Goal: Information Seeking & Learning: Learn about a topic

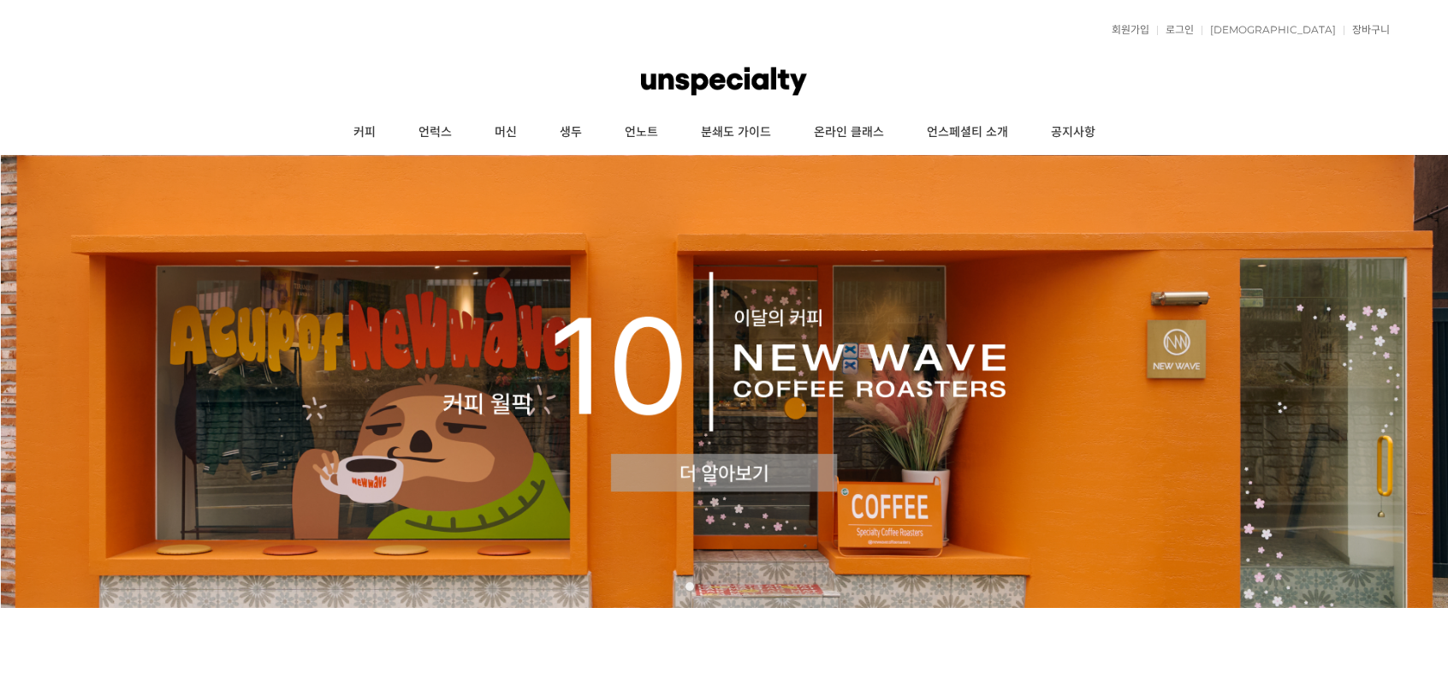
click at [472, 492] on img at bounding box center [724, 381] width 1448 height 453
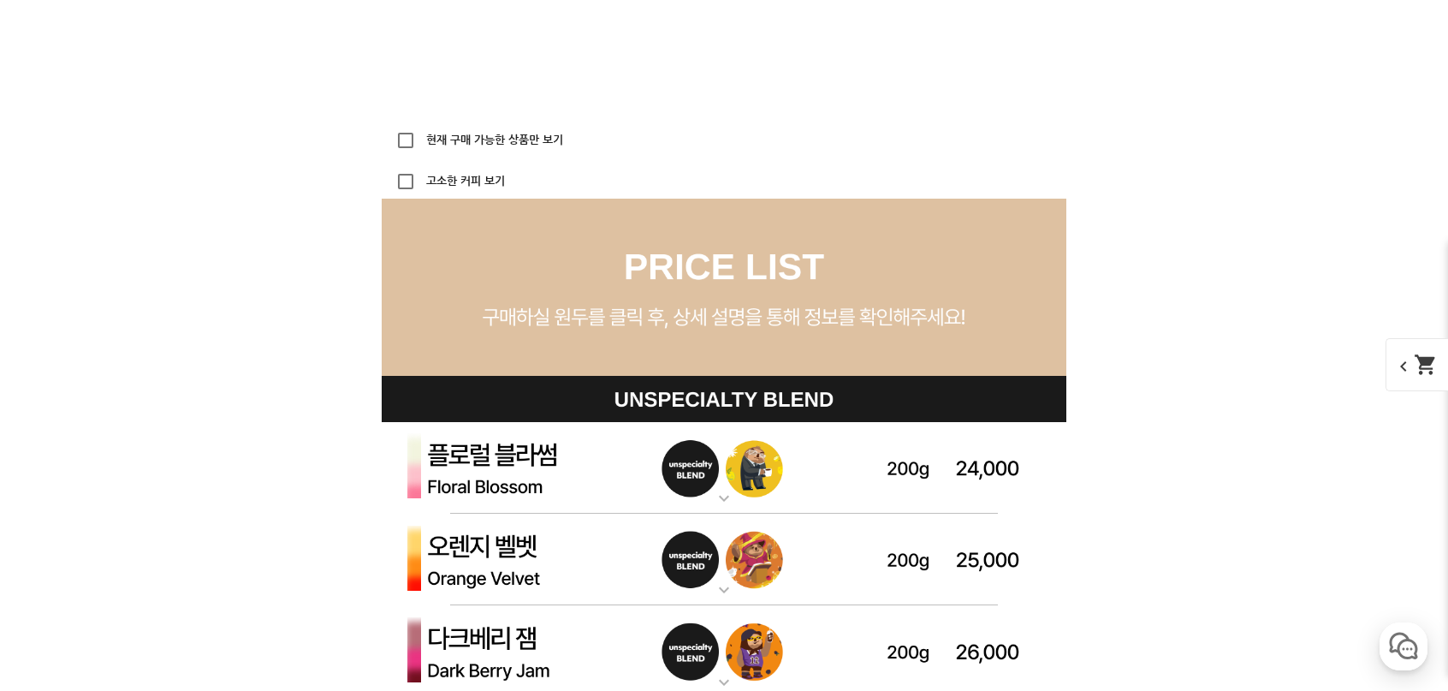
scroll to position [4622, 0]
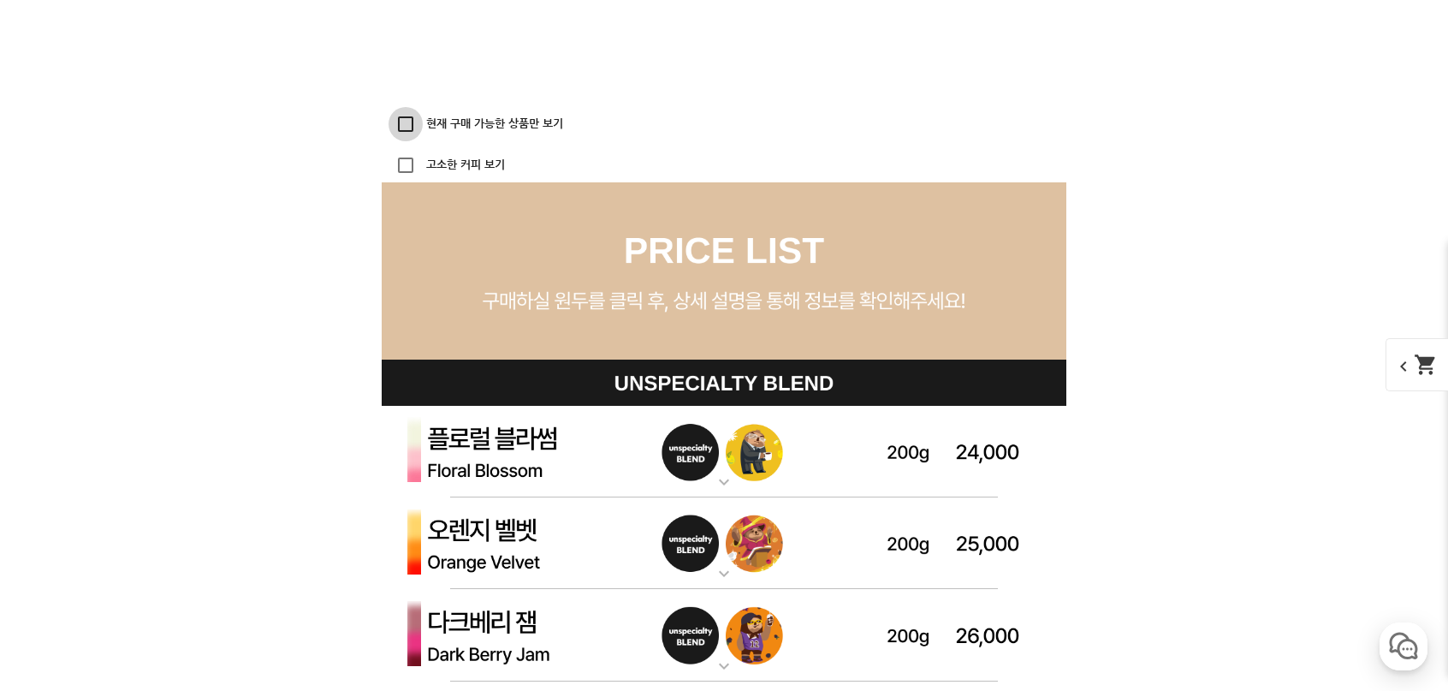
click at [401, 128] on input "현재 구매 가능한 상품만 보기" at bounding box center [406, 124] width 34 height 34
checkbox input "true"
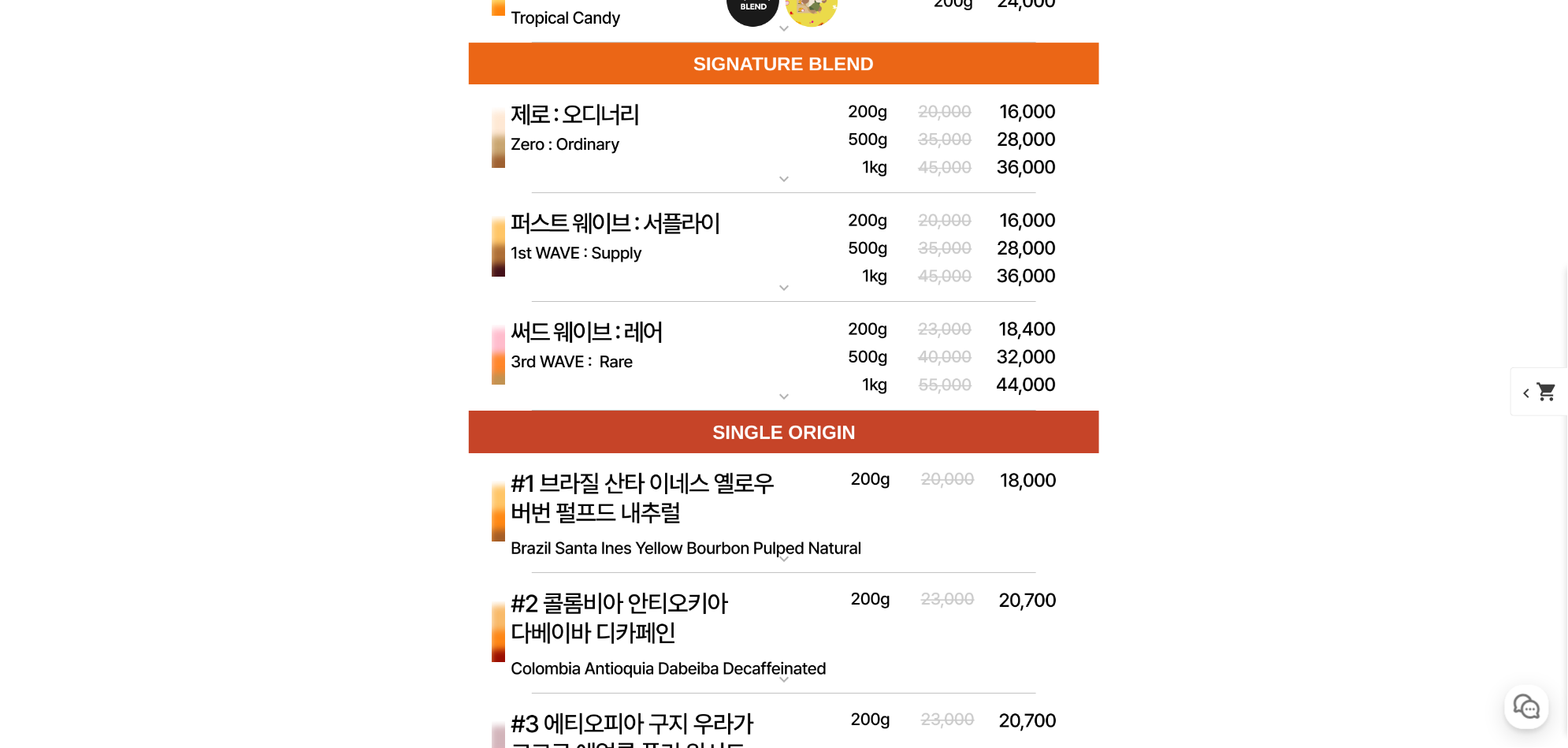
scroll to position [5106, 0]
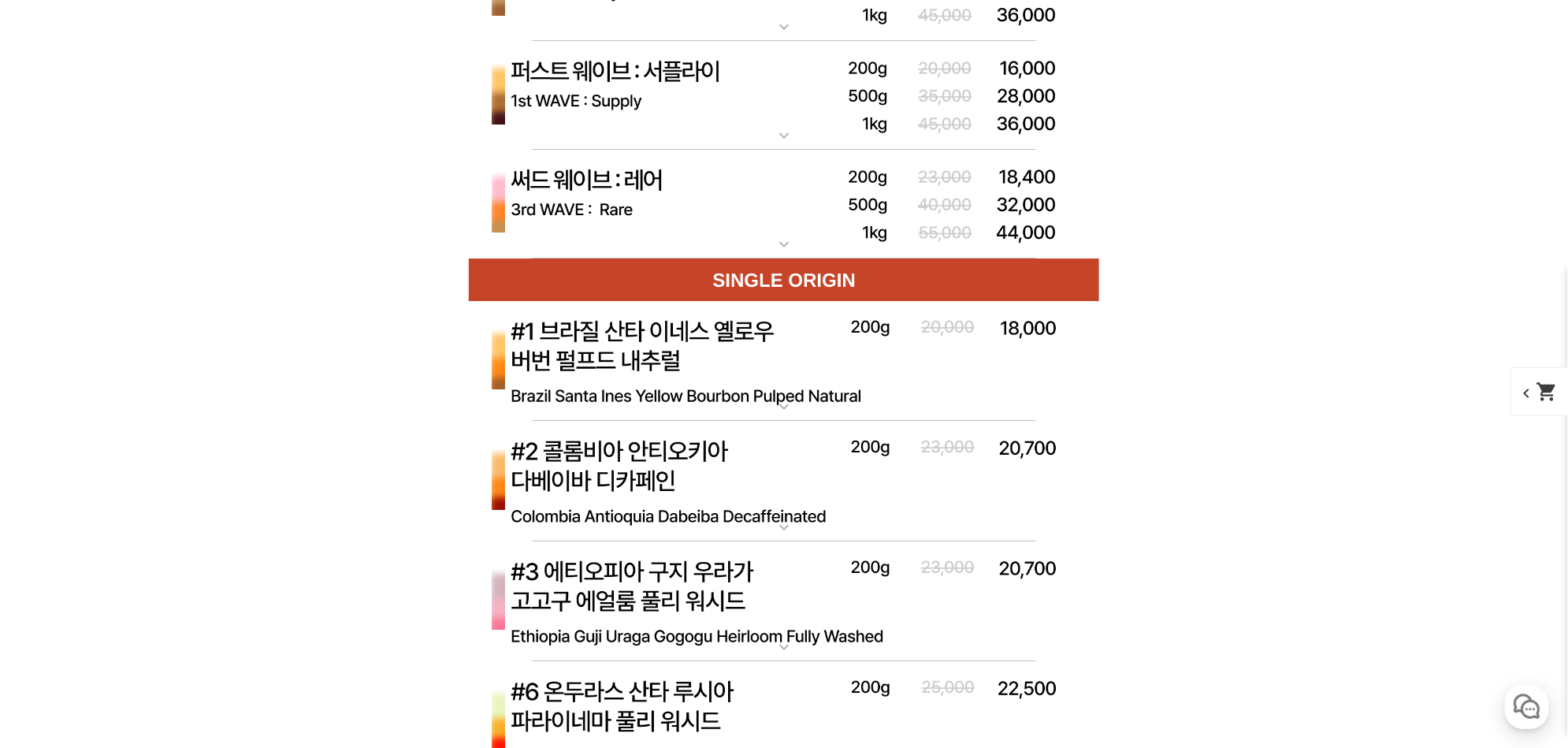
click at [661, 367] on img at bounding box center [784, 362] width 631 height 122
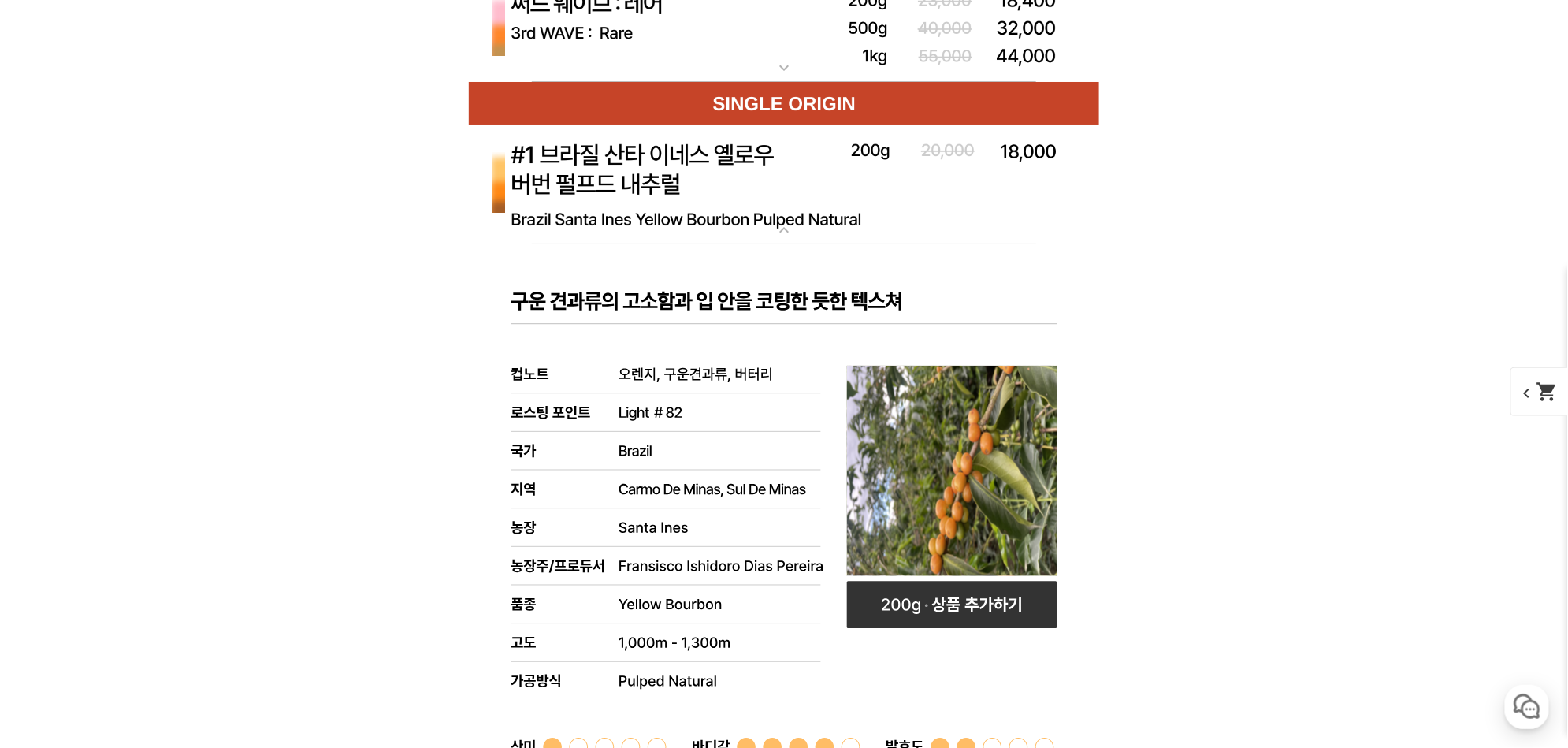
scroll to position [5199, 0]
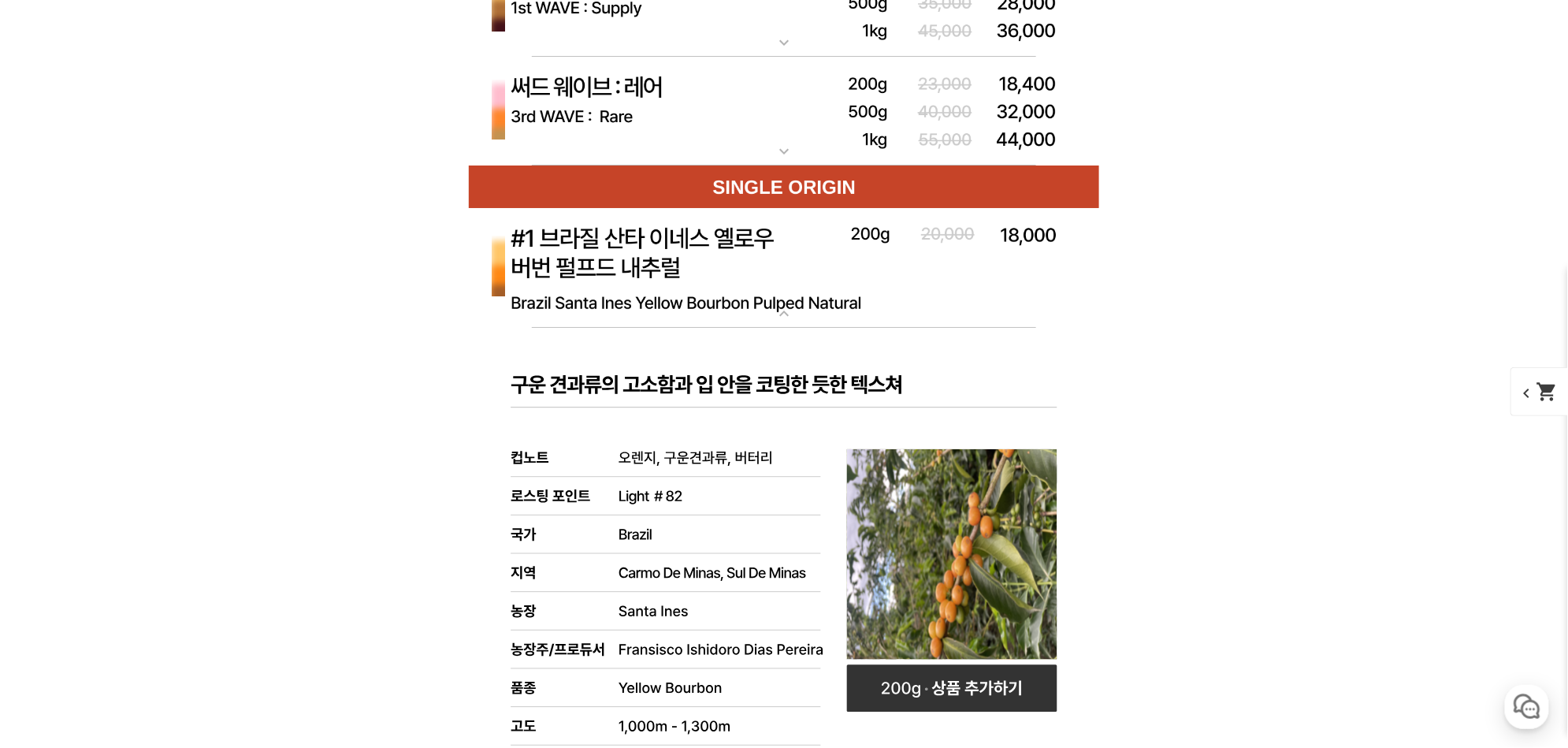
click at [717, 298] on img at bounding box center [784, 269] width 631 height 122
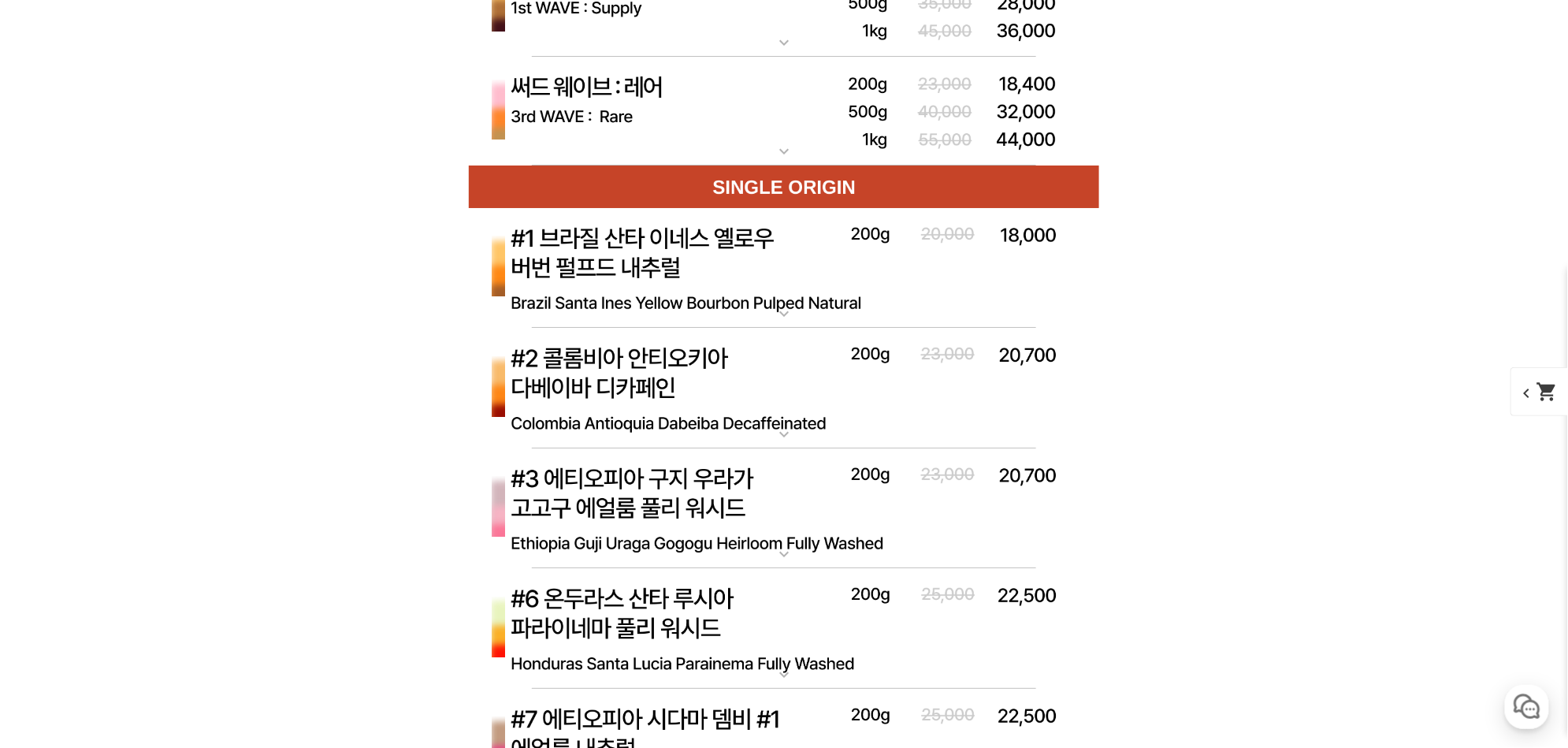
click at [682, 369] on img at bounding box center [784, 389] width 631 height 122
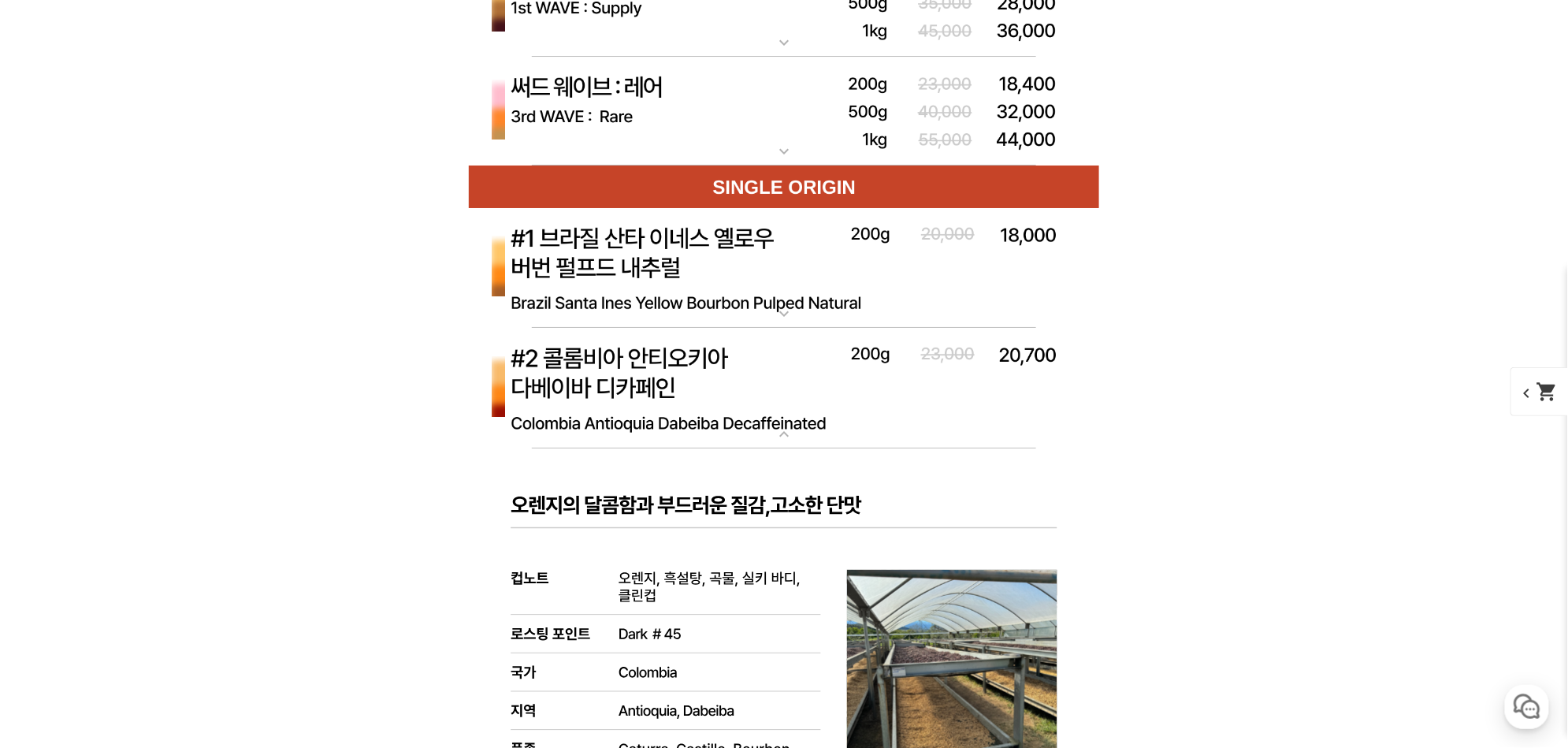
click at [682, 369] on img at bounding box center [784, 389] width 631 height 122
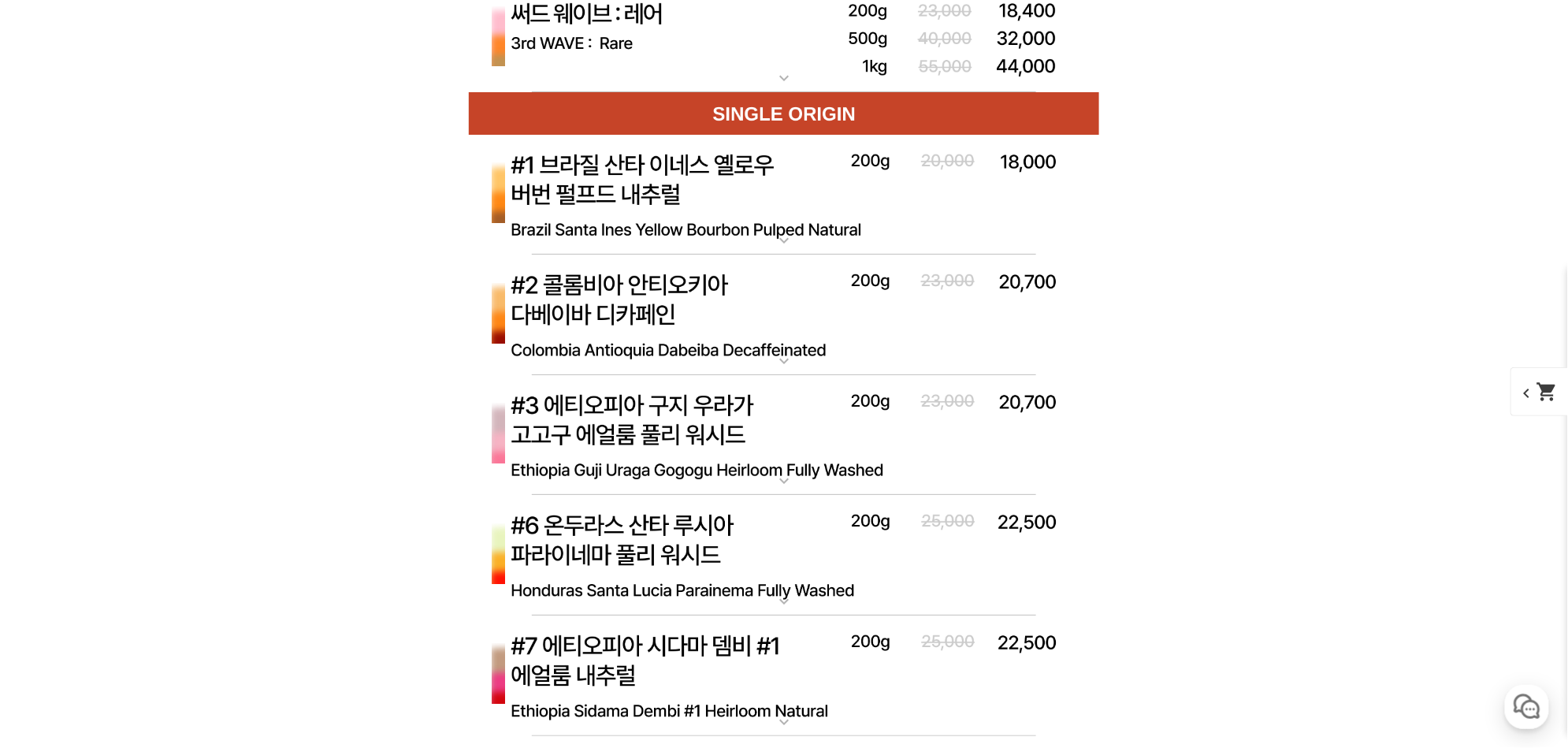
scroll to position [5292, 0]
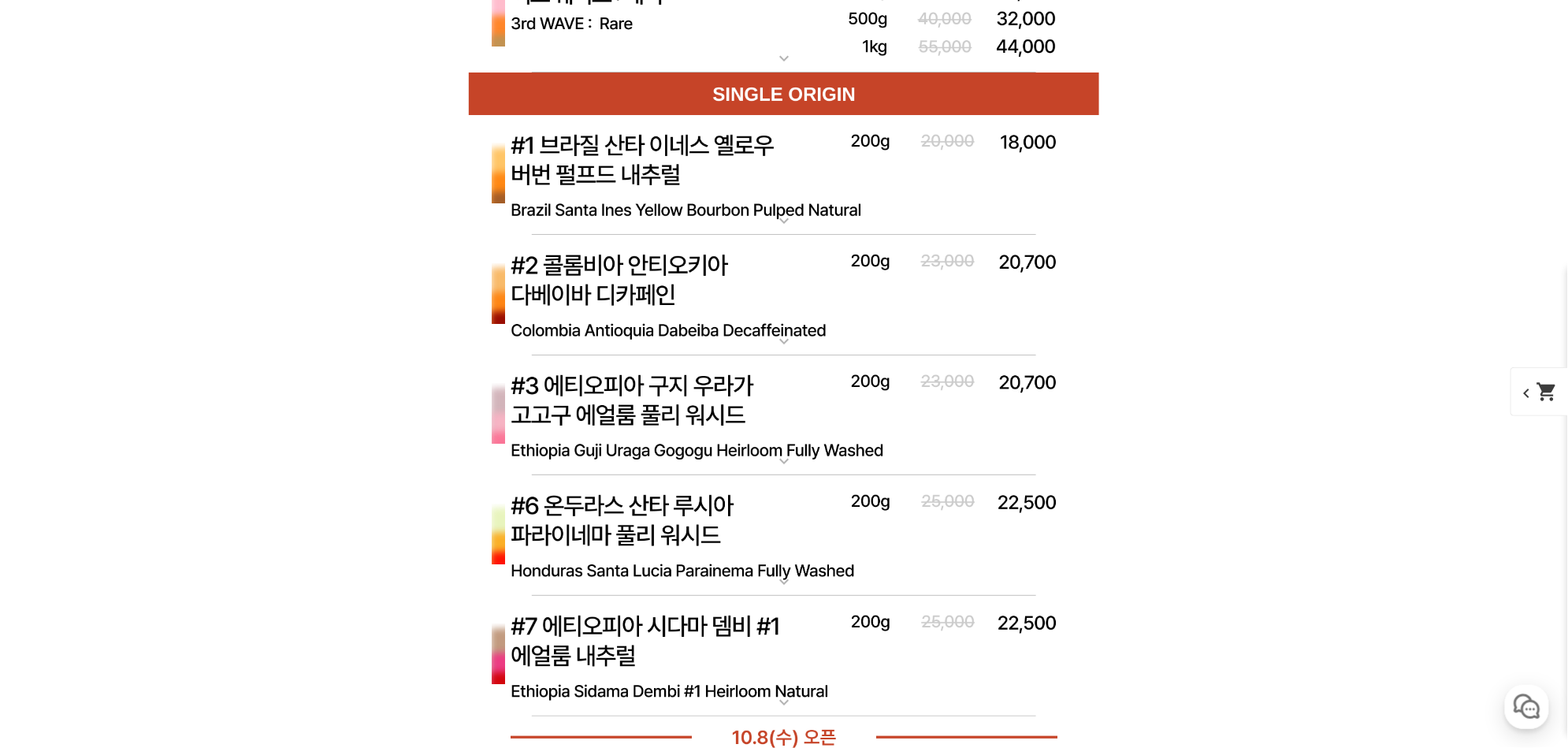
click at [686, 388] on img at bounding box center [784, 416] width 631 height 122
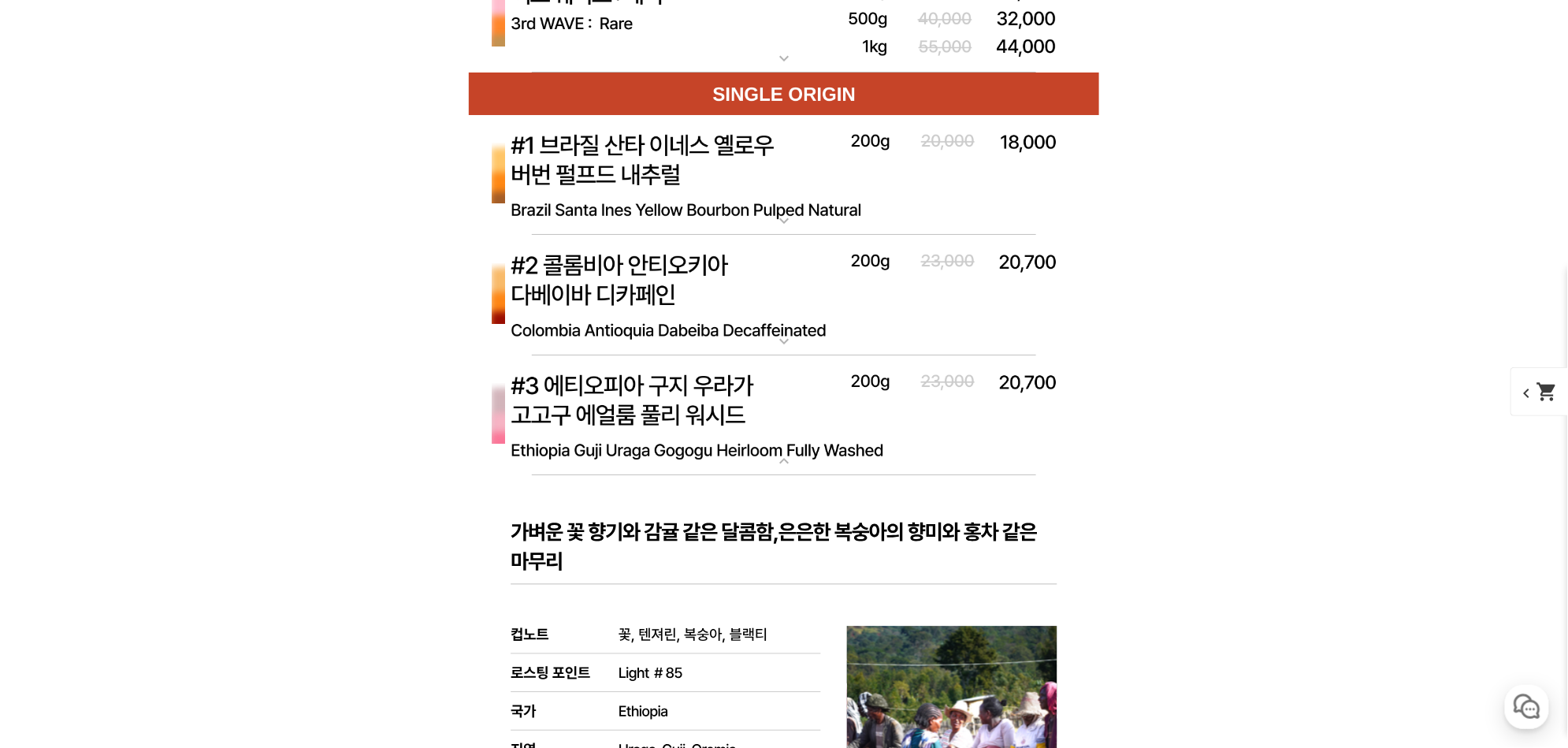
click at [692, 383] on img at bounding box center [784, 416] width 631 height 122
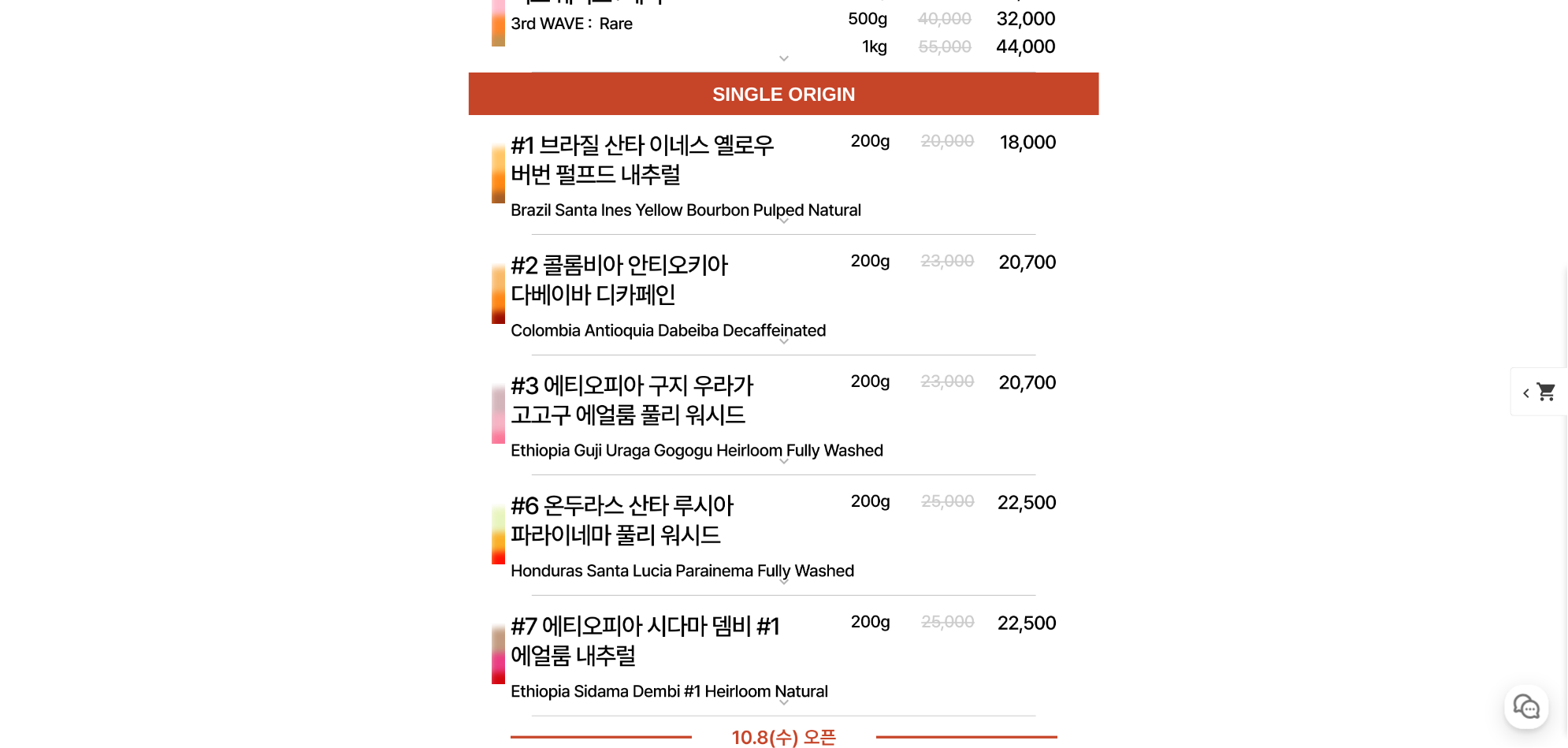
scroll to position [5384, 0]
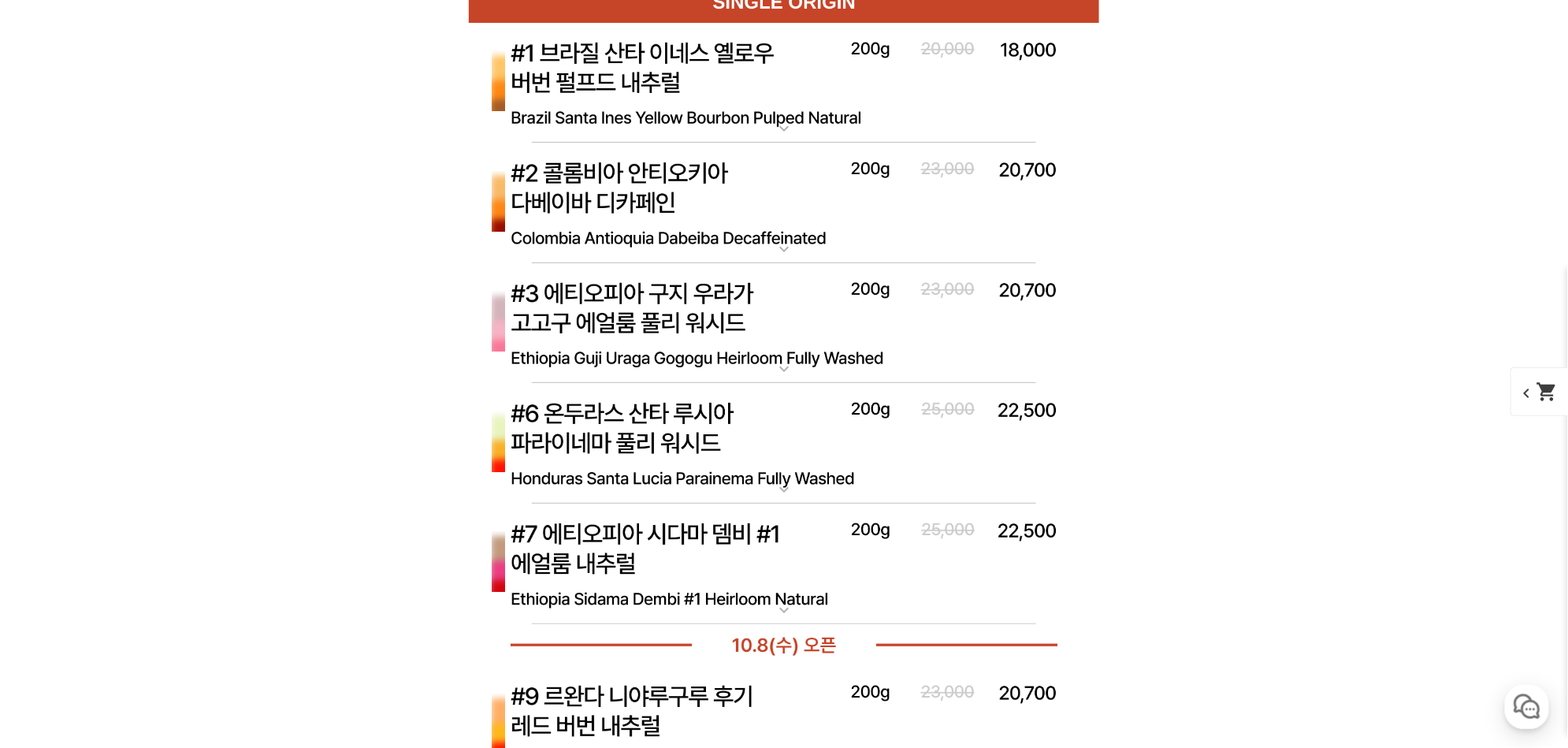
click at [626, 439] on img at bounding box center [784, 444] width 631 height 122
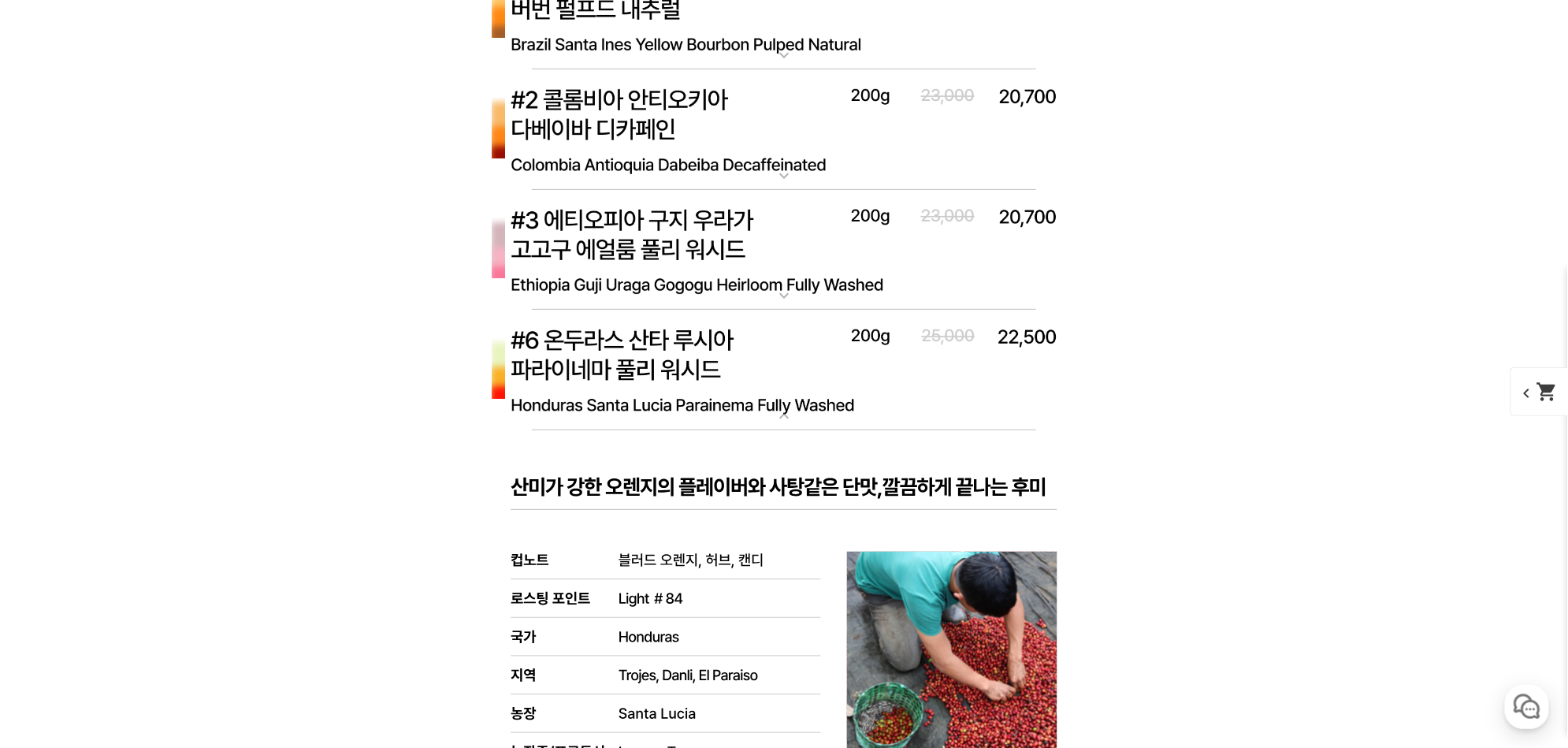
scroll to position [5477, 0]
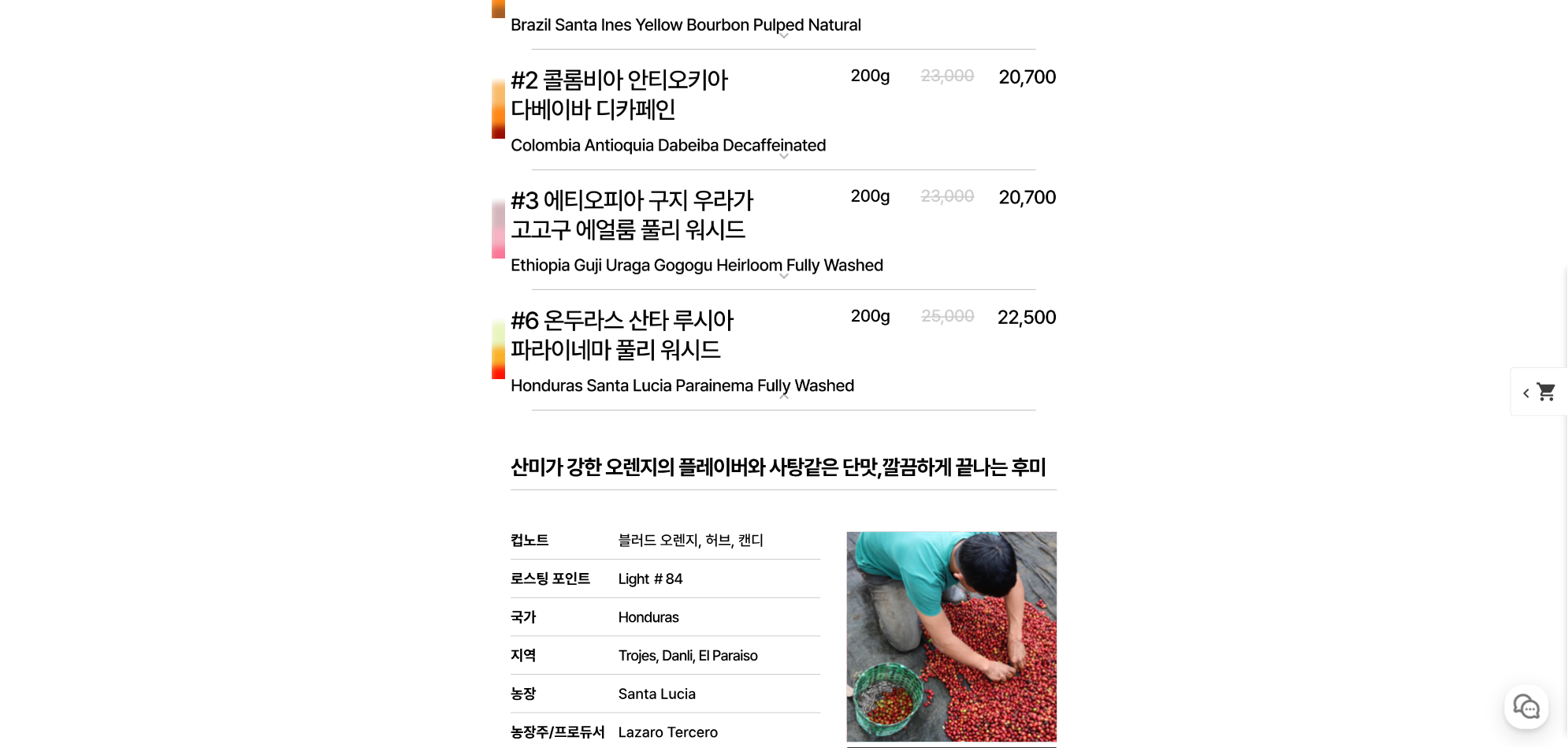
click at [666, 355] on img at bounding box center [784, 351] width 631 height 122
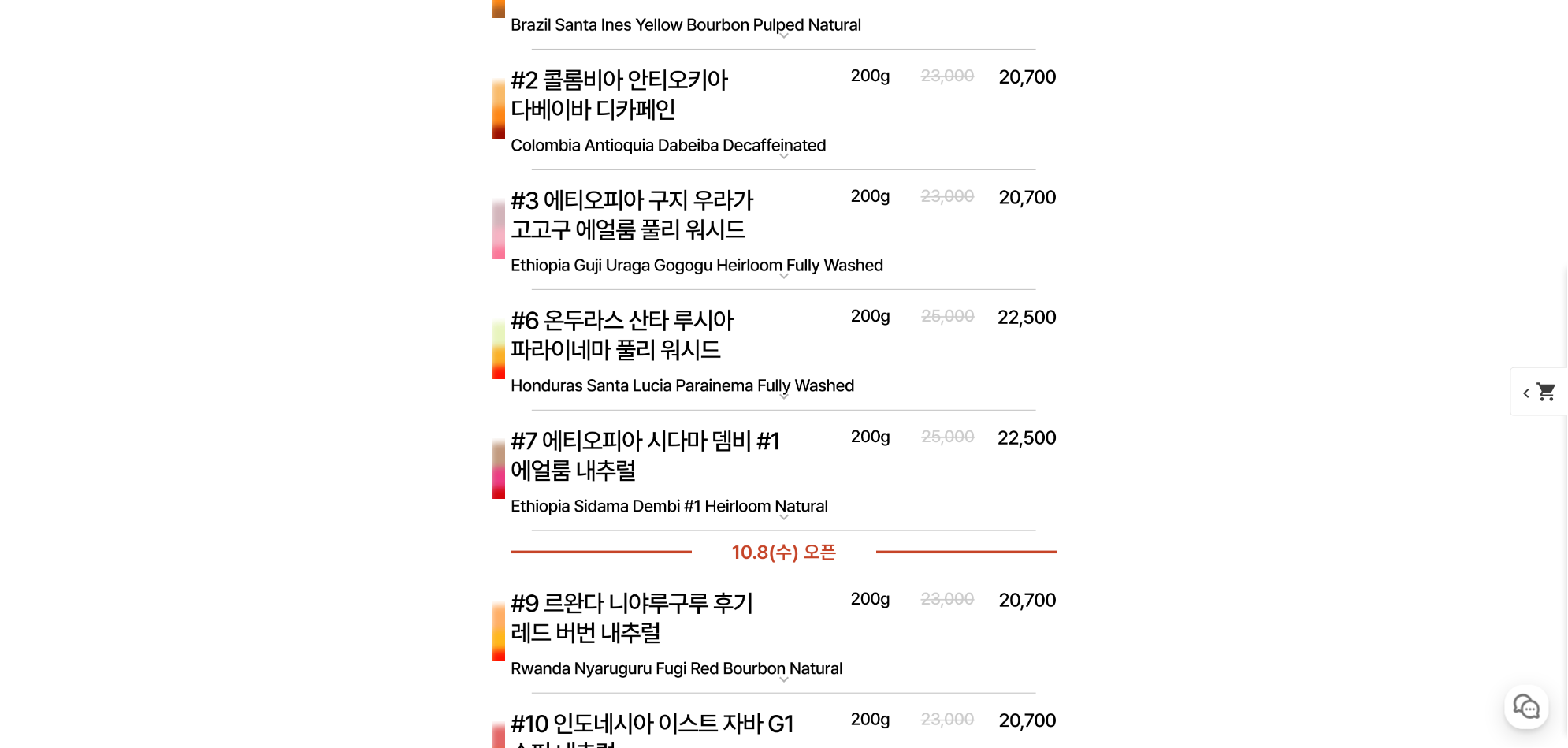
click at [671, 434] on img at bounding box center [784, 472] width 631 height 122
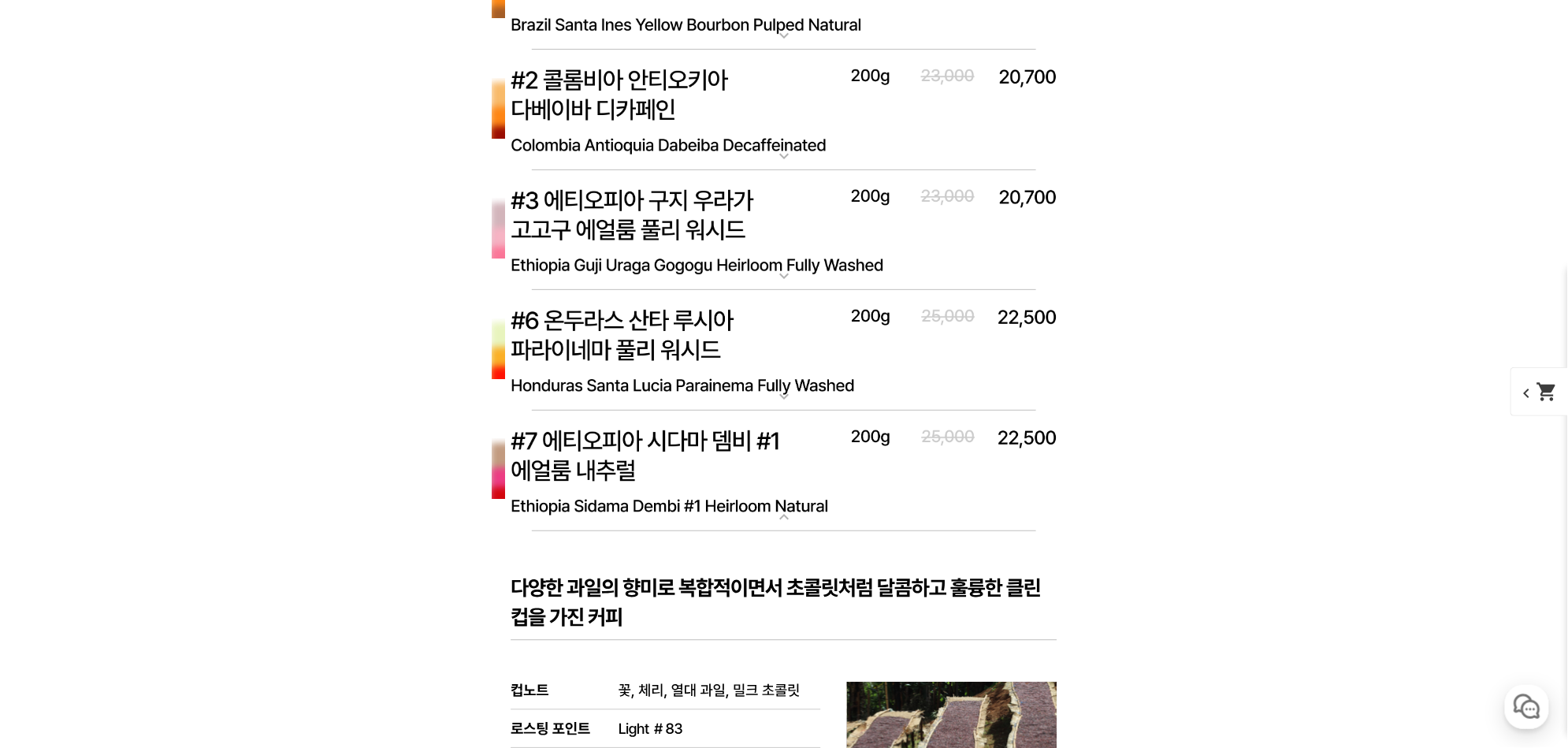
click at [671, 434] on img at bounding box center [784, 472] width 631 height 122
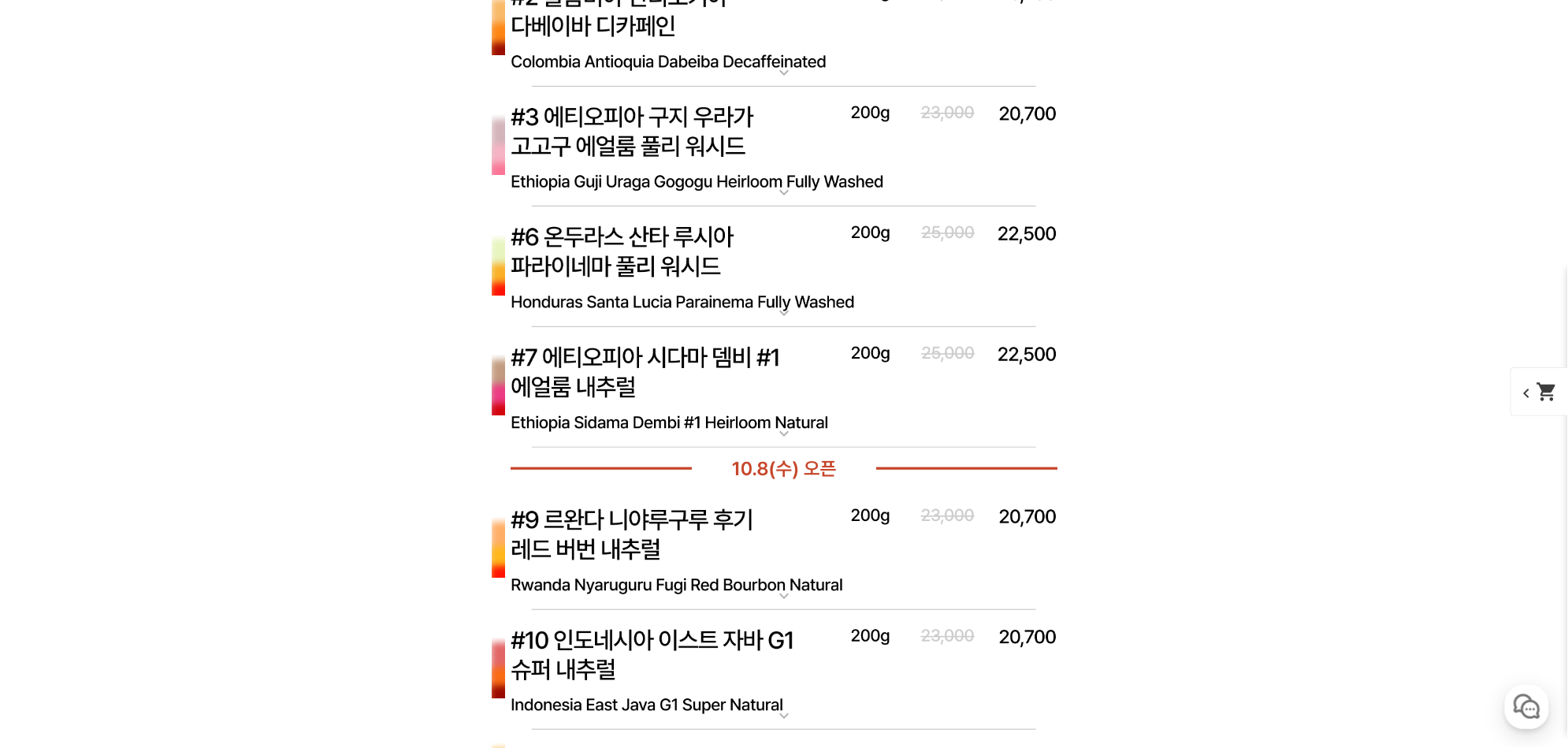
scroll to position [5663, 0]
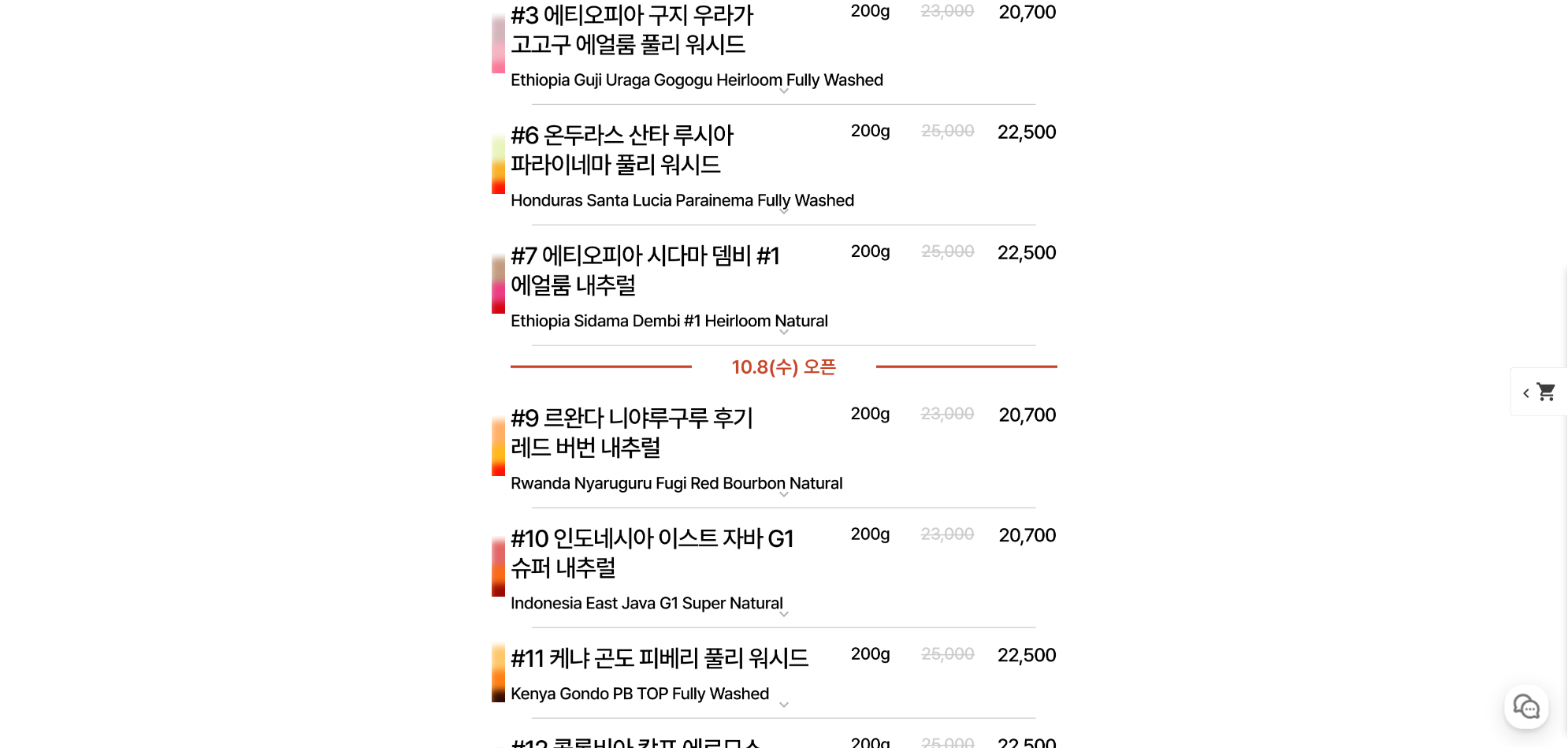
click at [671, 433] on img at bounding box center [784, 449] width 631 height 122
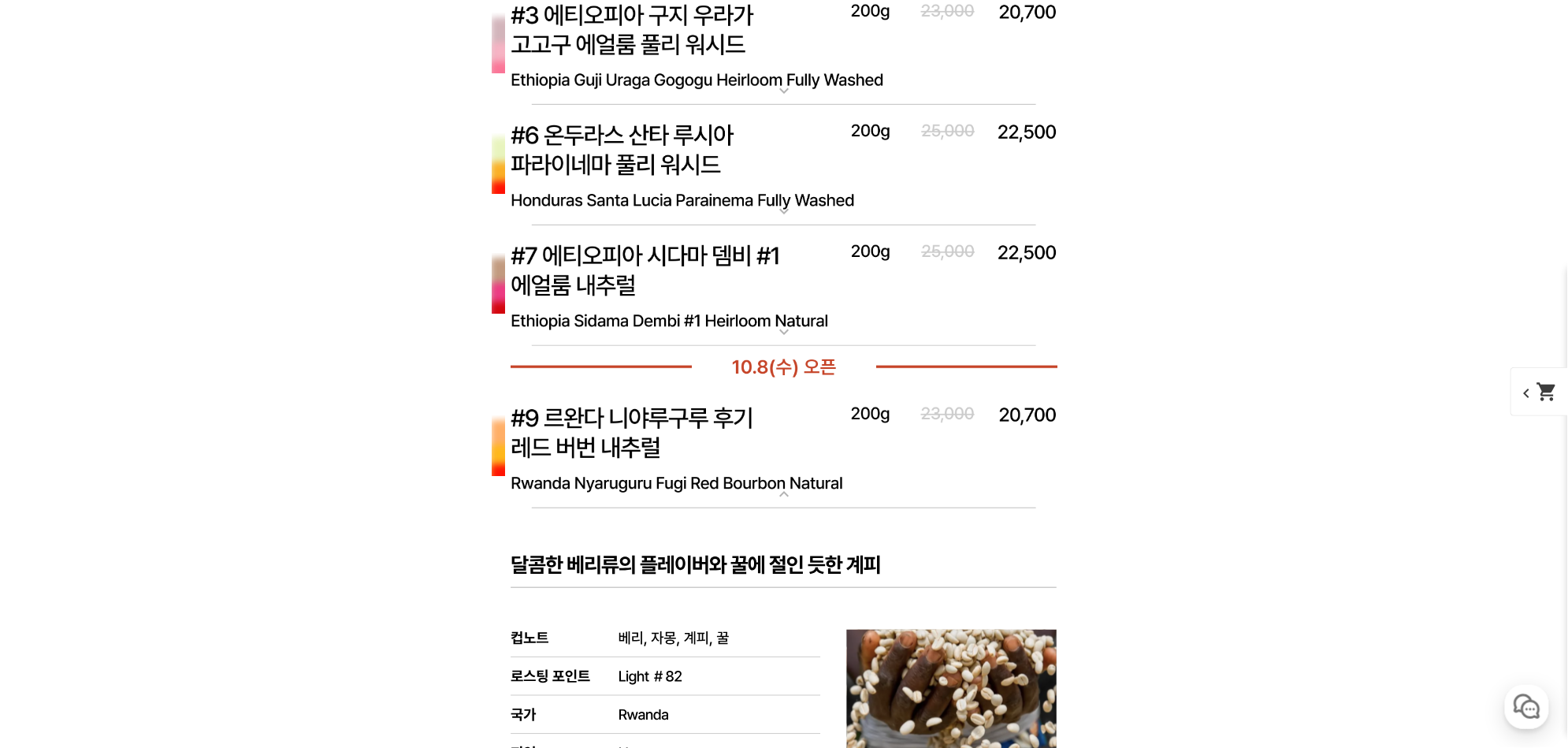
click at [671, 433] on img at bounding box center [784, 449] width 631 height 122
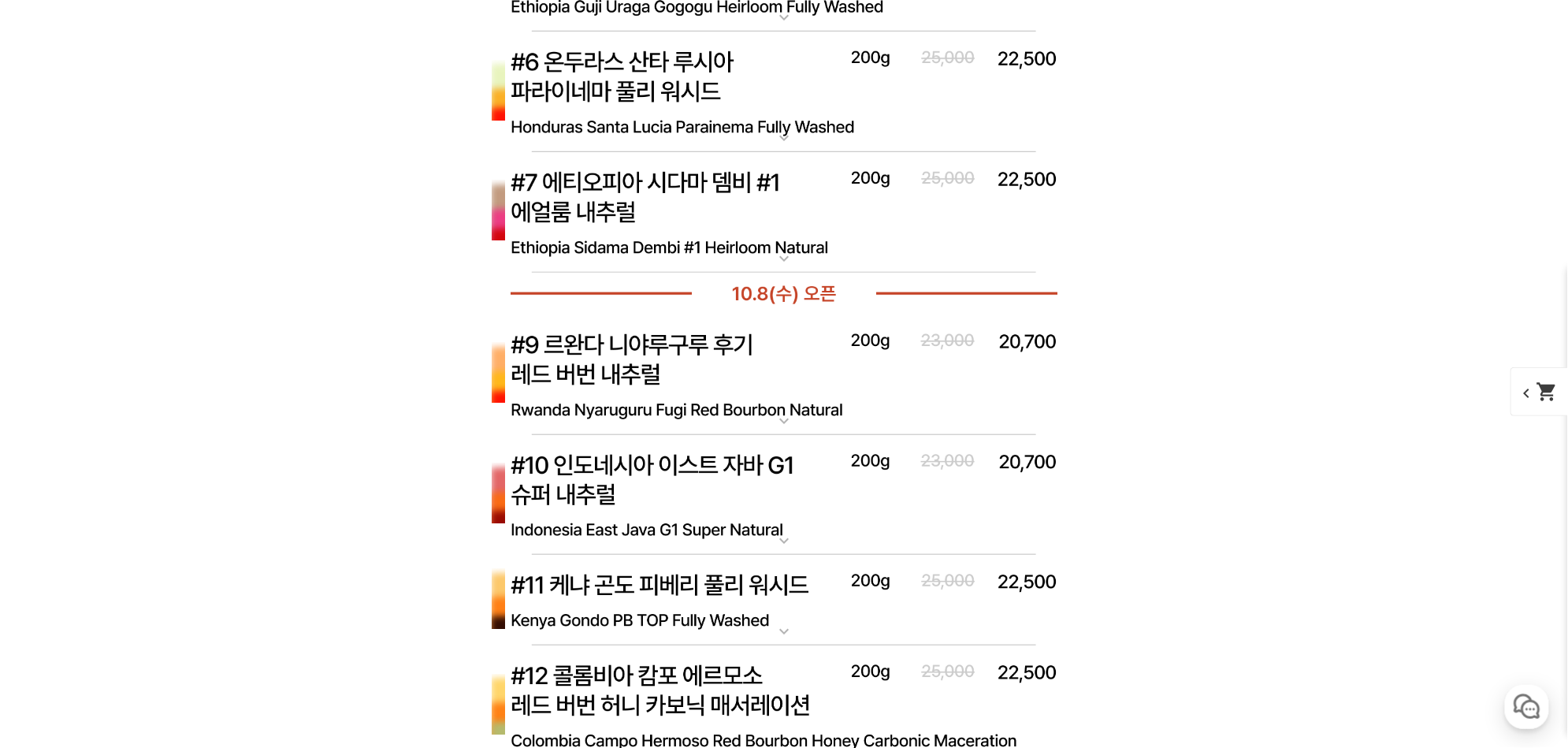
scroll to position [5756, 0]
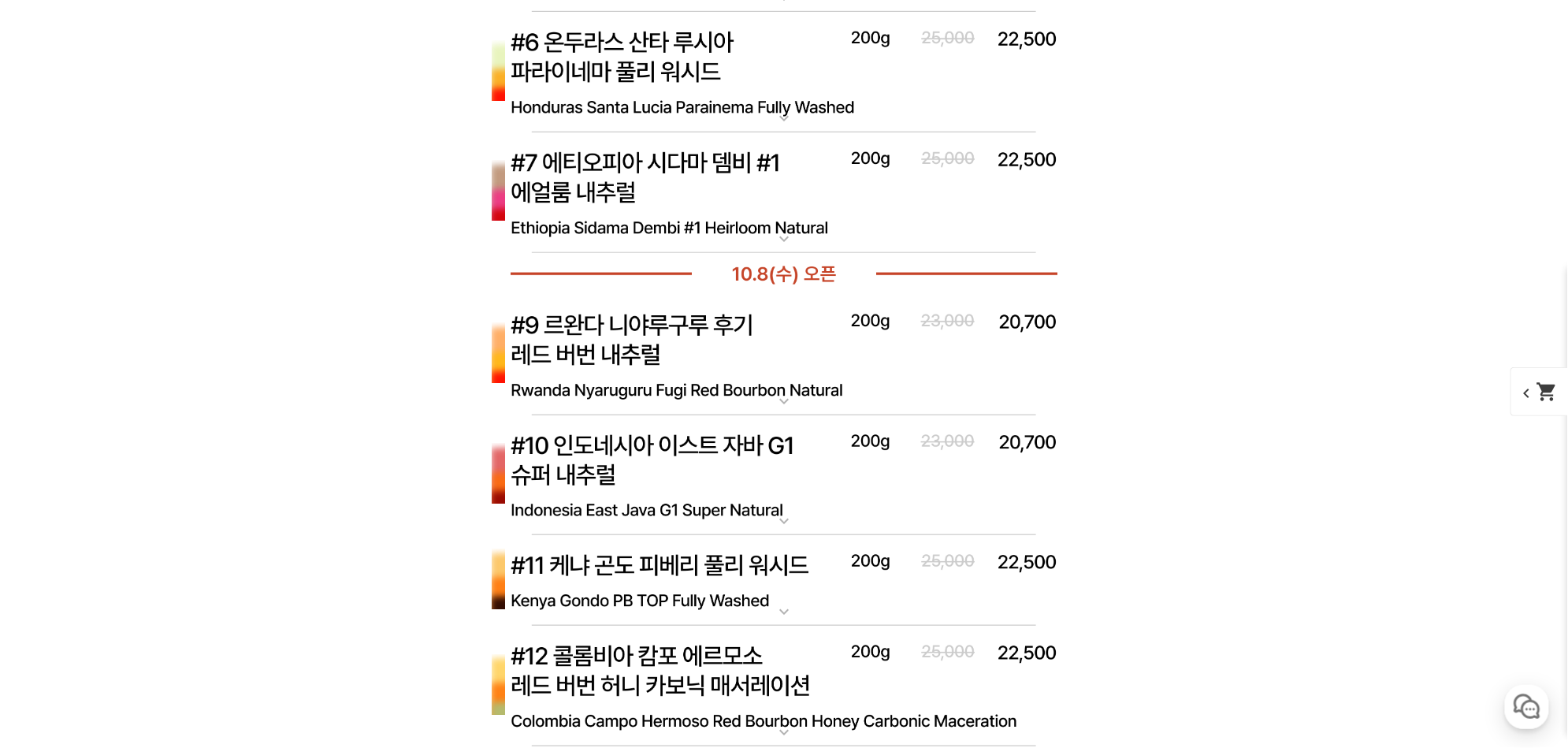
click at [671, 432] on img at bounding box center [784, 476] width 631 height 122
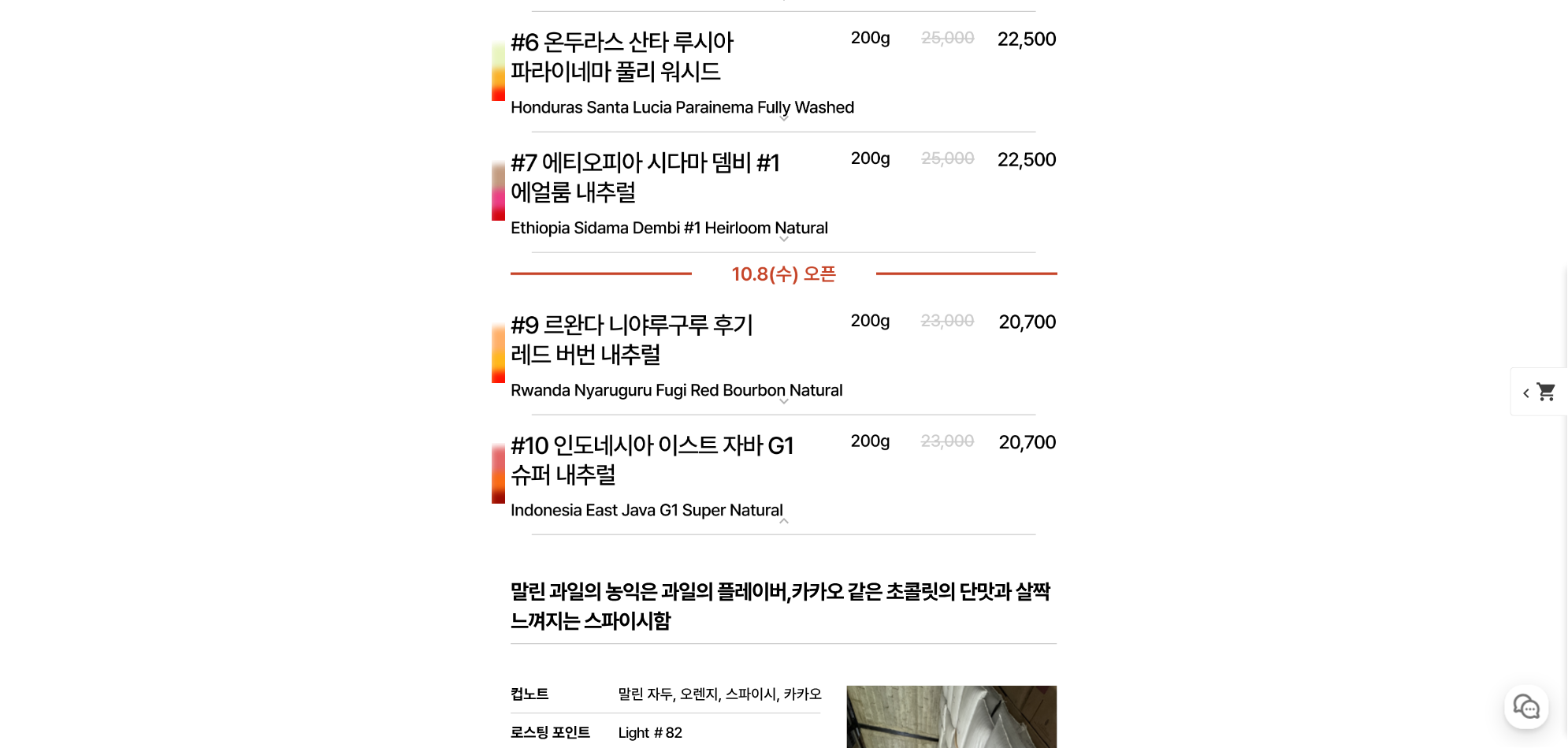
click at [671, 432] on img at bounding box center [784, 476] width 631 height 122
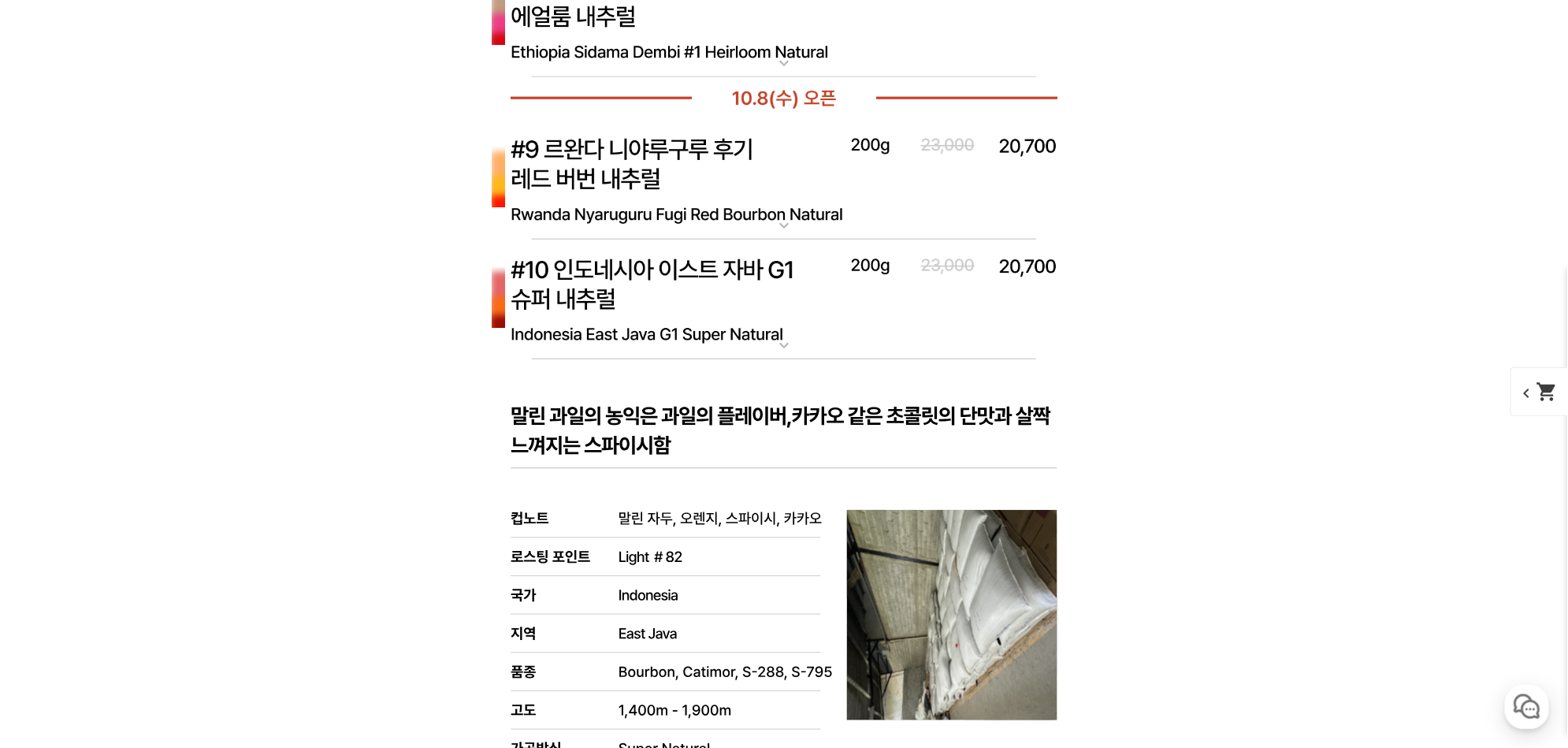
scroll to position [5941, 0]
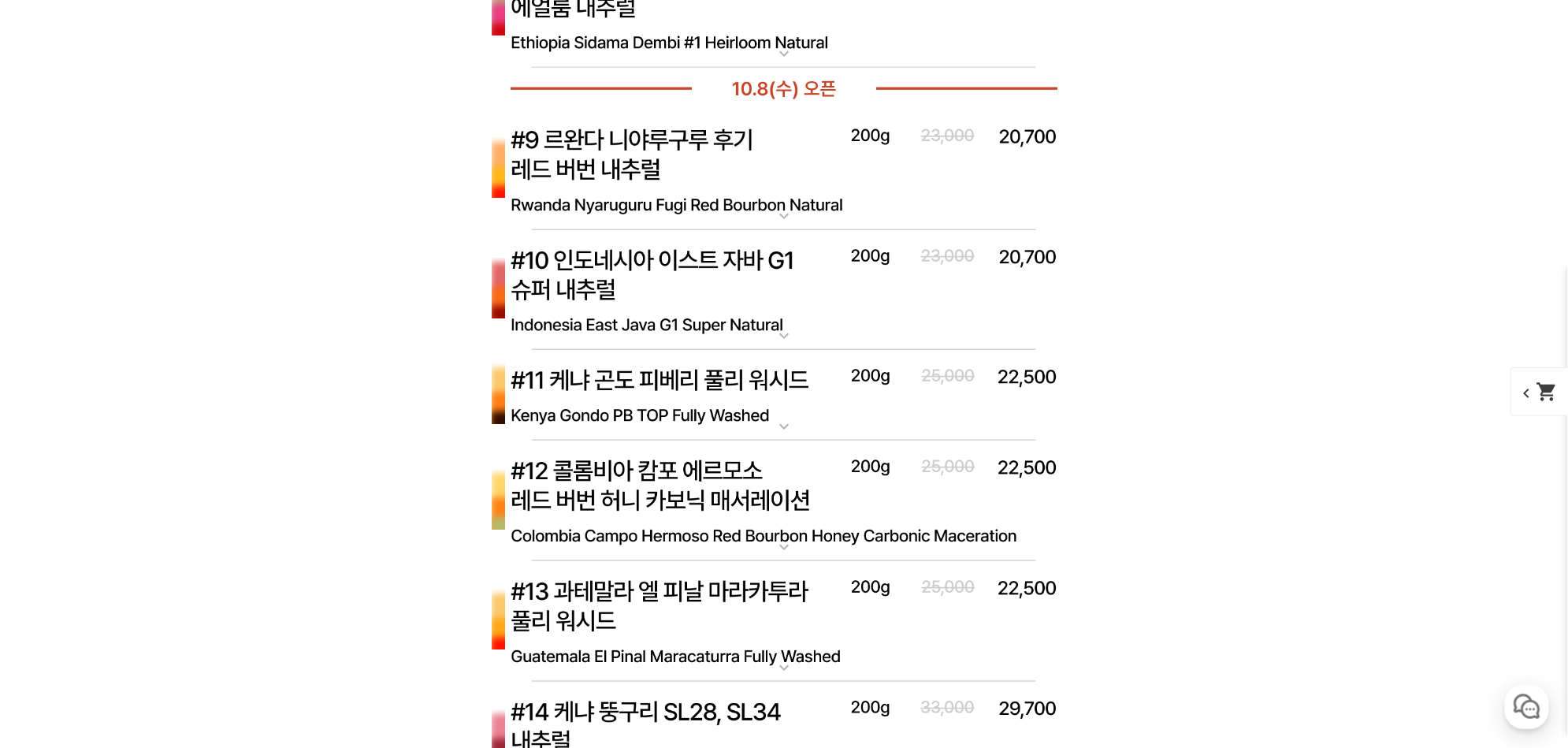
click at [649, 403] on img at bounding box center [784, 395] width 631 height 91
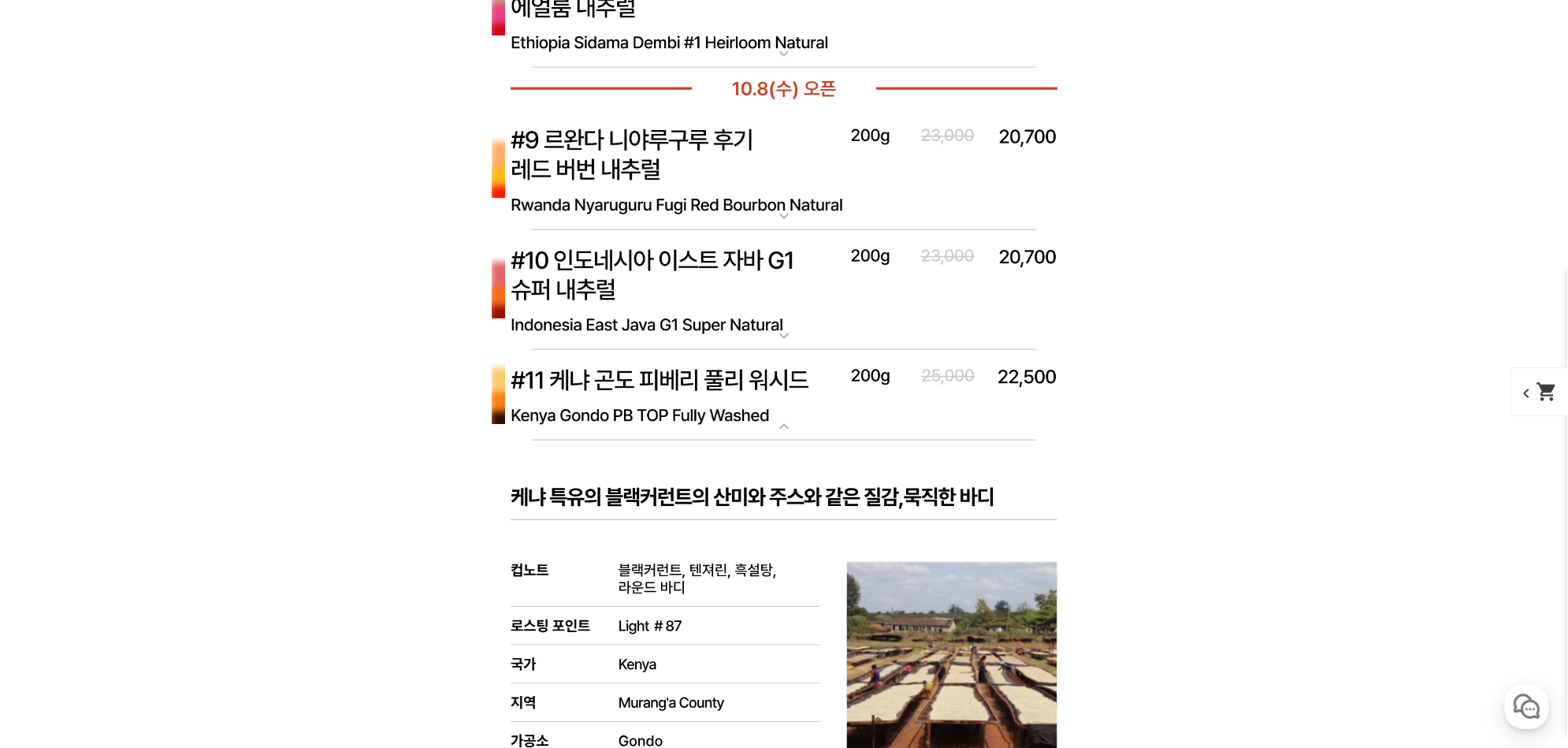
click at [649, 403] on img at bounding box center [784, 395] width 631 height 91
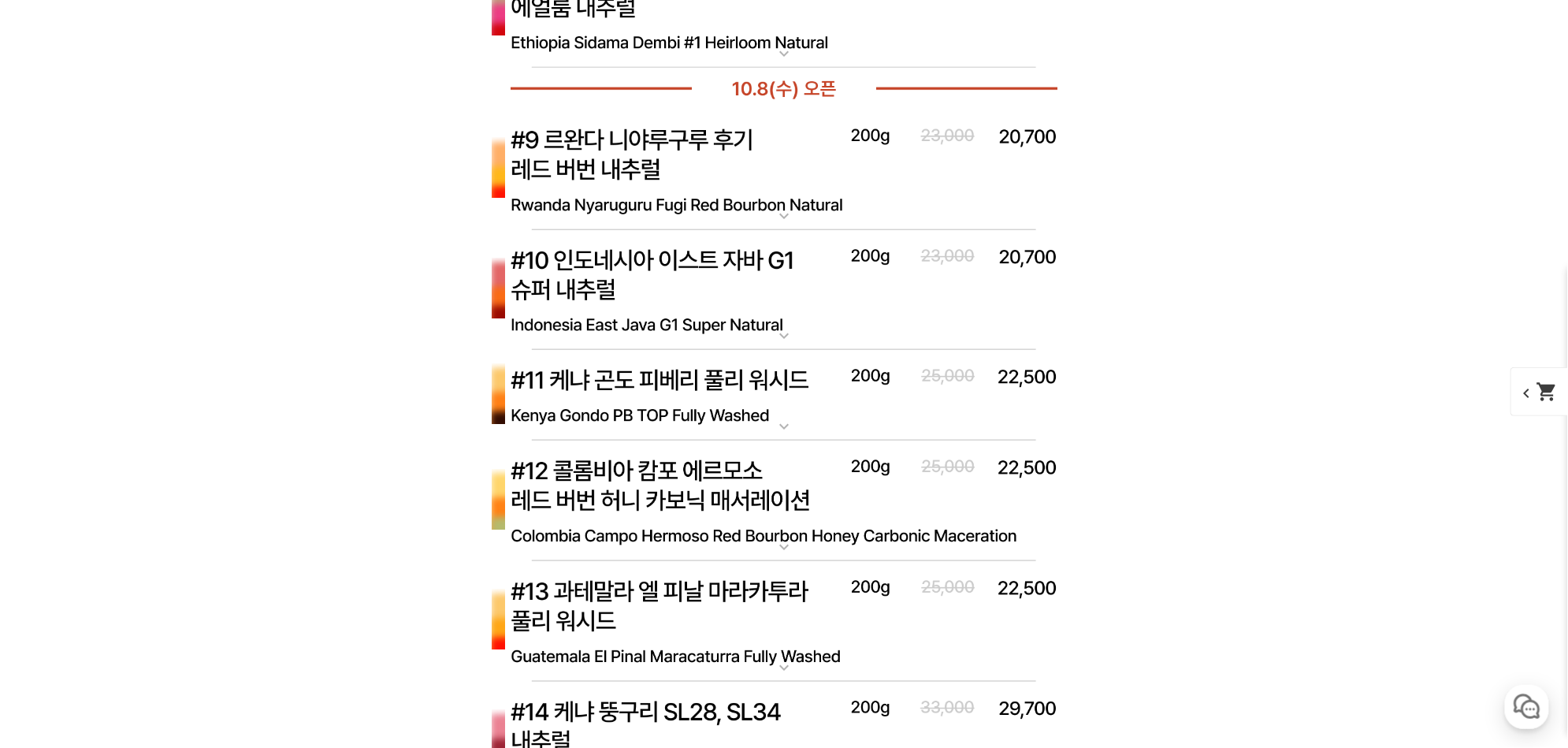
click at [657, 491] on img at bounding box center [784, 501] width 631 height 122
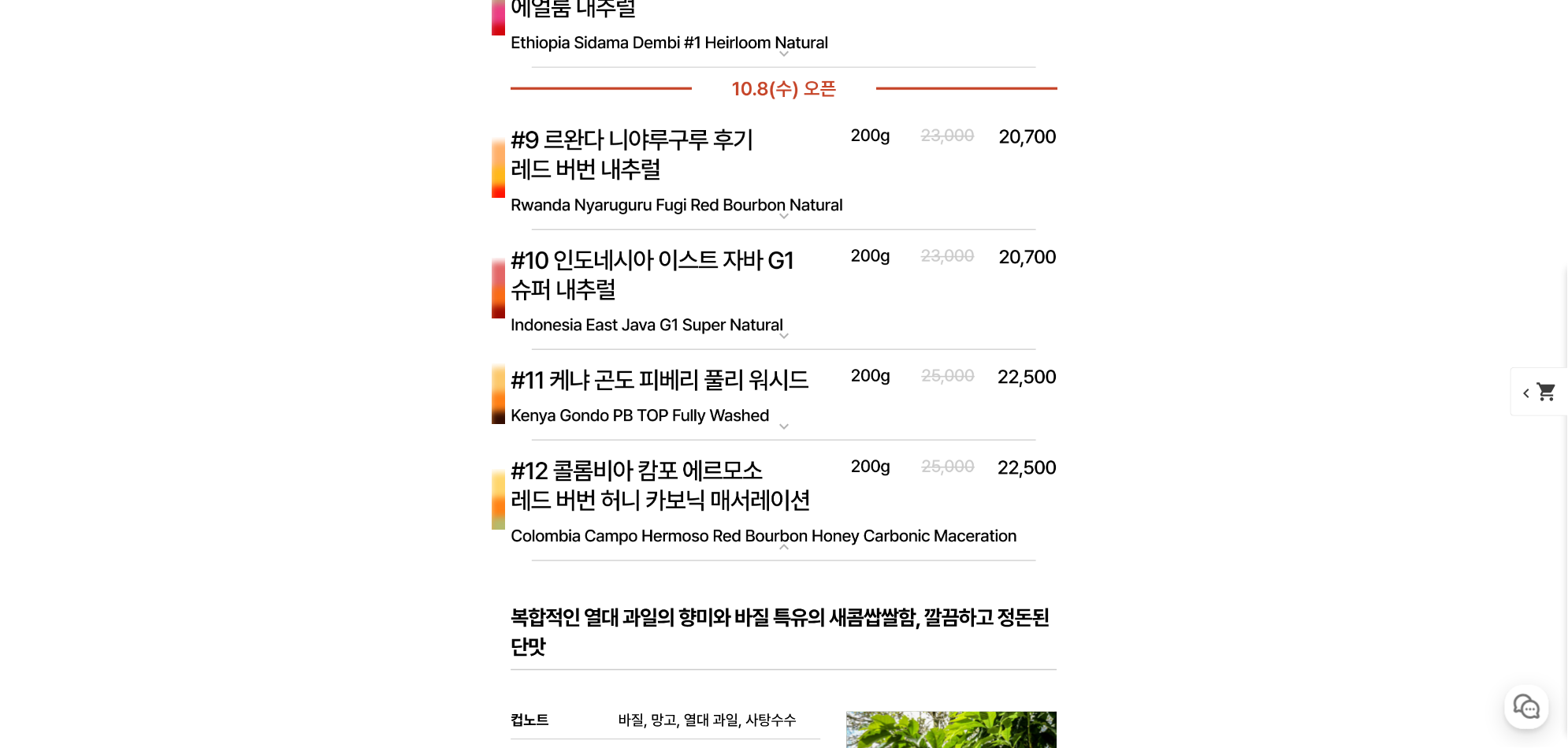
click at [657, 491] on img at bounding box center [784, 501] width 631 height 122
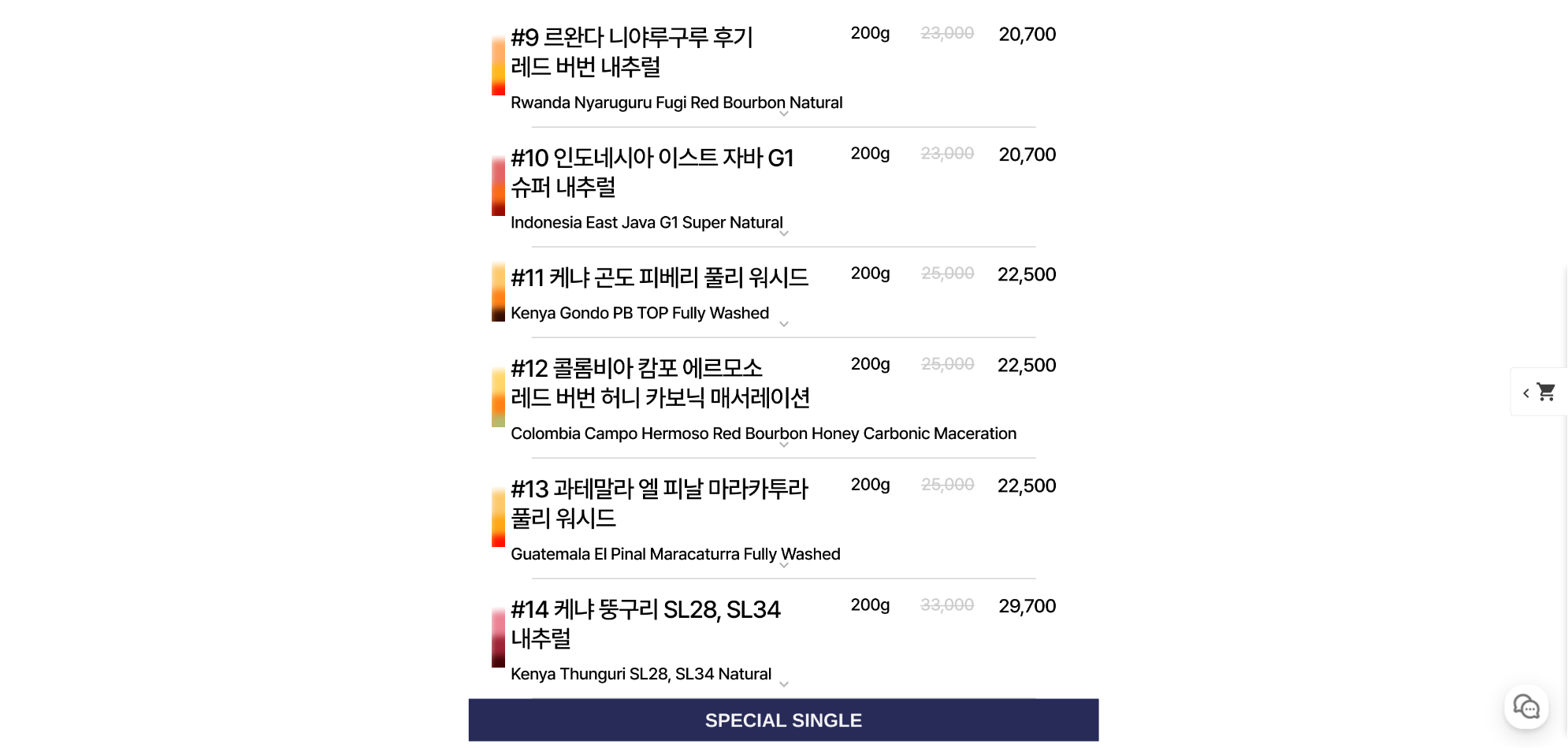
scroll to position [6127, 0]
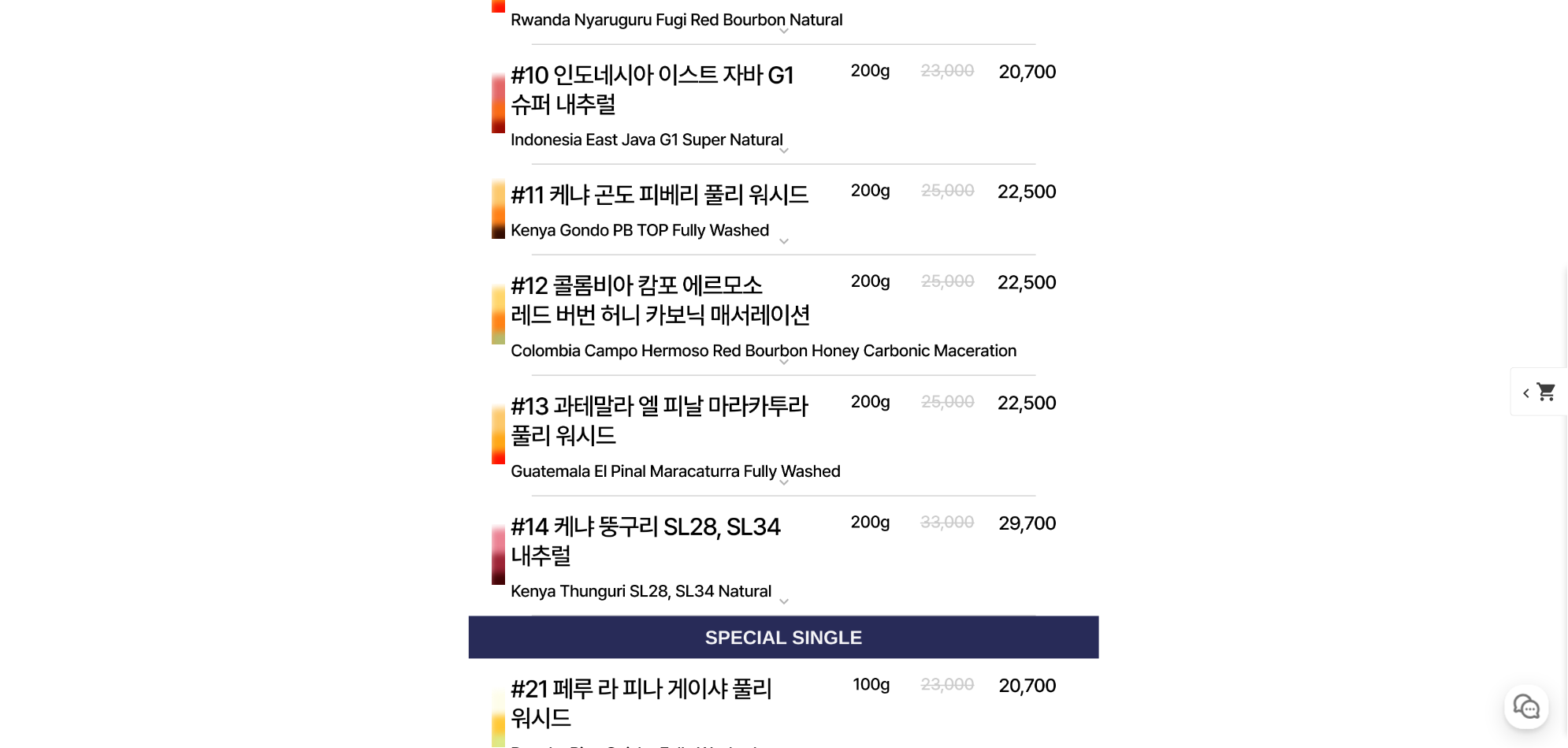
click at [670, 323] on img at bounding box center [784, 316] width 631 height 122
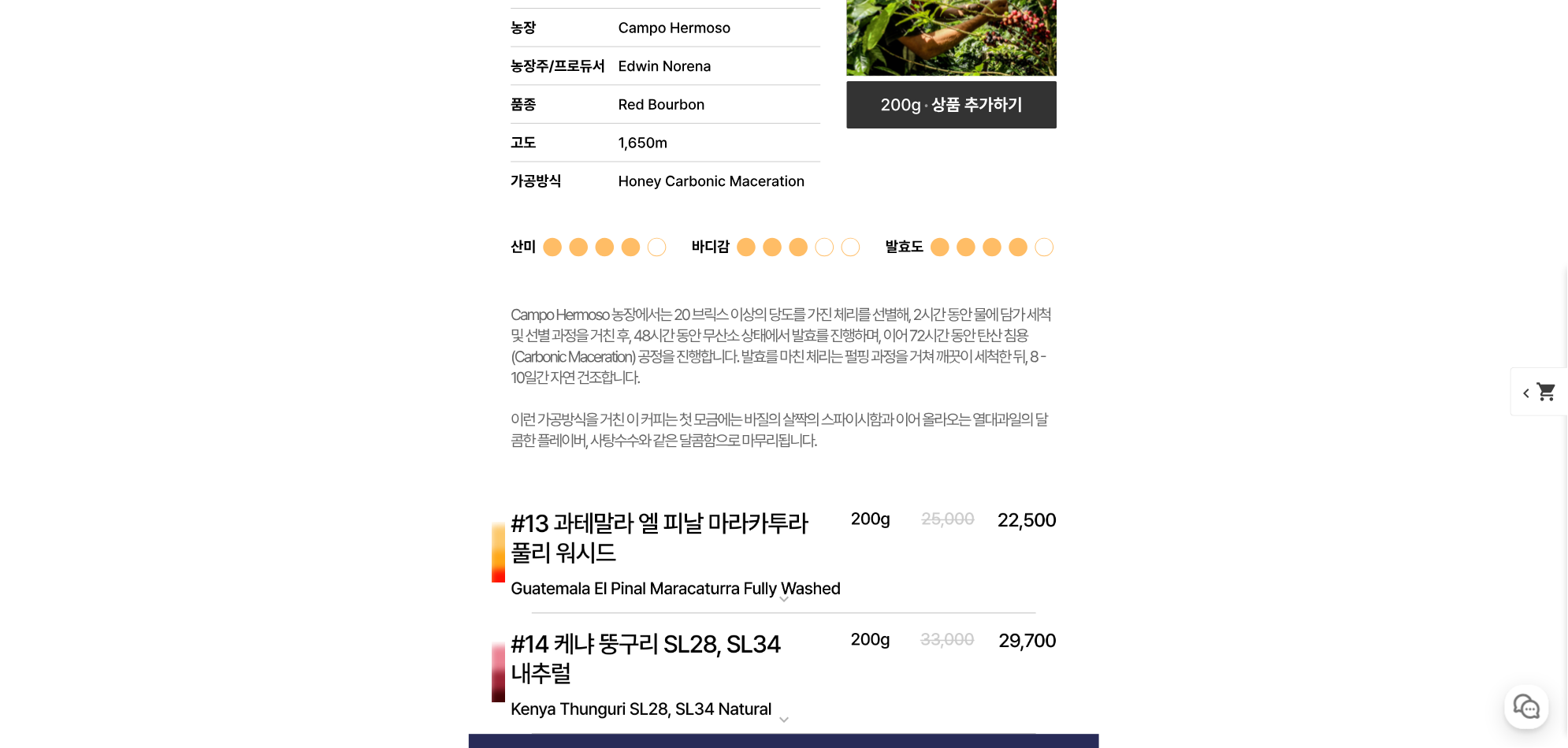
scroll to position [6869, 0]
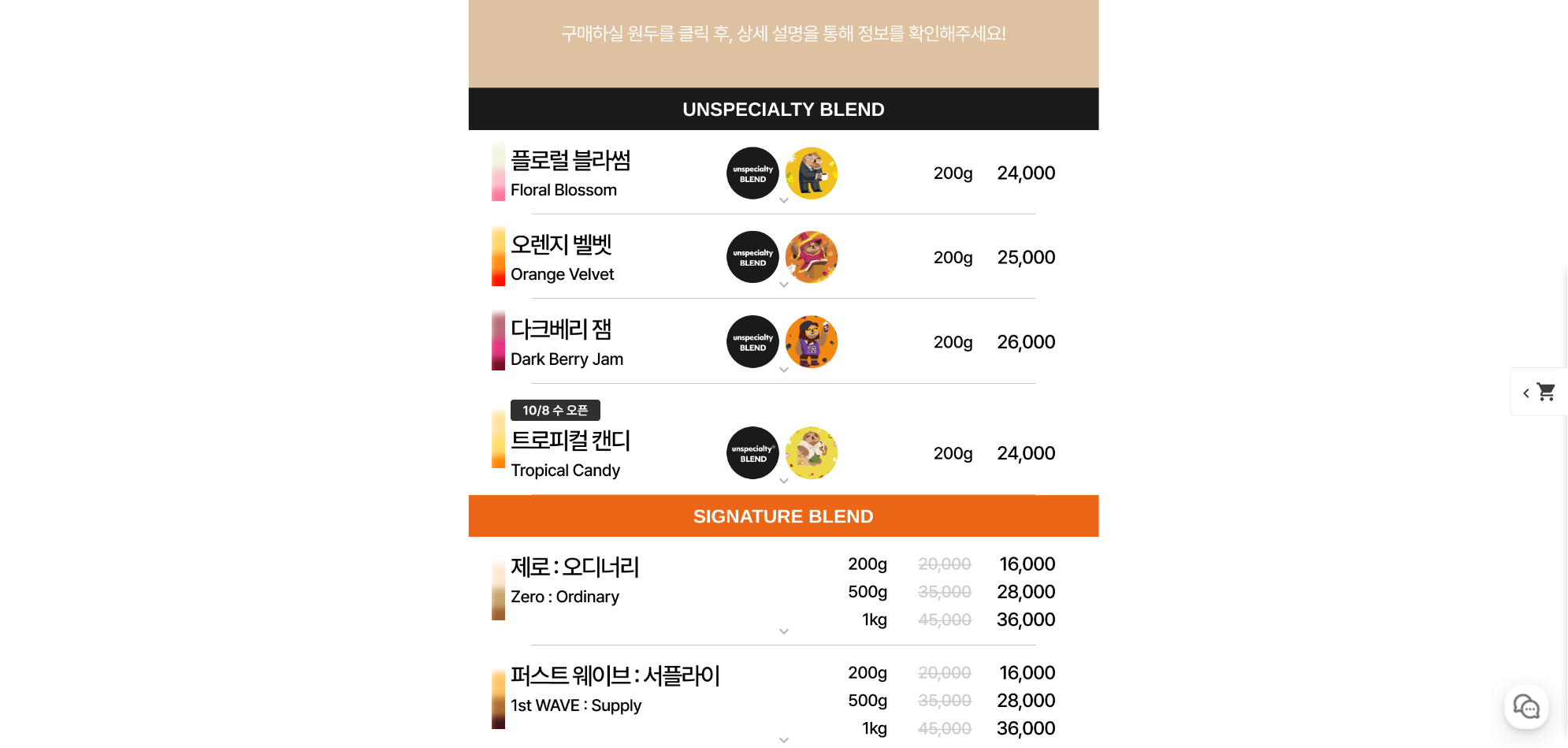
scroll to position [4550, 0]
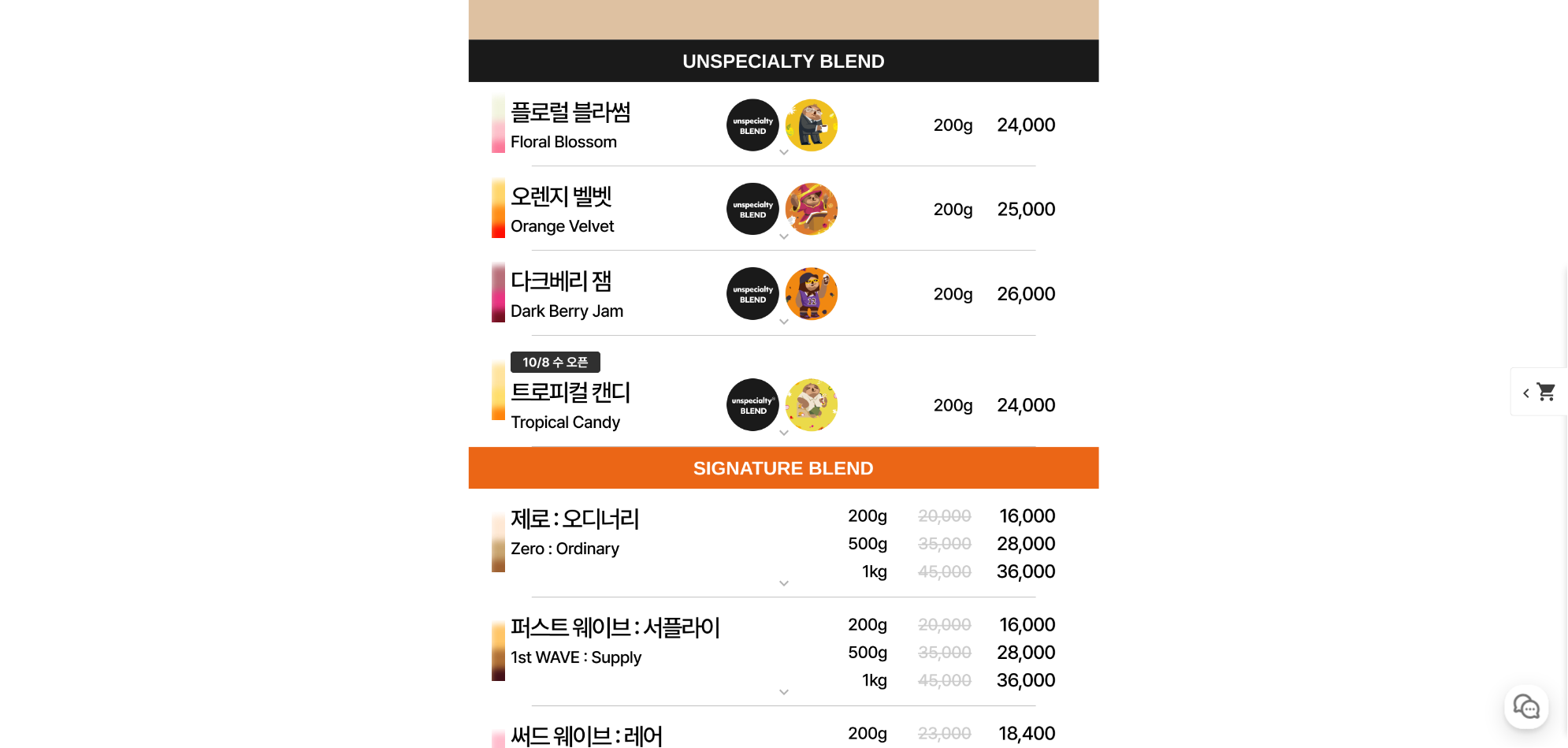
click at [678, 377] on img at bounding box center [784, 392] width 631 height 112
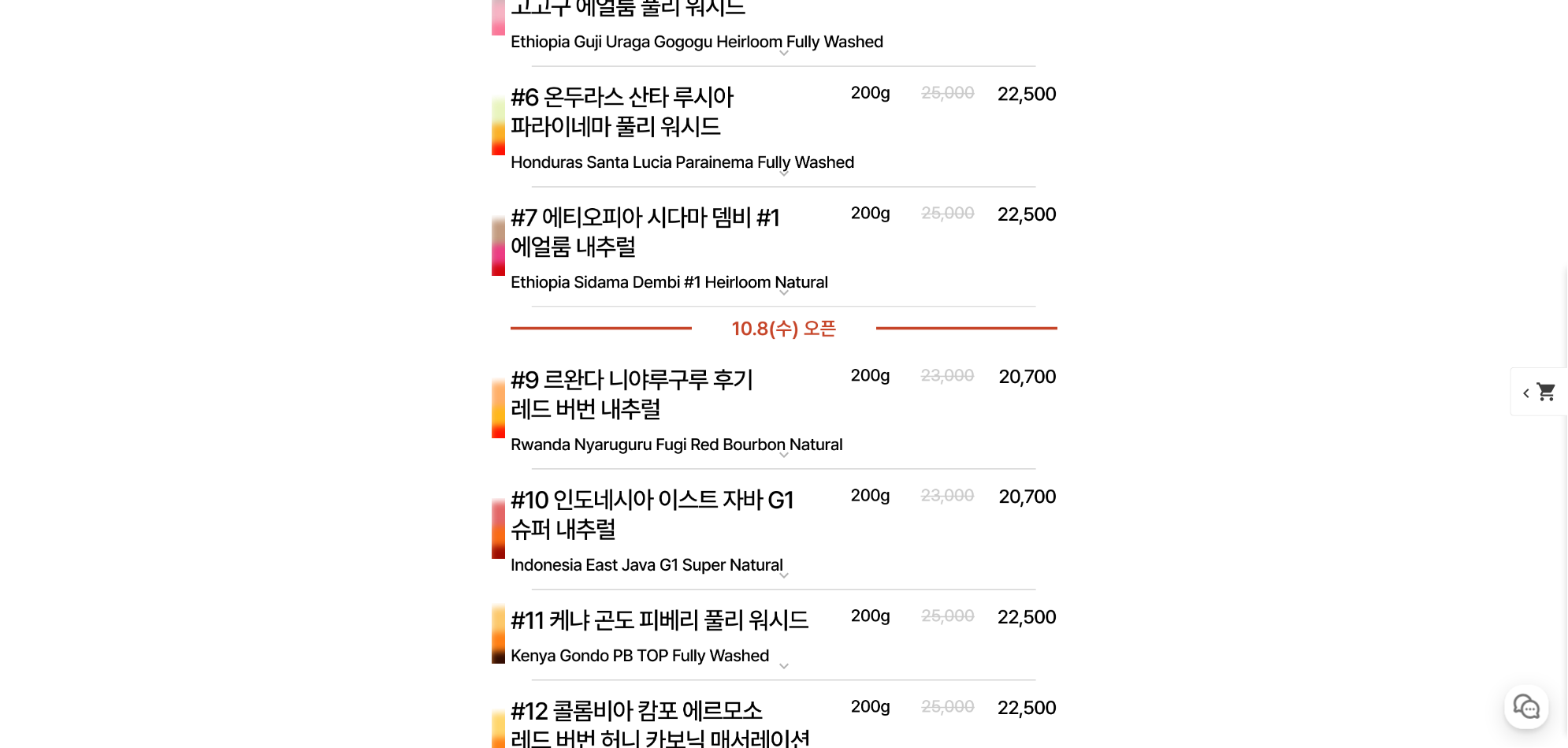
scroll to position [6498, 0]
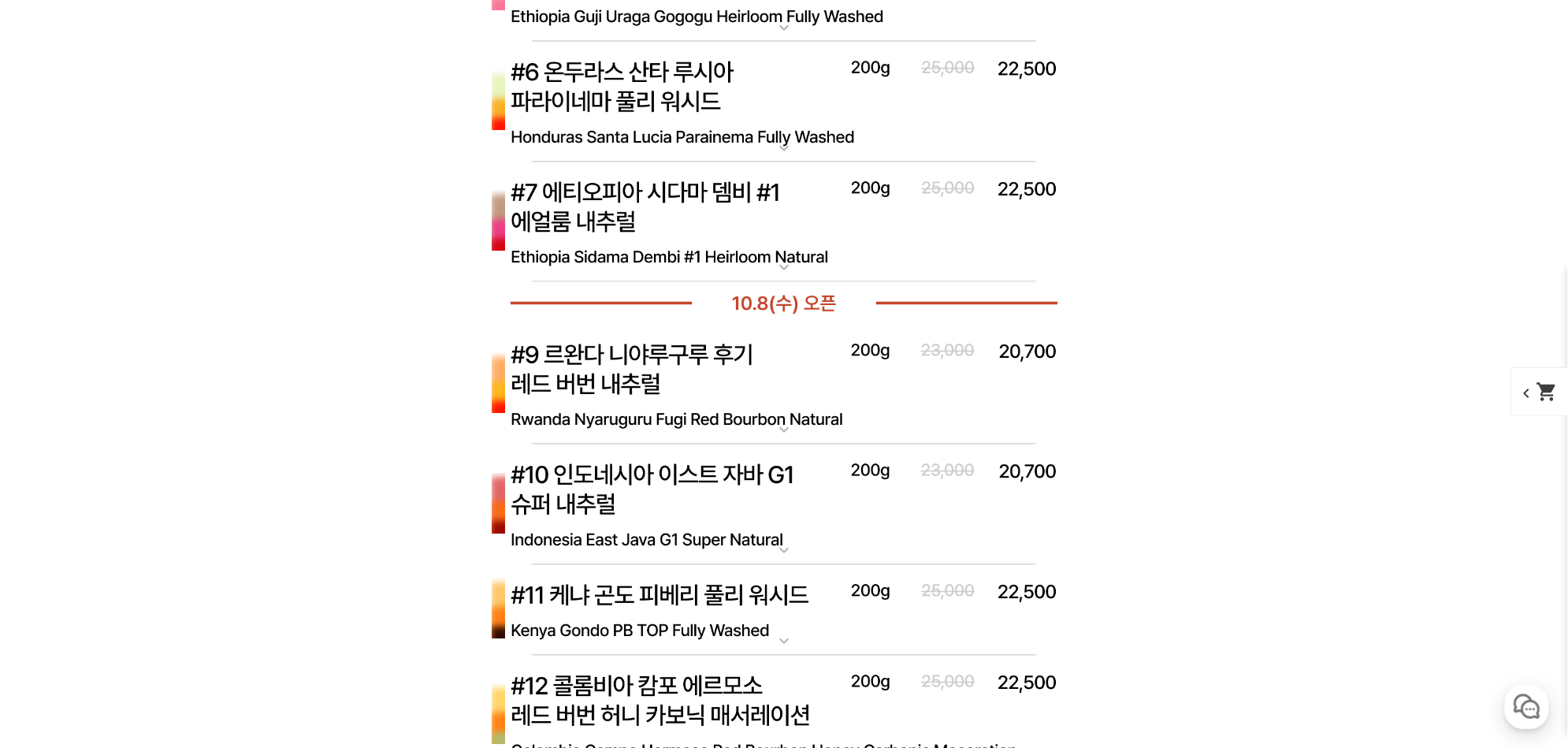
click at [726, 380] on img at bounding box center [784, 386] width 631 height 122
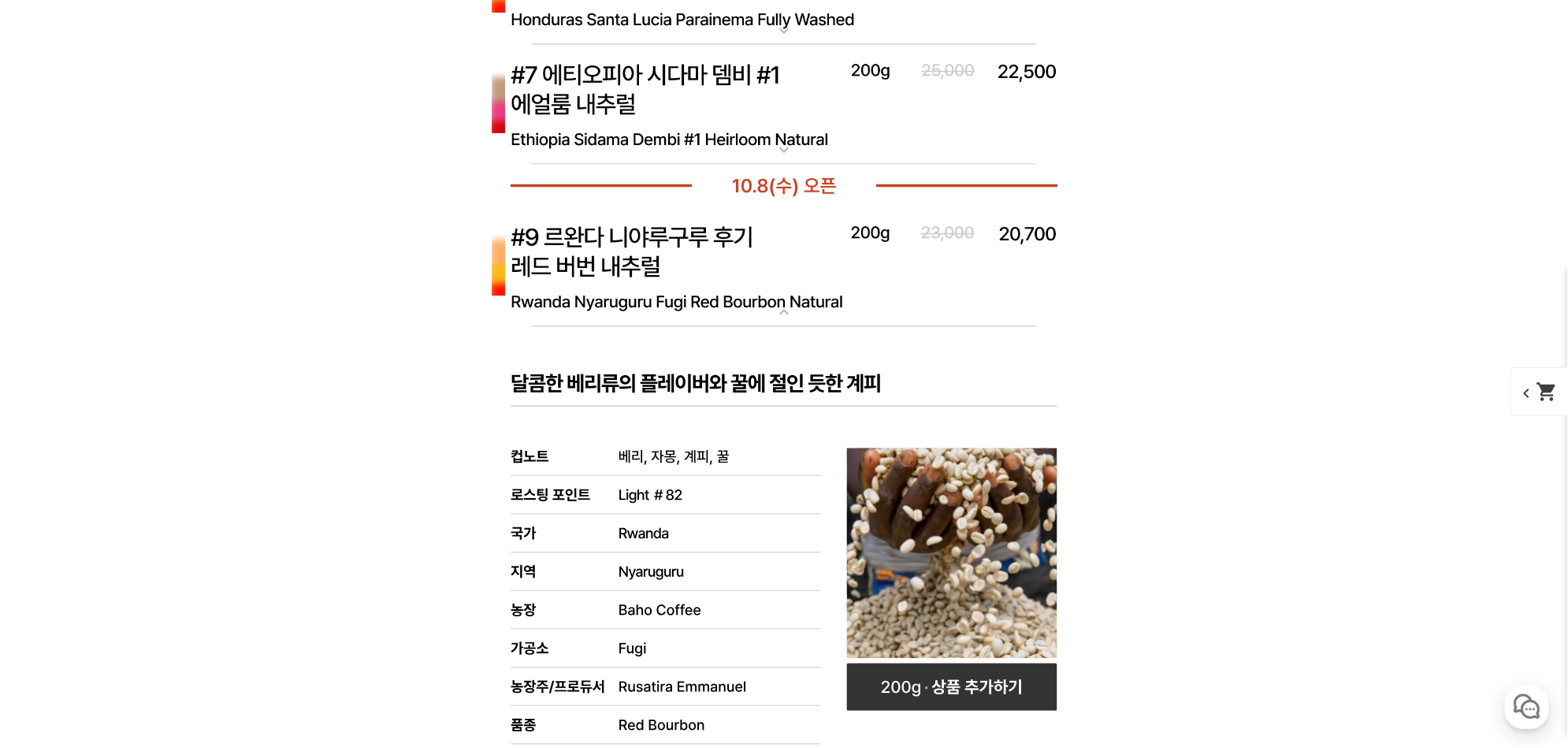
scroll to position [6405, 0]
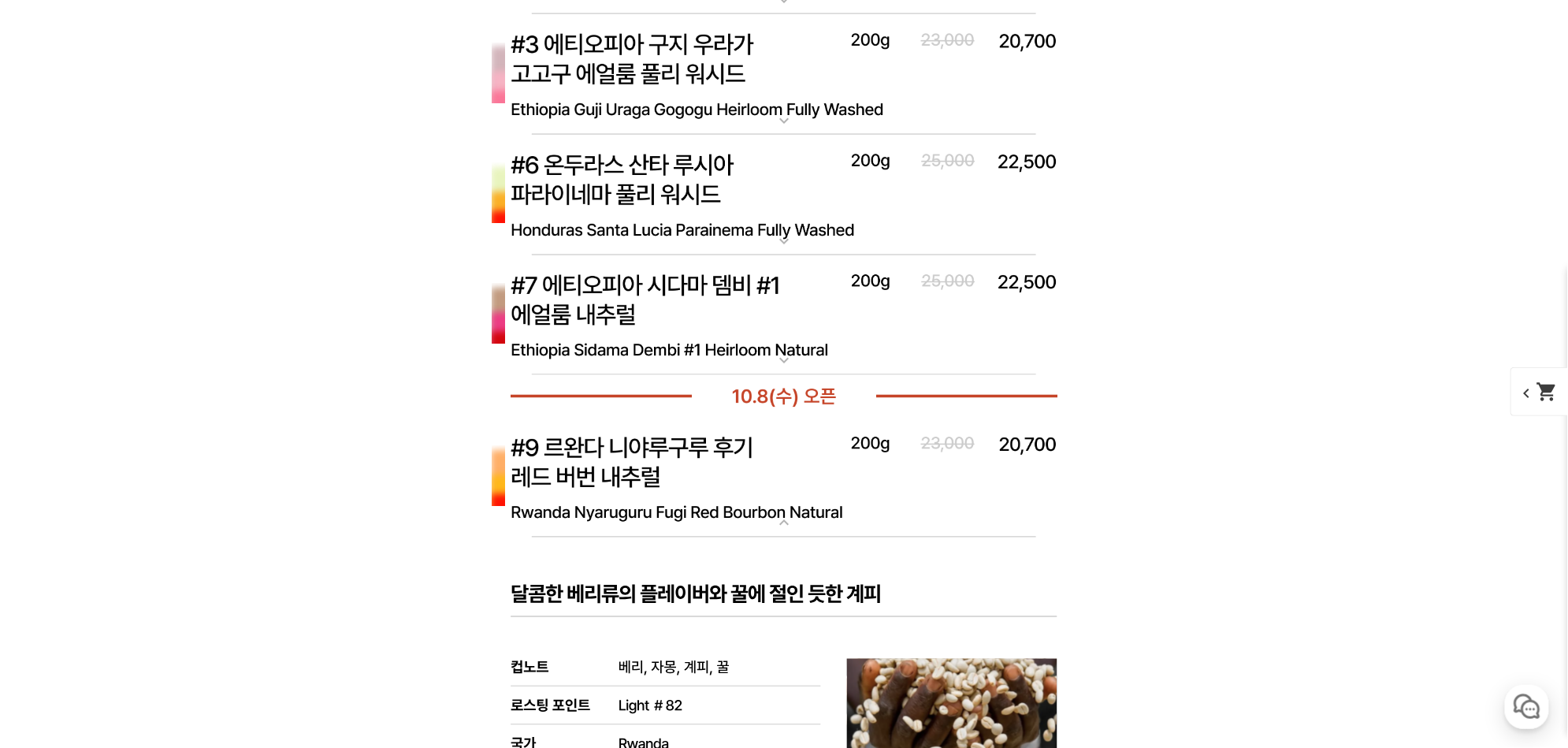
click at [610, 425] on p "[10.8 오픈] #9 르완다 니야루구루 후기 레드 버번 내추럴" at bounding box center [784, 425] width 631 height 13
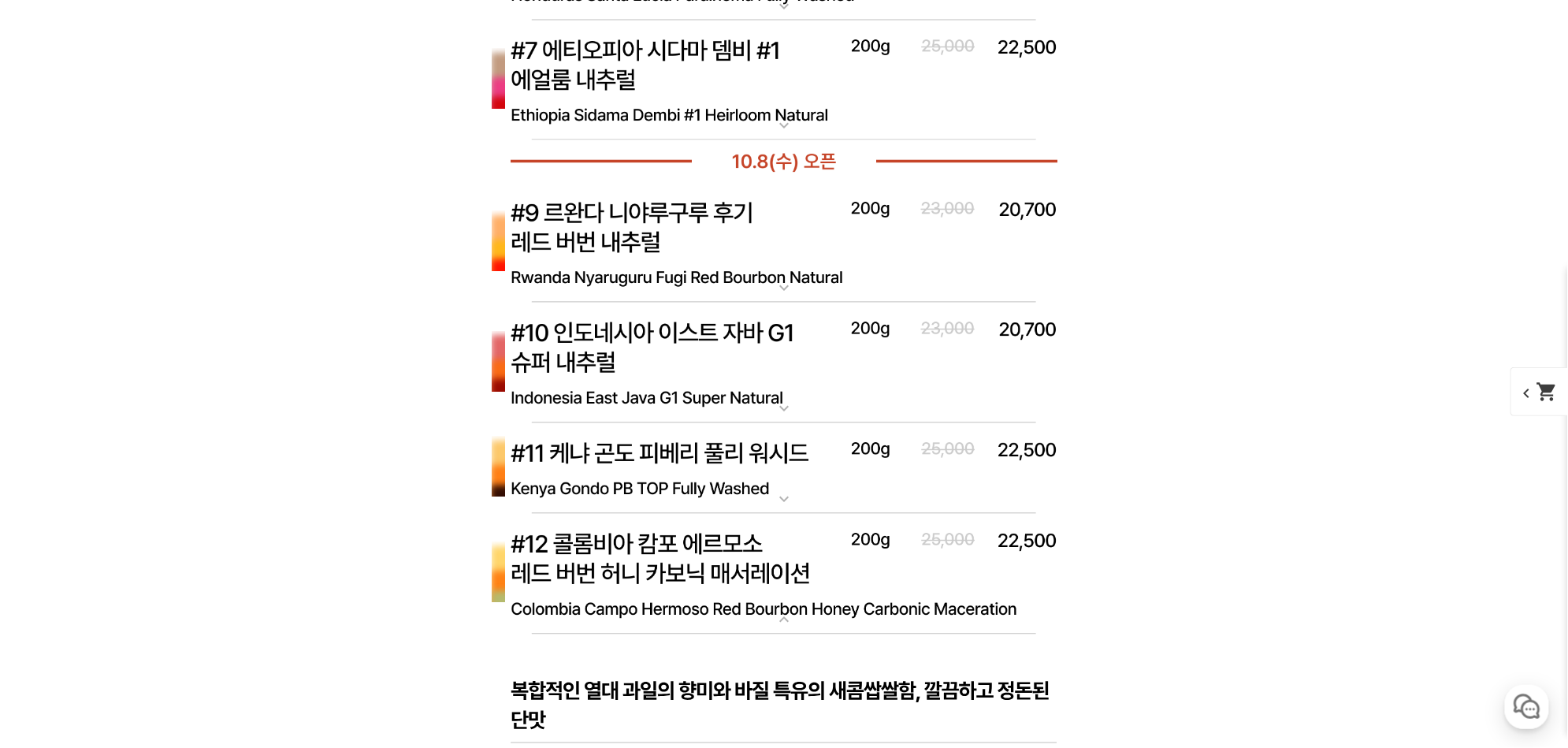
scroll to position [6776, 0]
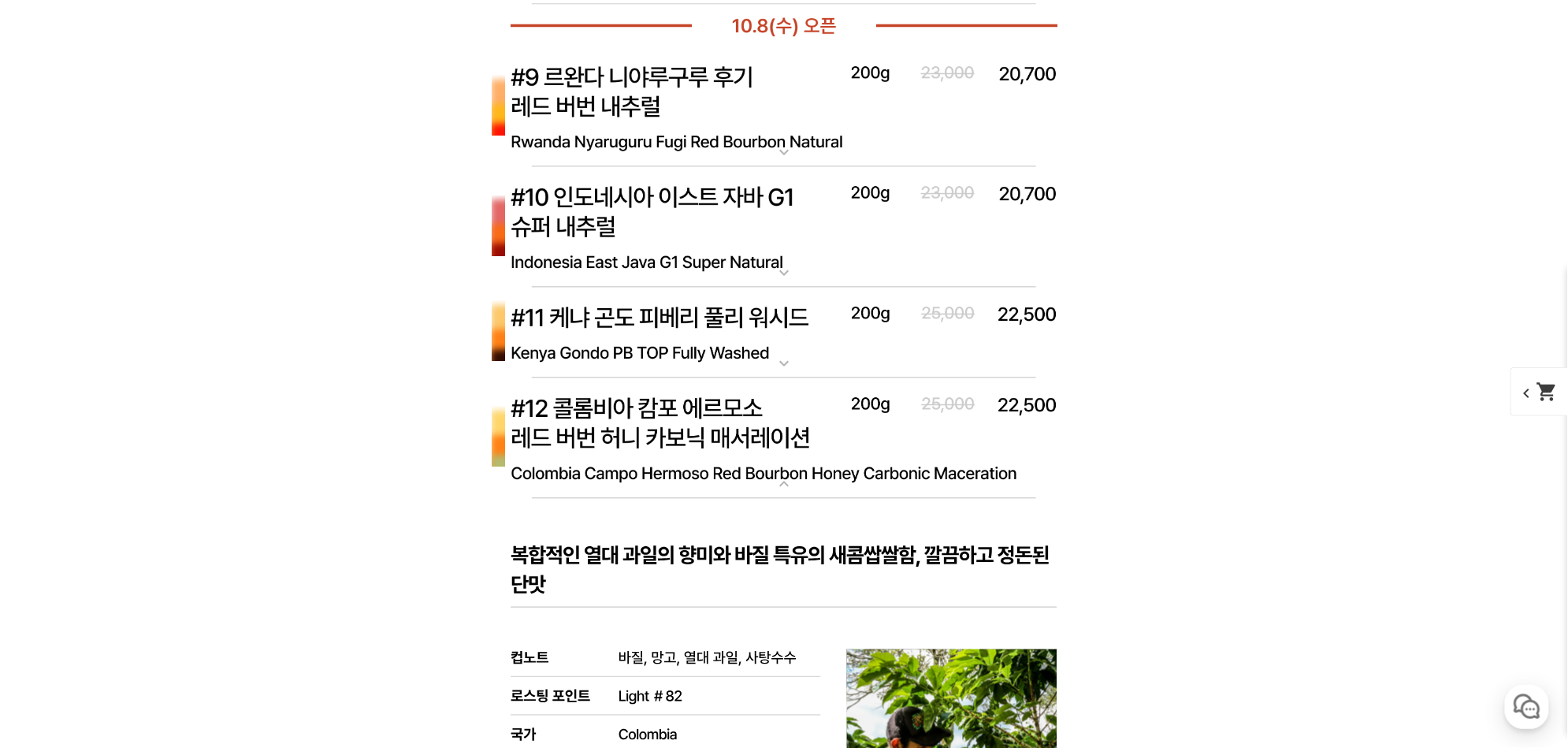
click at [611, 403] on img at bounding box center [784, 438] width 631 height 122
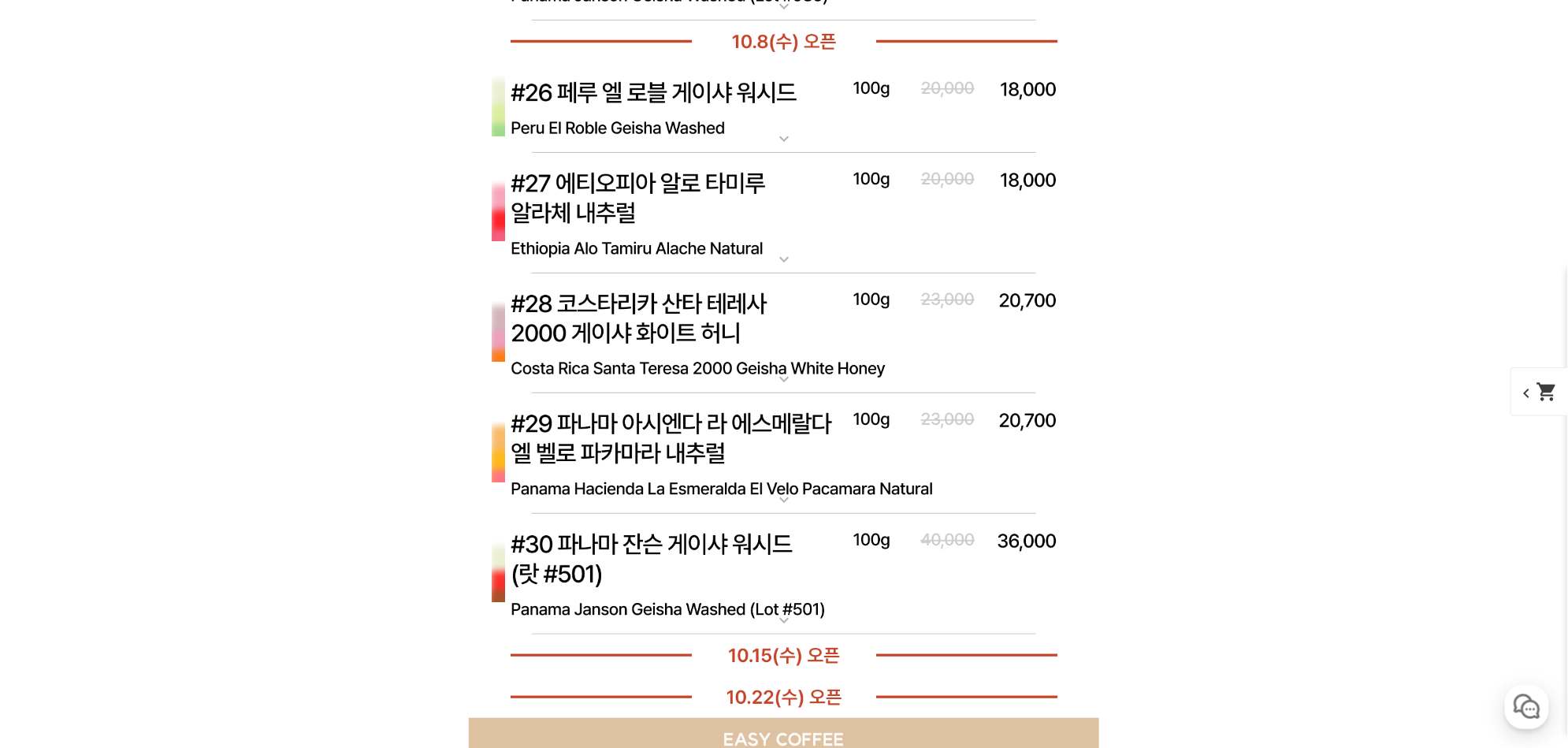
scroll to position [8260, 0]
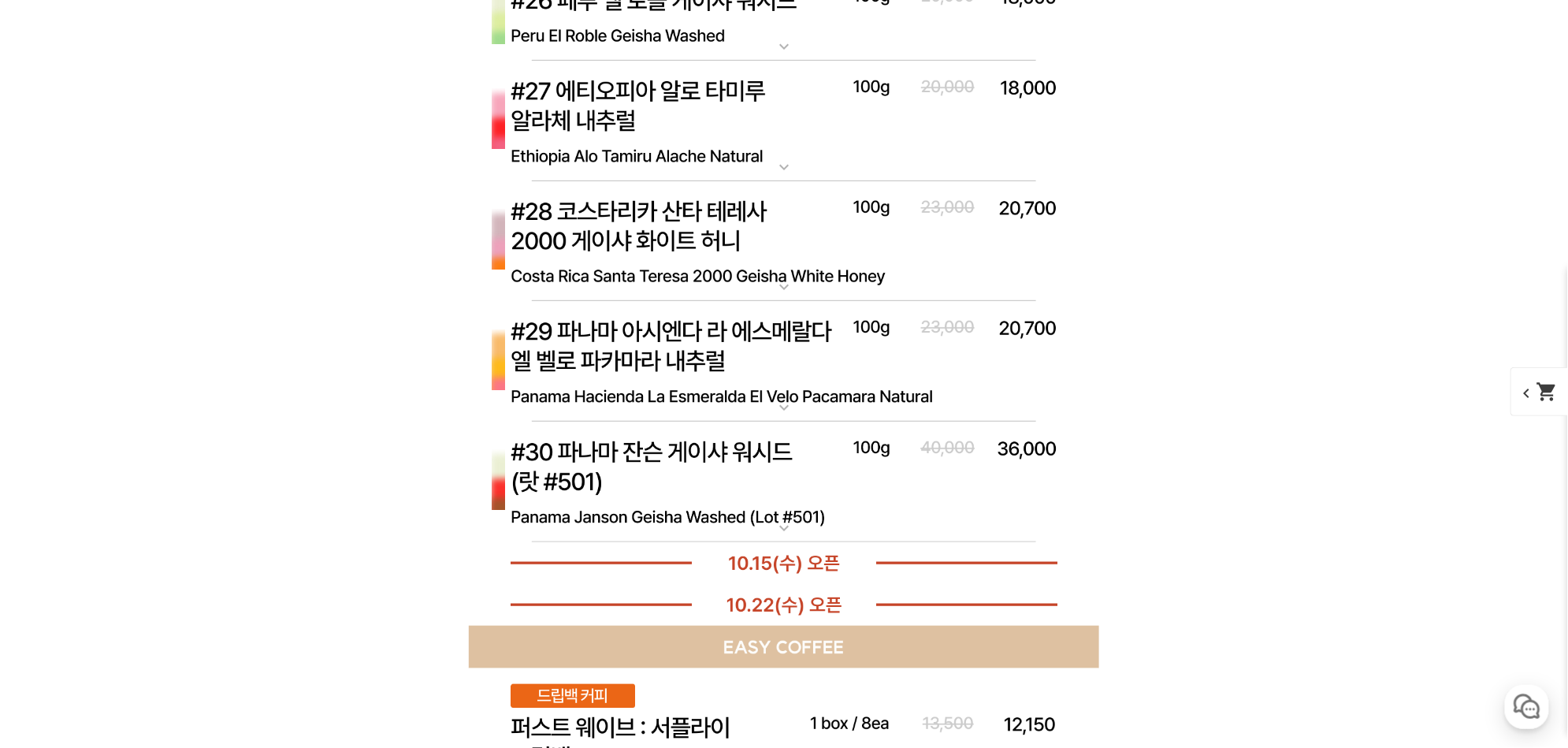
click at [762, 350] on img at bounding box center [784, 362] width 631 height 122
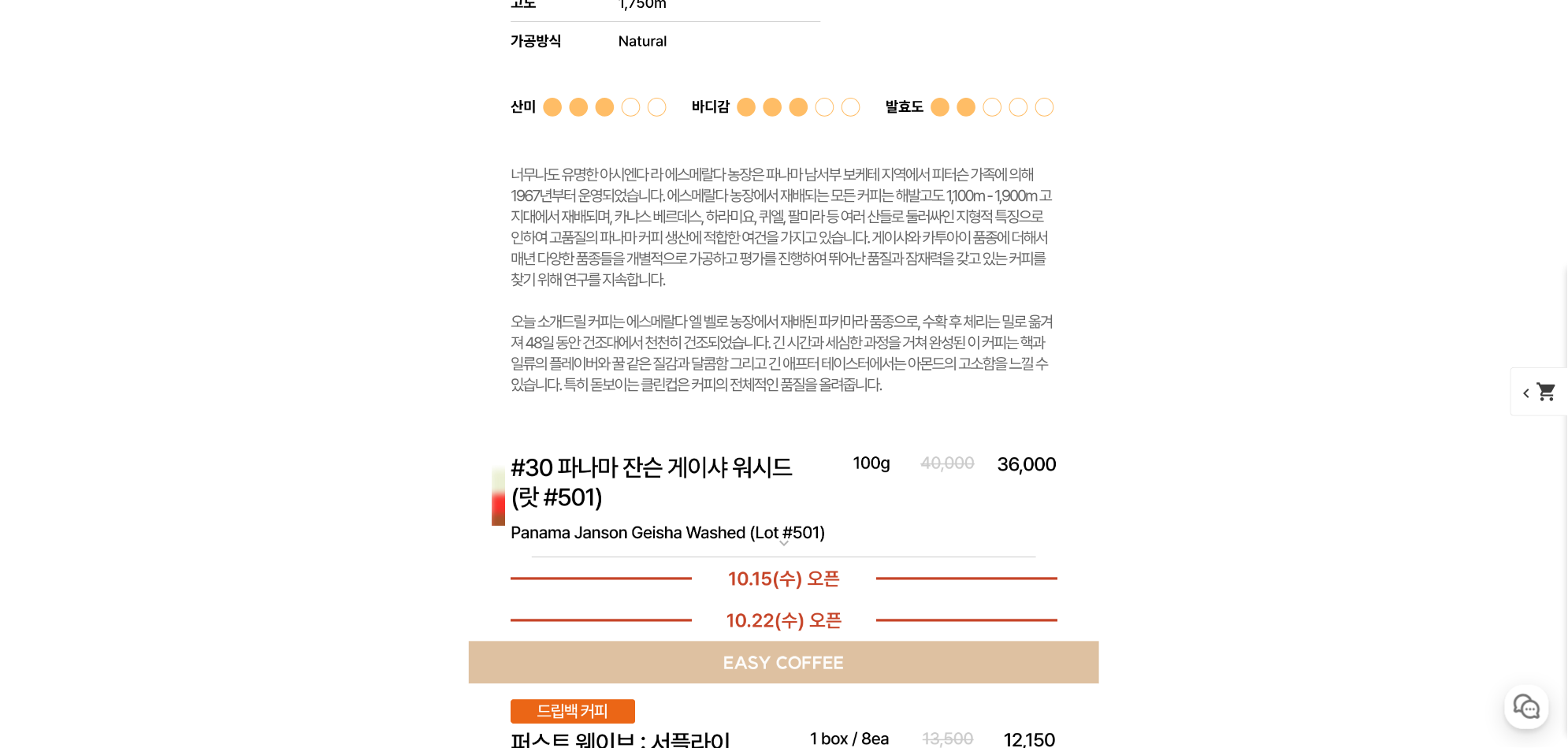
scroll to position [9188, 0]
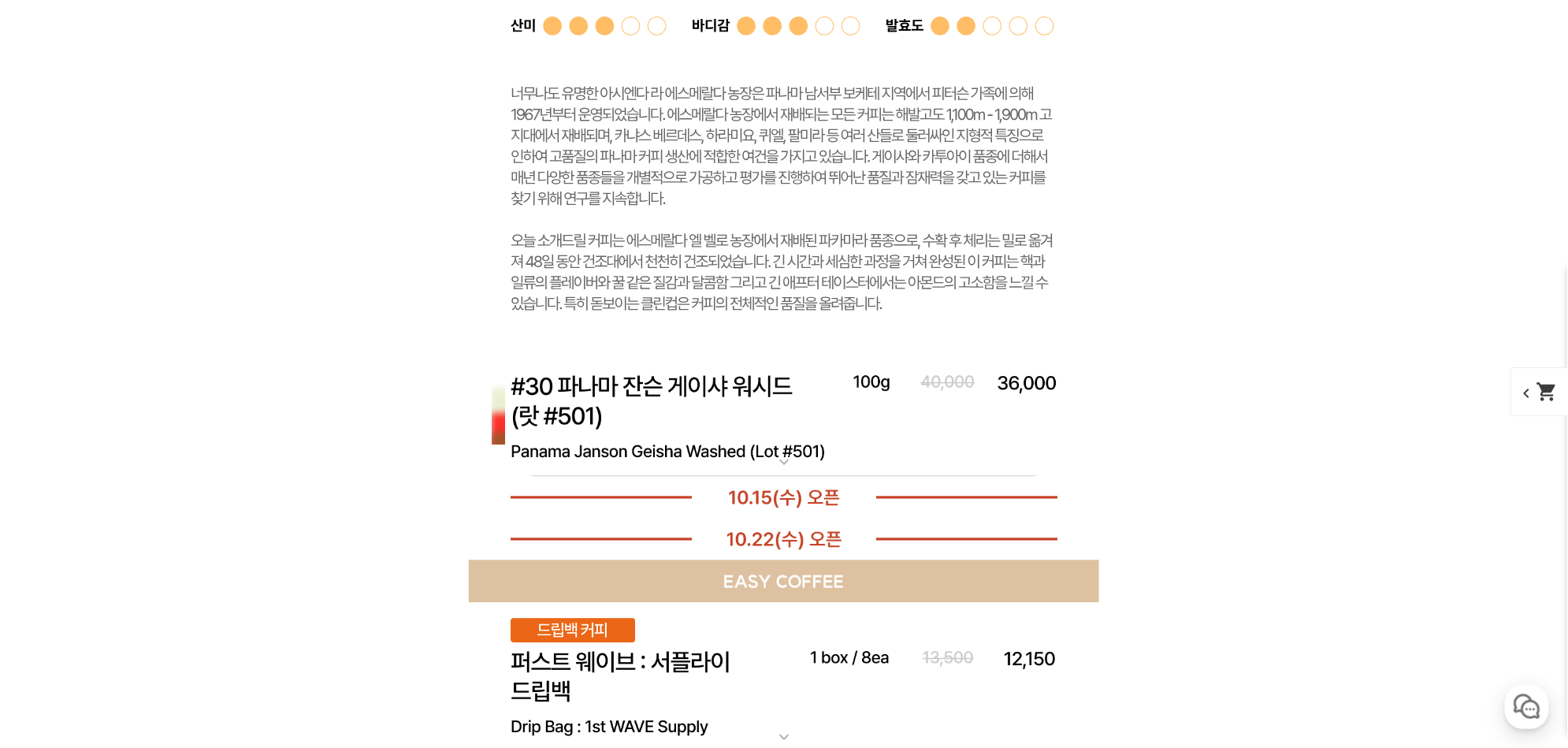
click at [721, 395] on img at bounding box center [784, 417] width 631 height 122
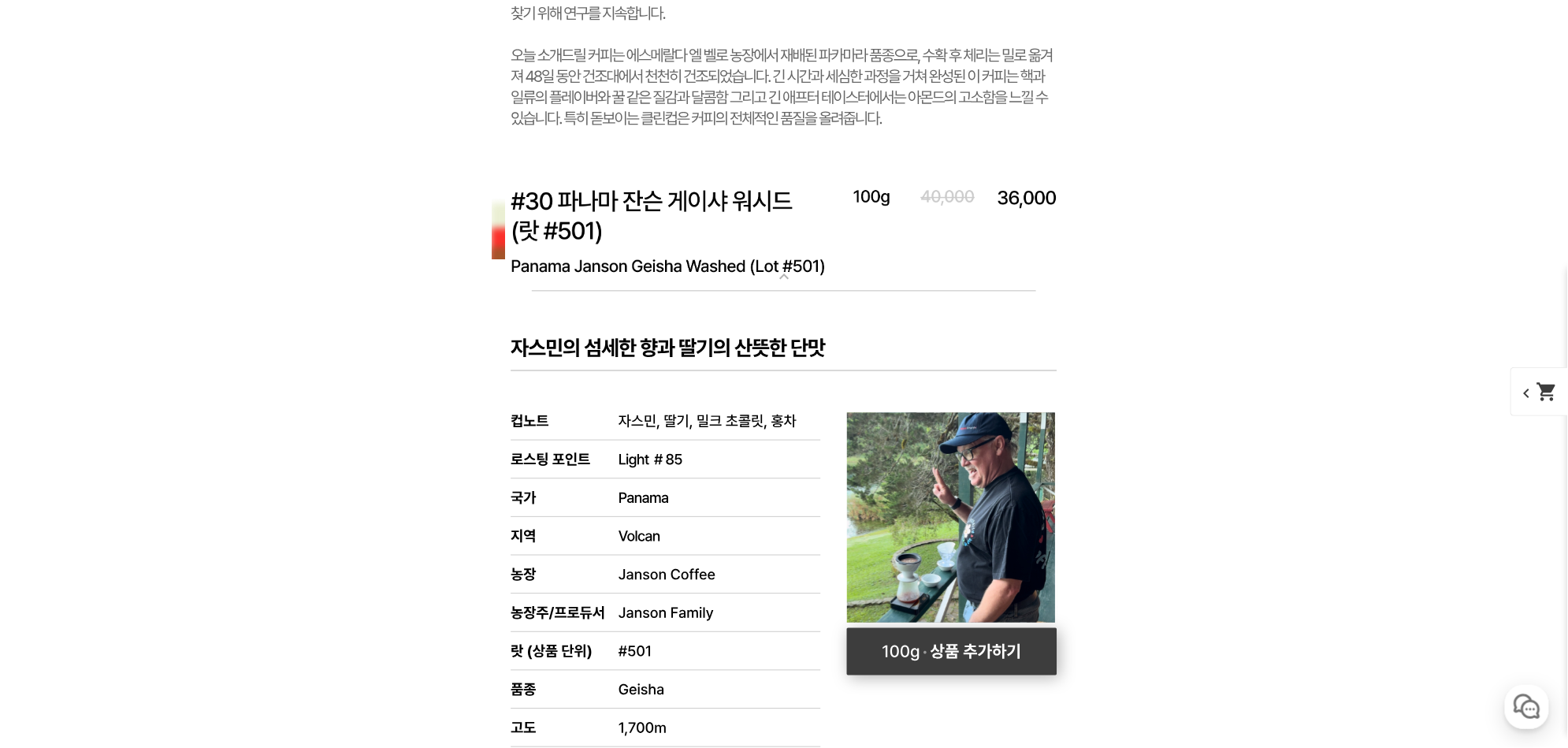
scroll to position [9280, 0]
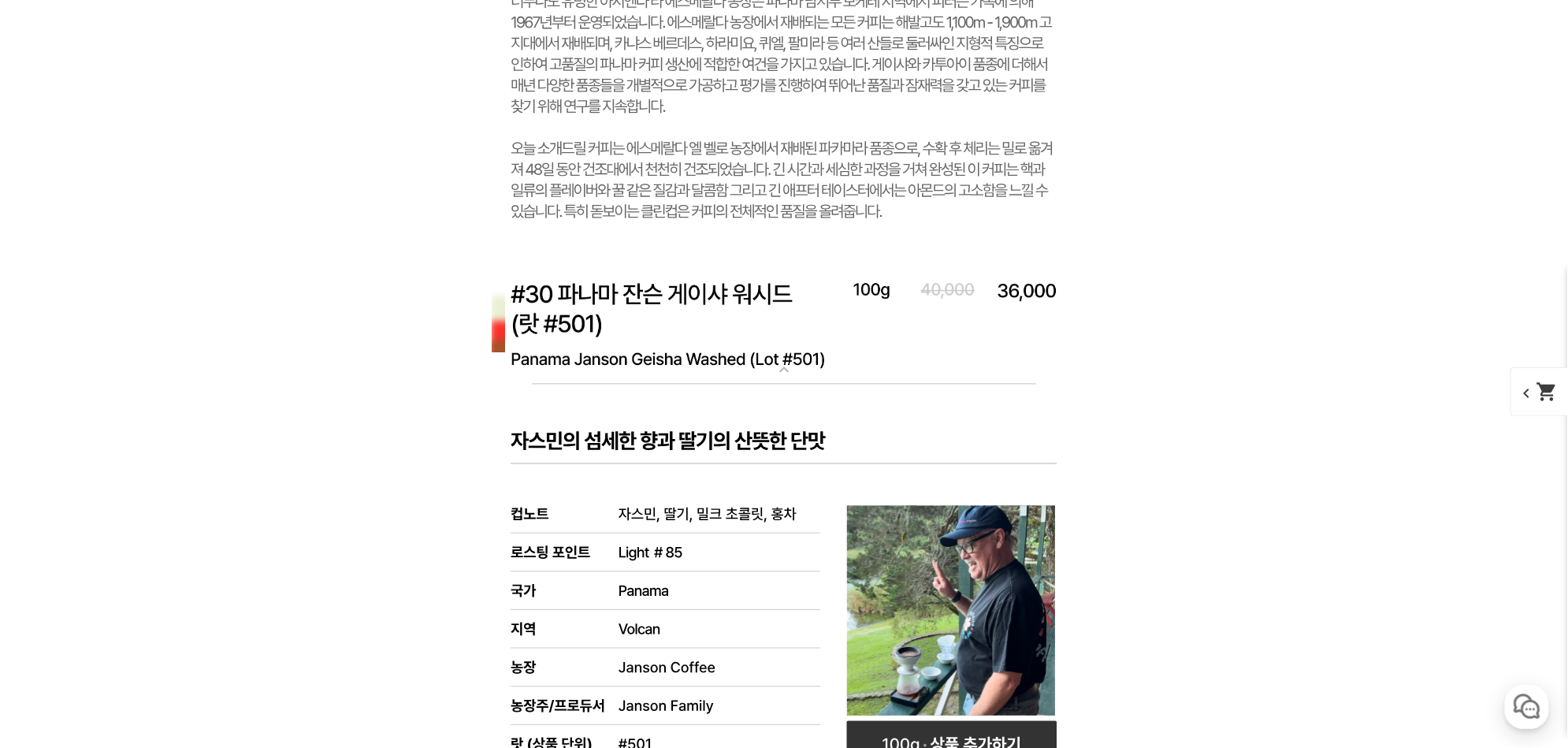
click at [730, 304] on img at bounding box center [784, 325] width 631 height 122
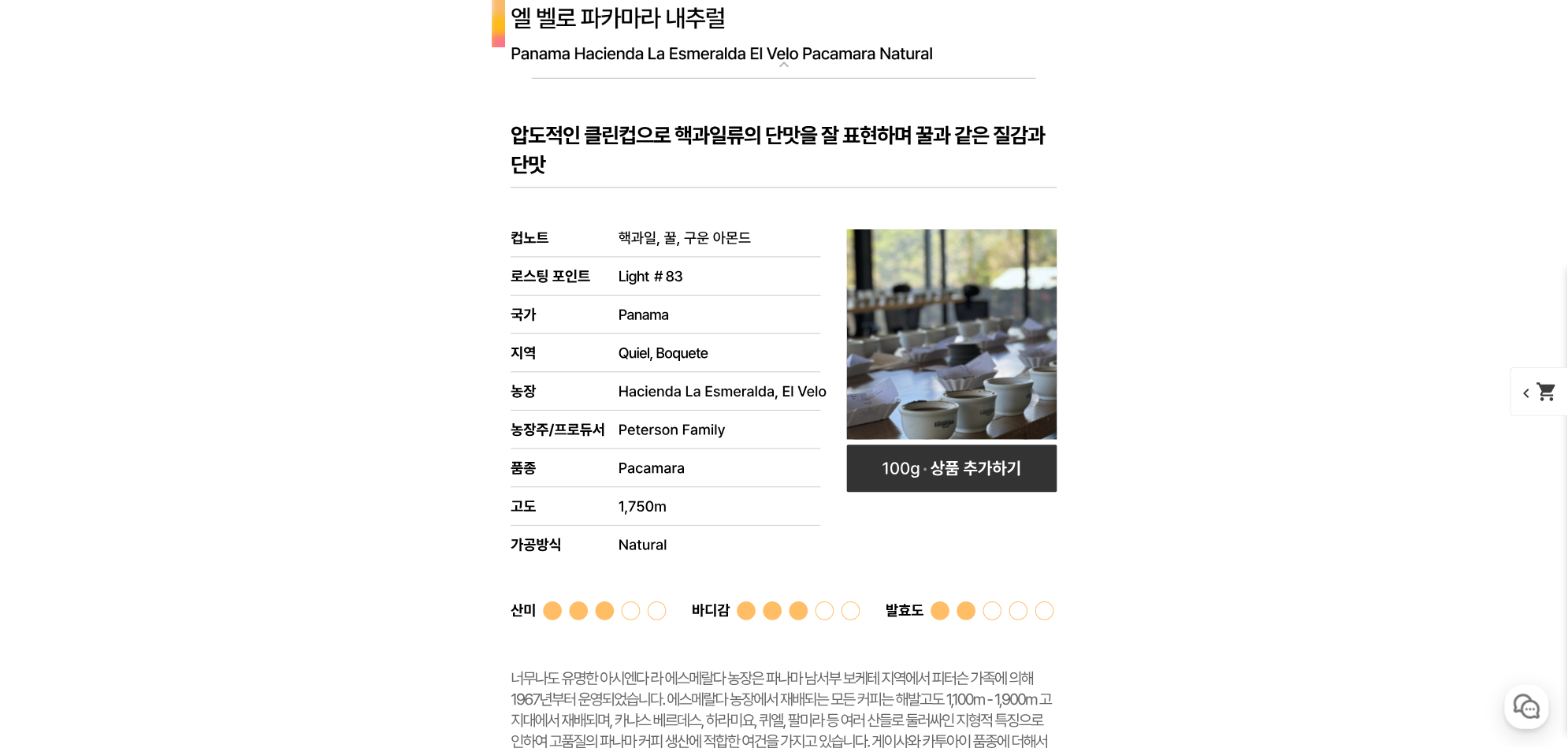
scroll to position [8353, 0]
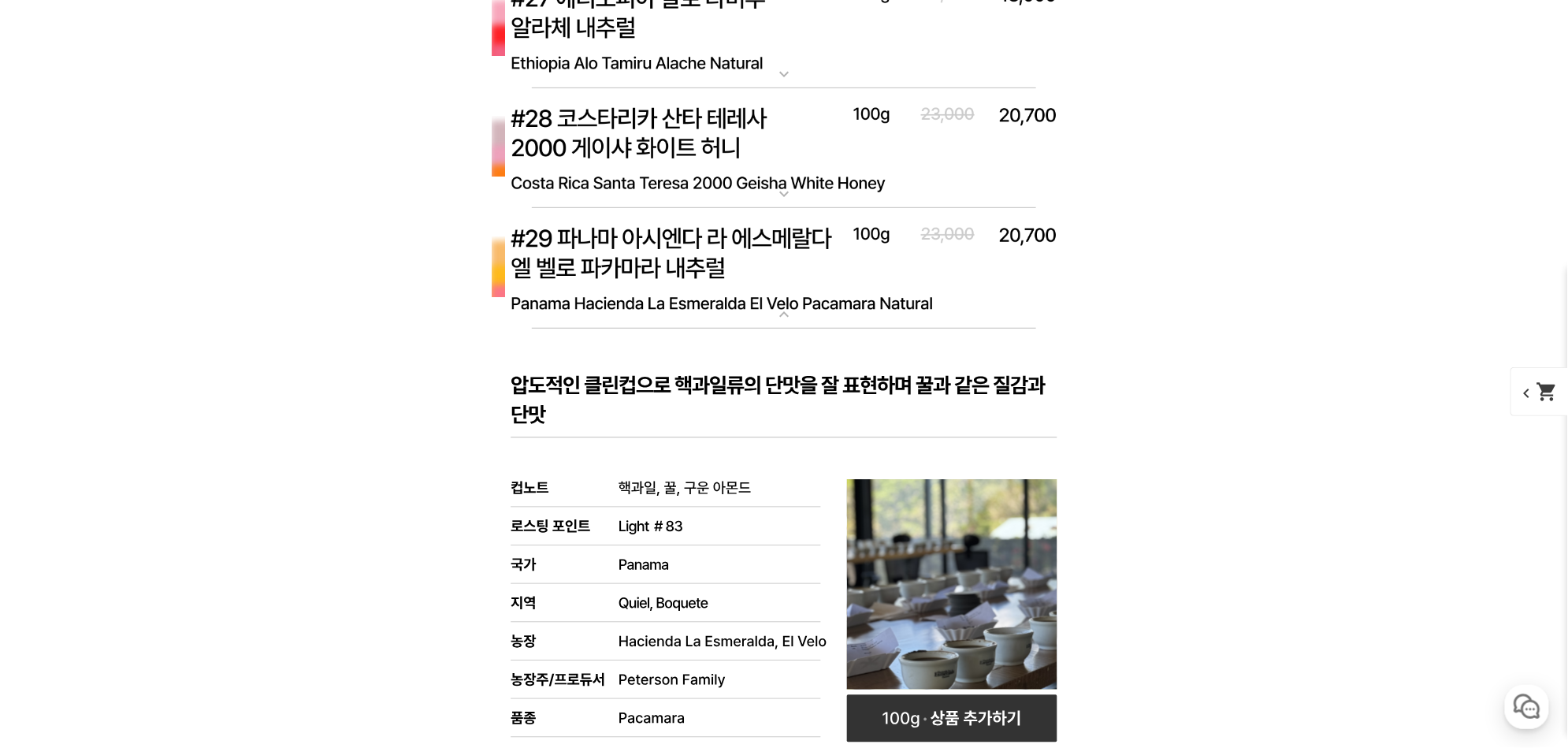
click at [697, 260] on img at bounding box center [784, 269] width 631 height 122
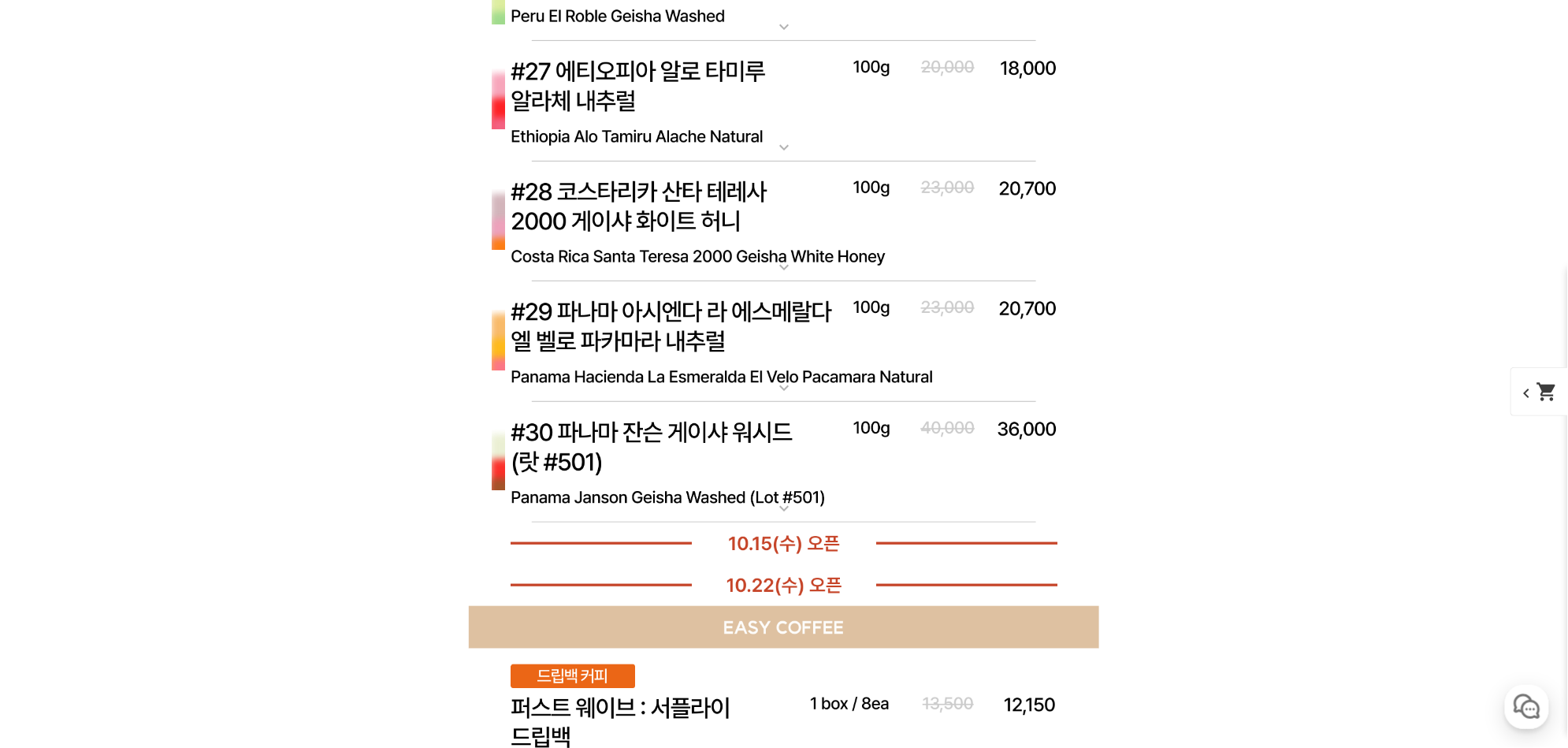
scroll to position [8260, 0]
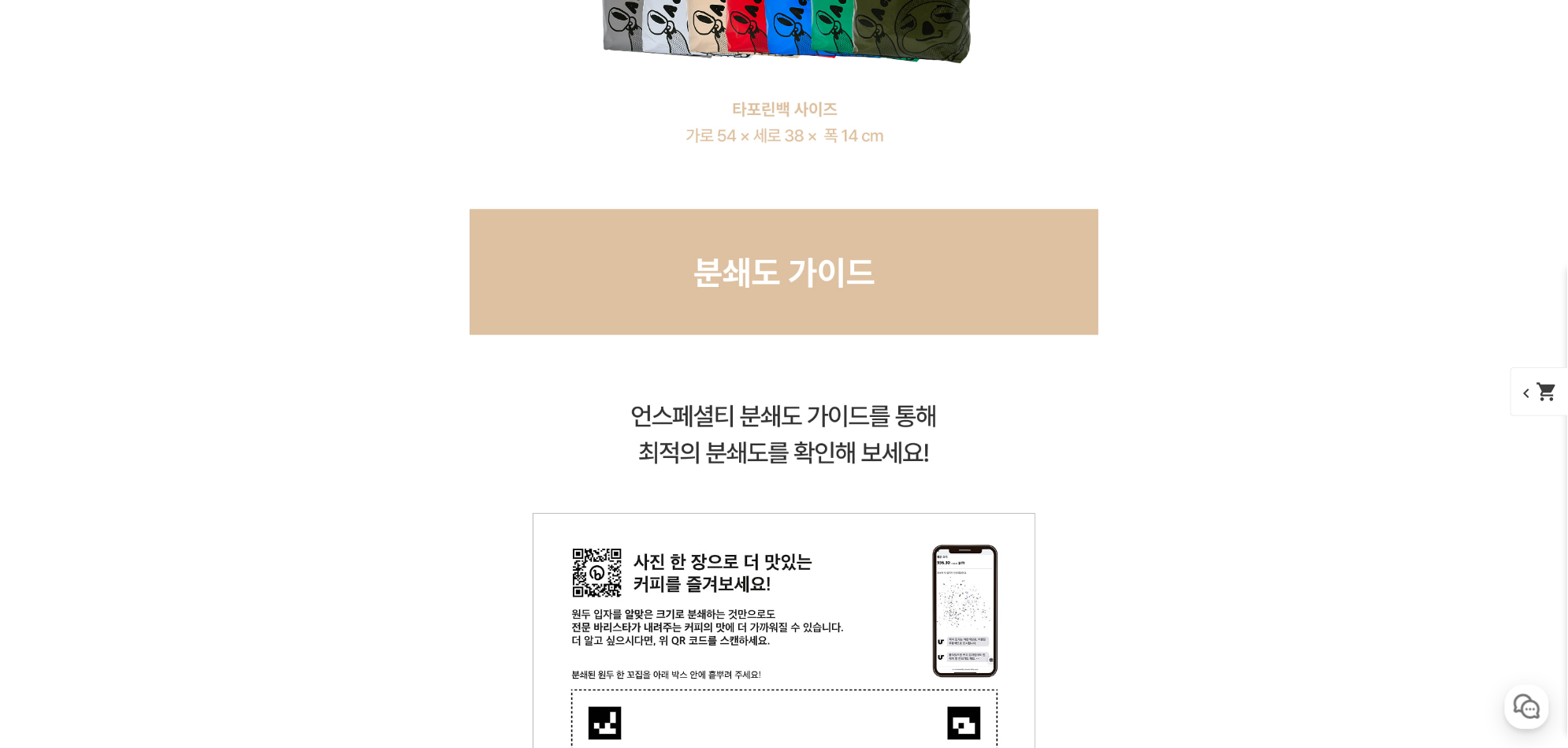
scroll to position [16238, 0]
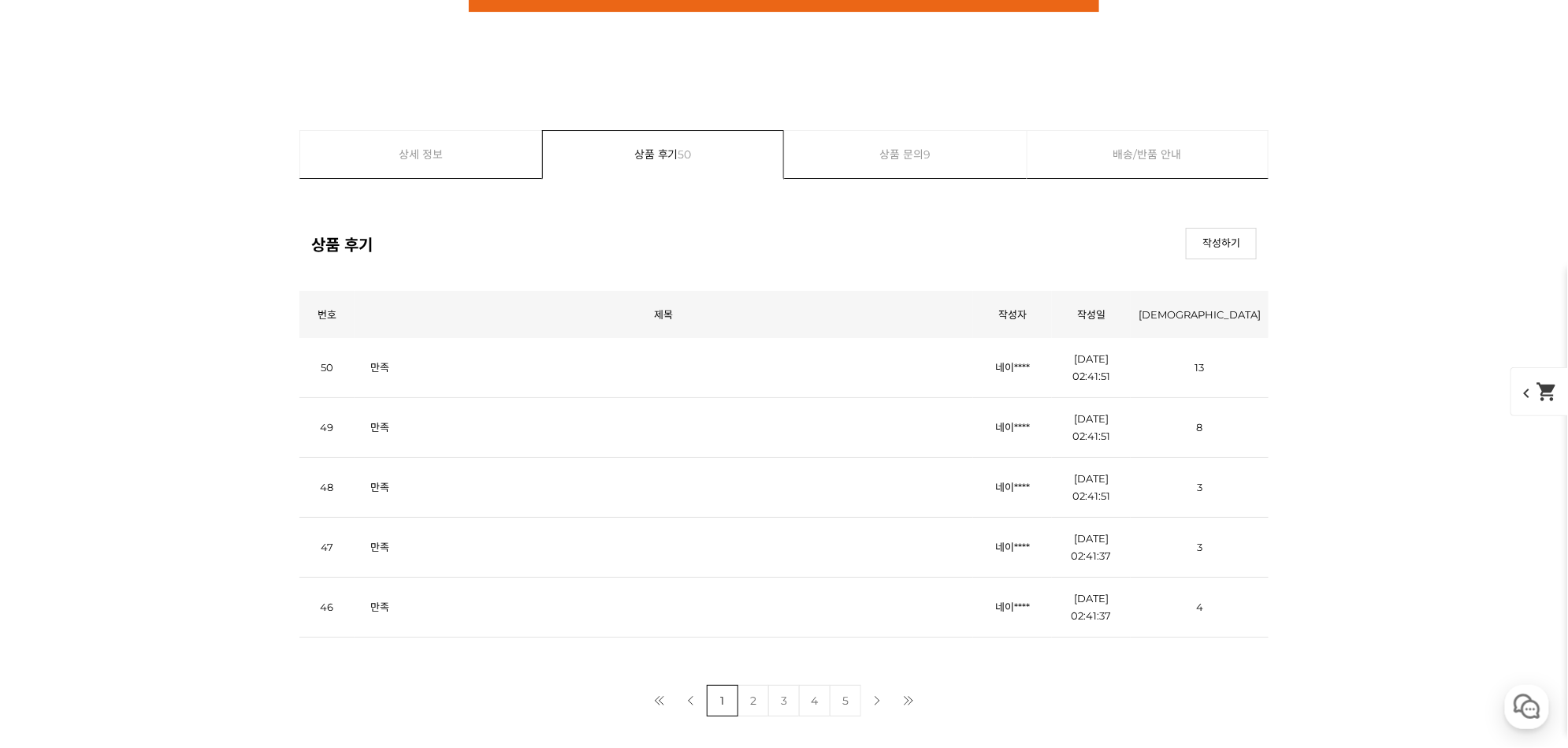
scroll to position [21154, 0]
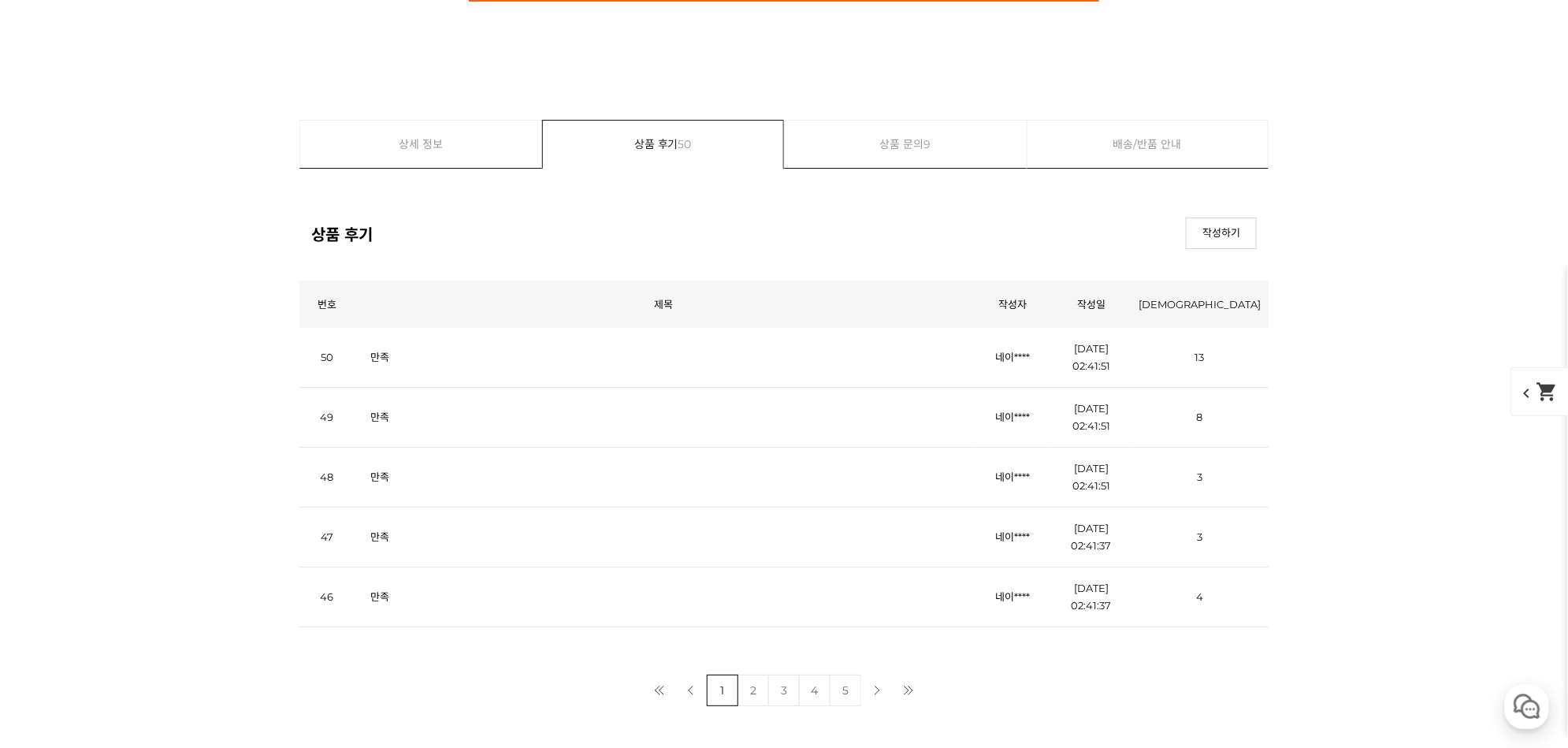
click at [379, 351] on link "만족" at bounding box center [379, 357] width 19 height 13
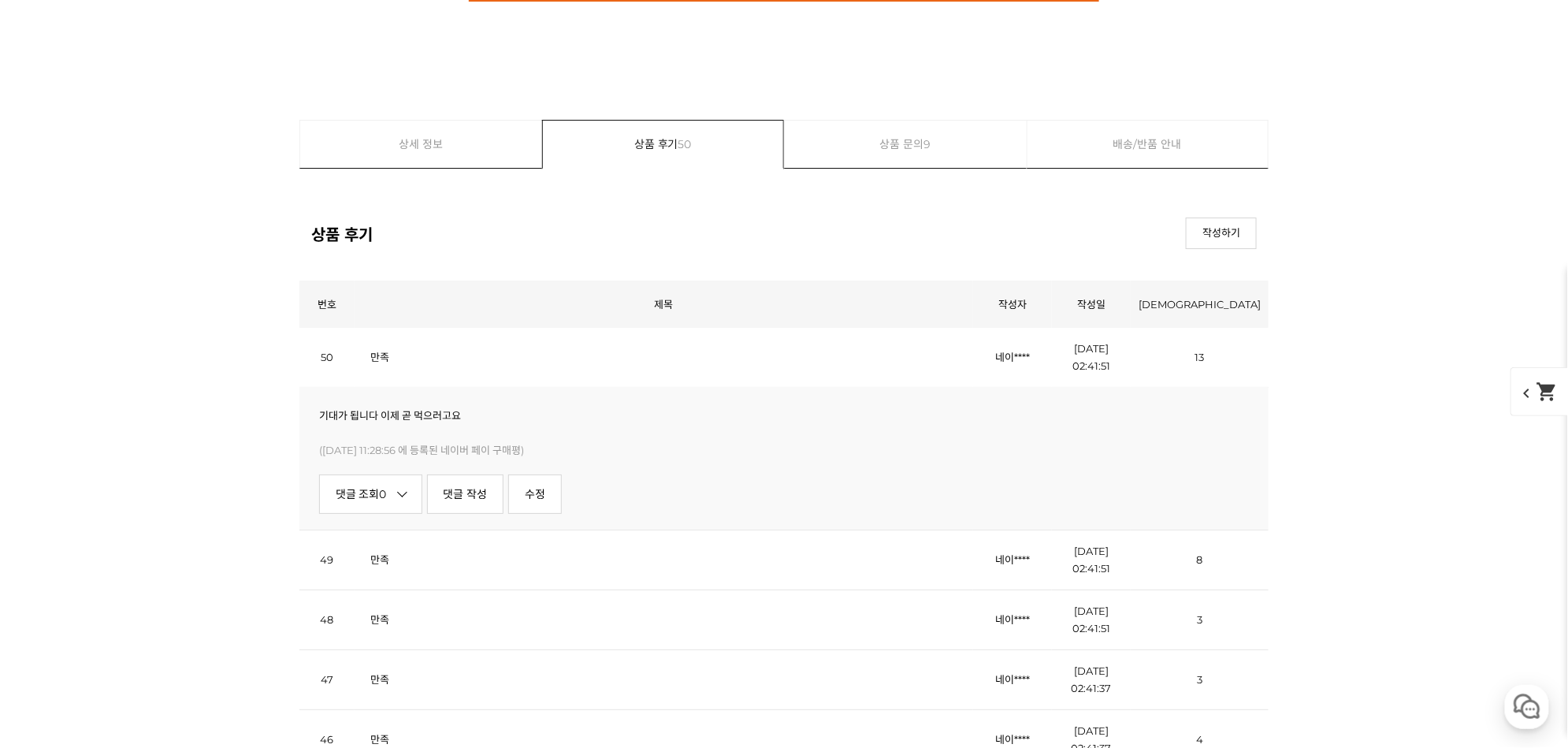
click at [379, 351] on link "만족" at bounding box center [379, 357] width 19 height 13
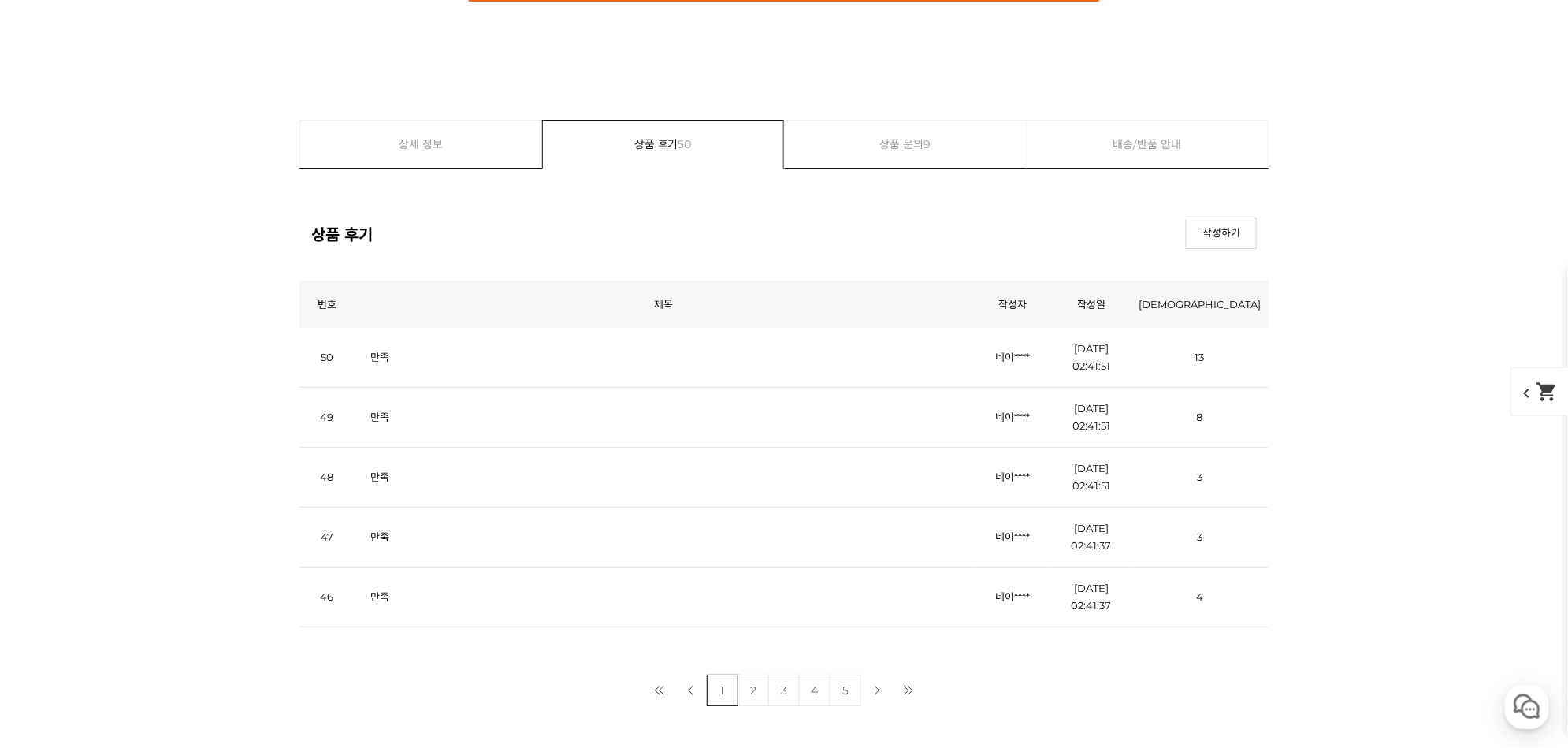
click at [373, 414] on td "만족" at bounding box center [664, 417] width 619 height 60
click at [375, 411] on link "만족" at bounding box center [379, 417] width 19 height 13
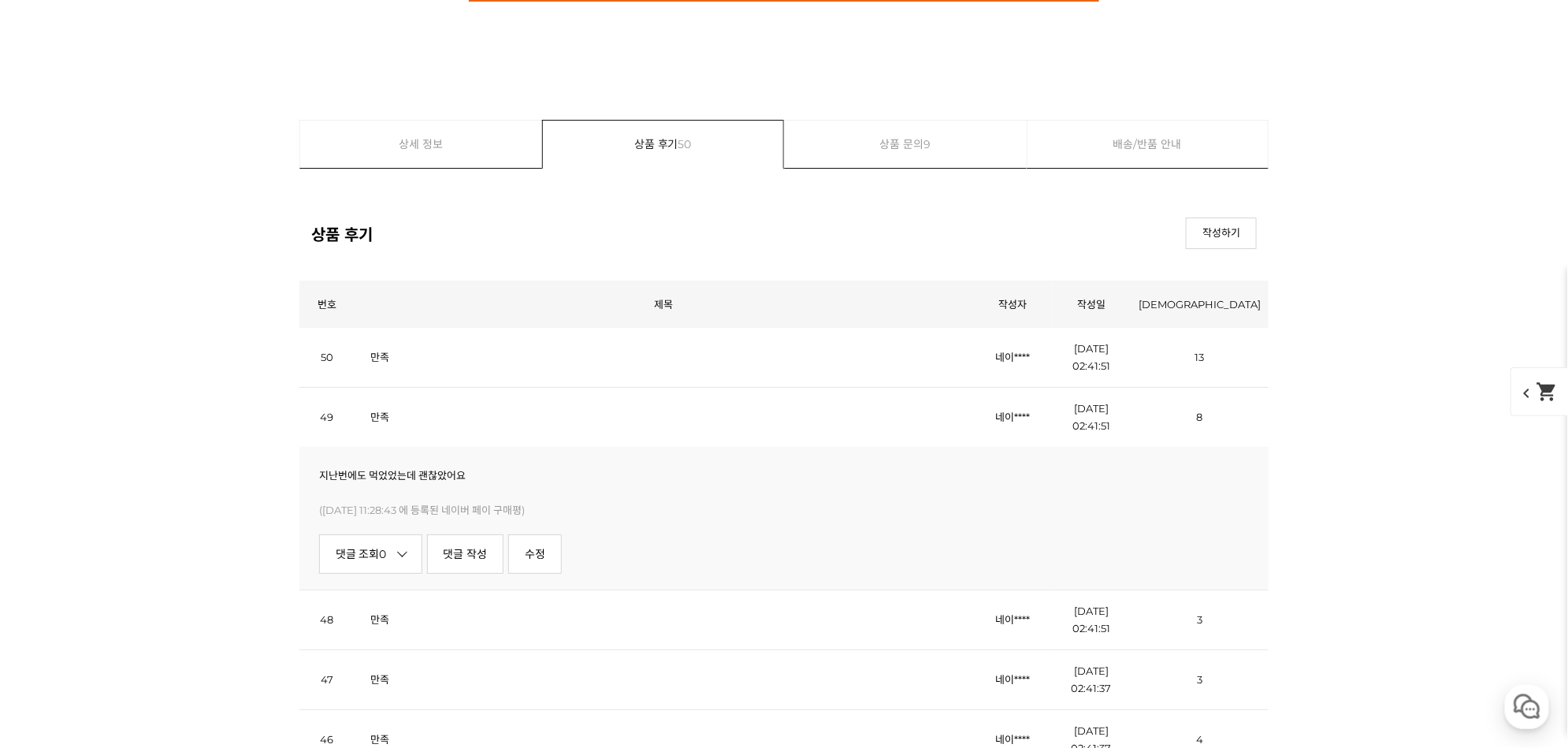
click at [375, 411] on link "만족" at bounding box center [379, 417] width 19 height 13
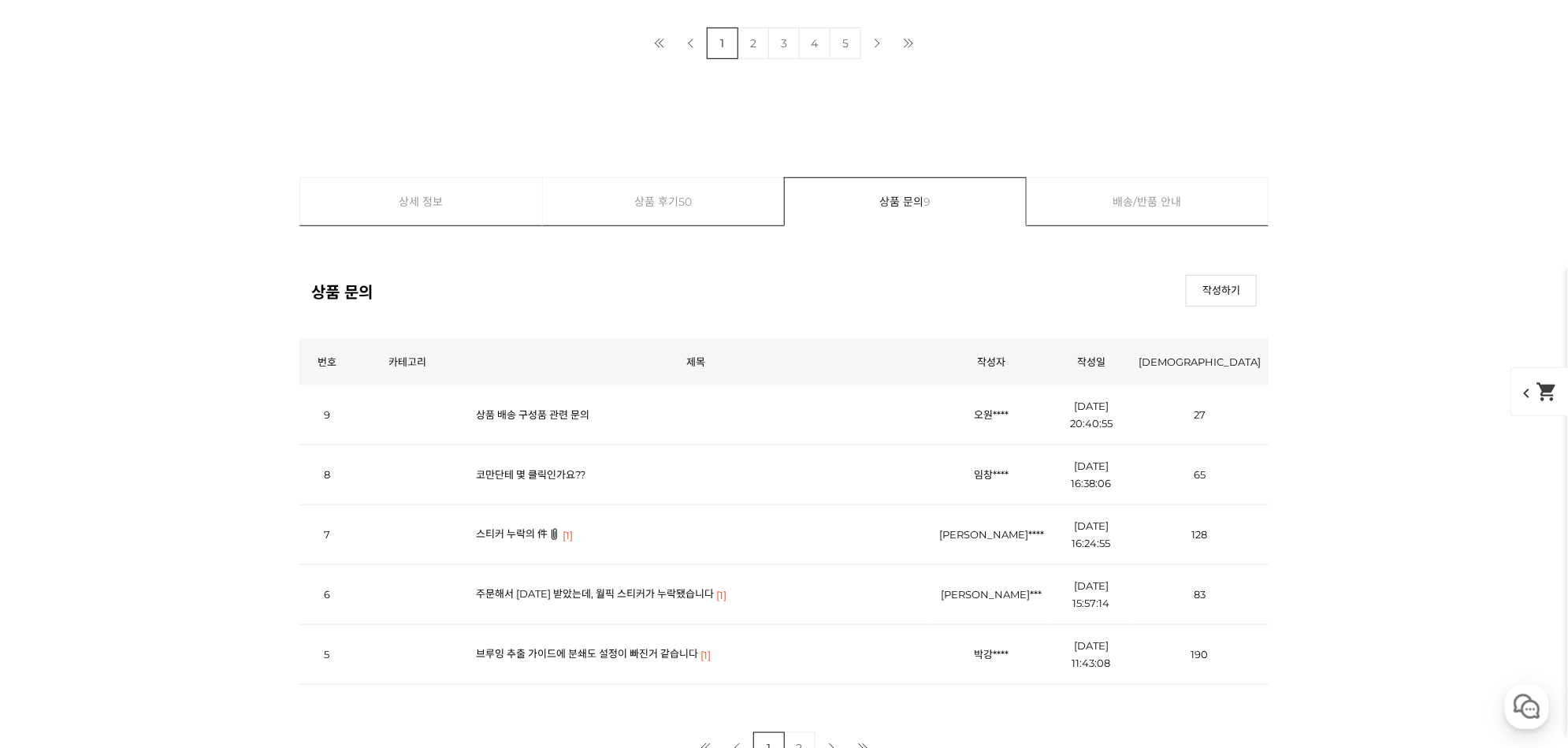
scroll to position [21989, 0]
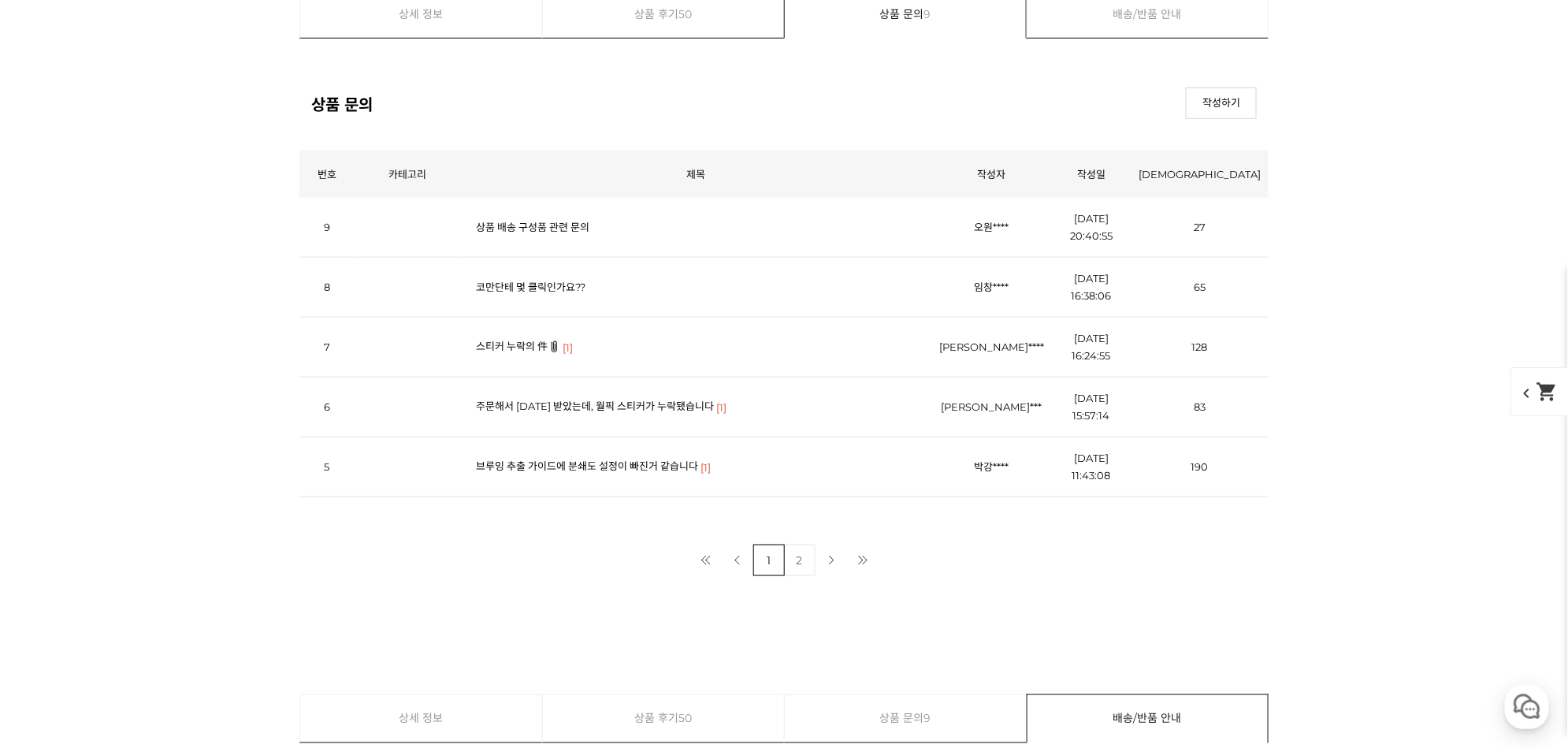
click at [495, 340] on link "스티커 누락의 件" at bounding box center [512, 346] width 72 height 13
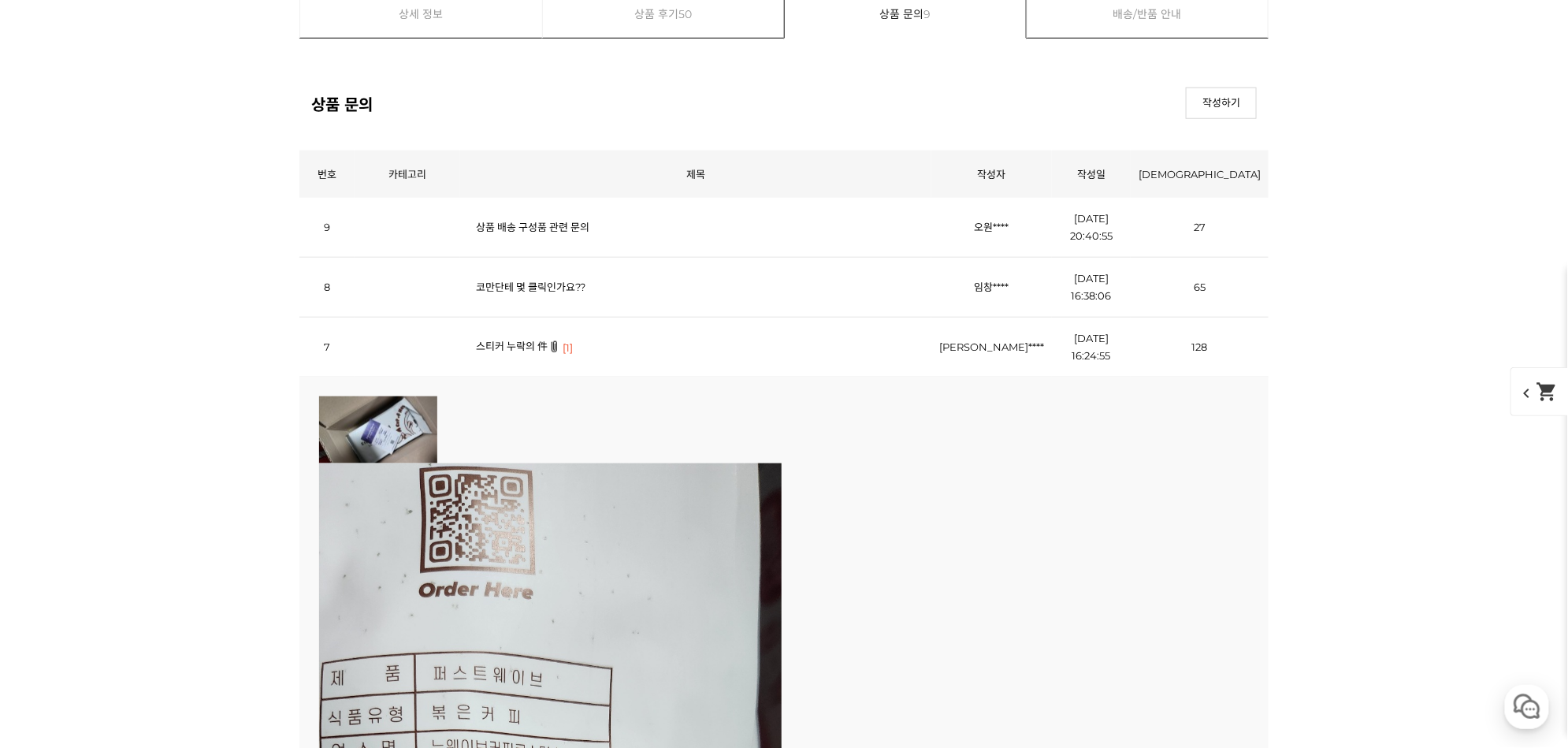
click at [495, 340] on link "스티커 누락의 件" at bounding box center [512, 346] width 72 height 13
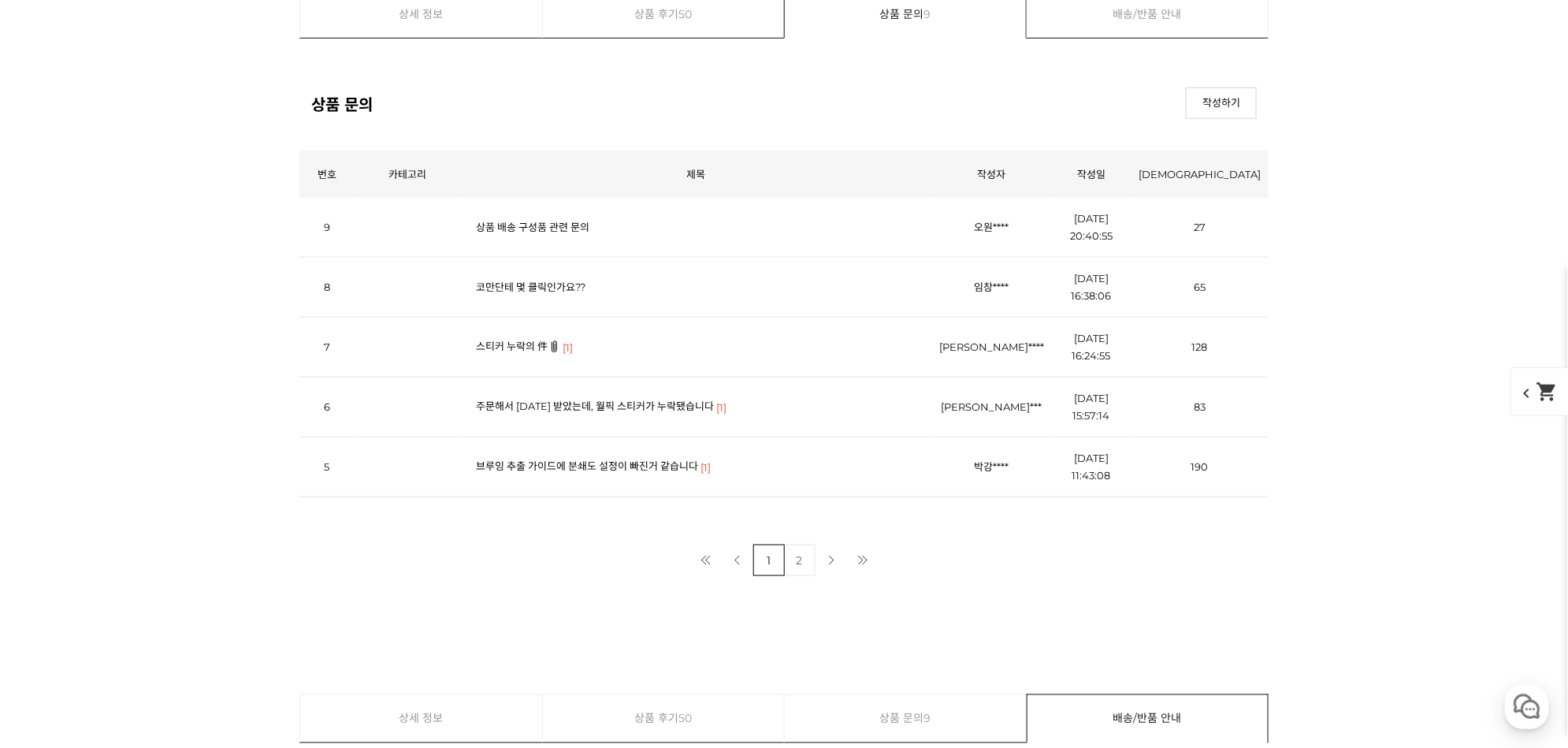
click at [486, 206] on td "상품 배송 구성품 관련 문의" at bounding box center [696, 228] width 471 height 60
click at [490, 221] on link "상품 배송 구성품 관련 문의" at bounding box center [532, 228] width 113 height 13
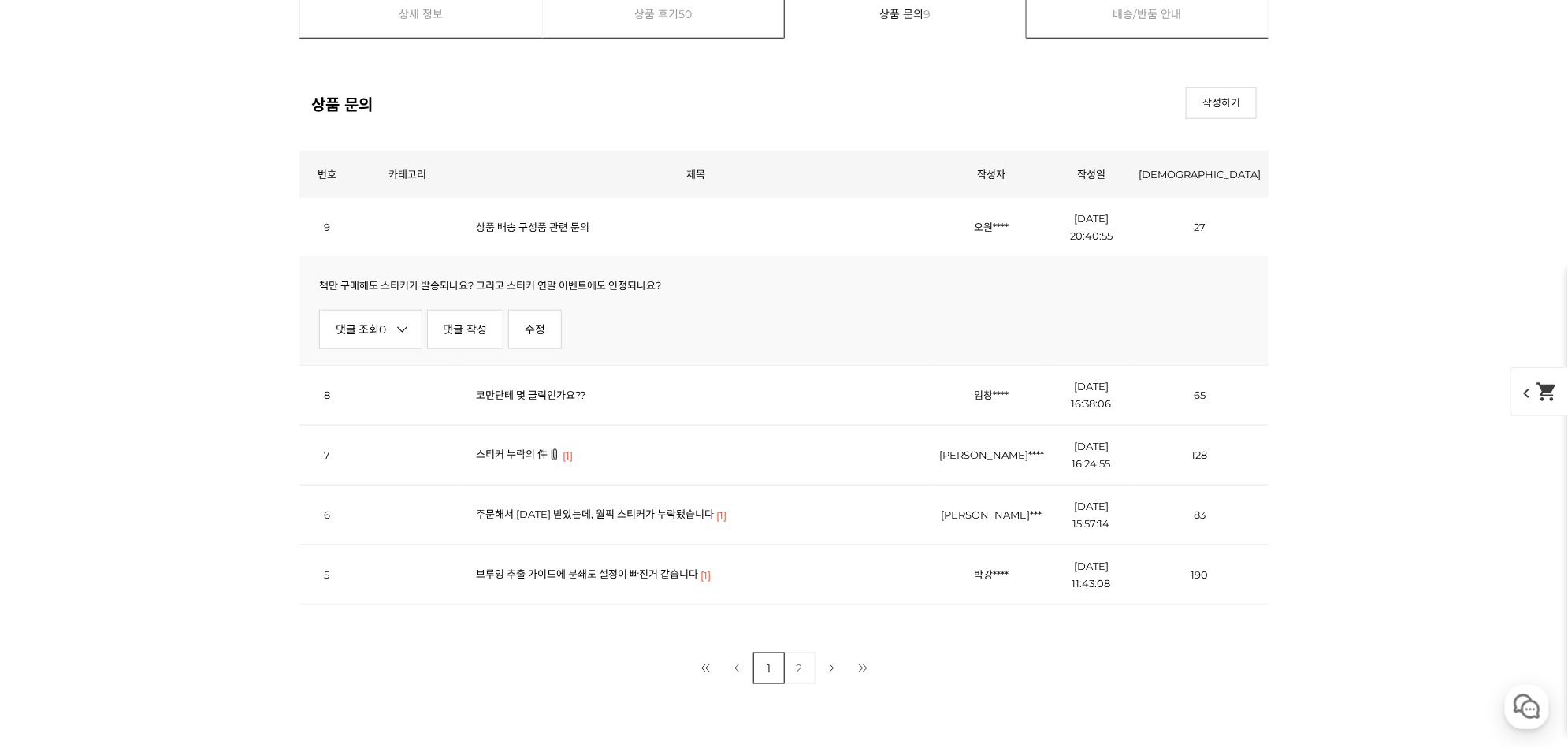
click at [490, 221] on link "상품 배송 구성품 관련 문의" at bounding box center [532, 228] width 113 height 13
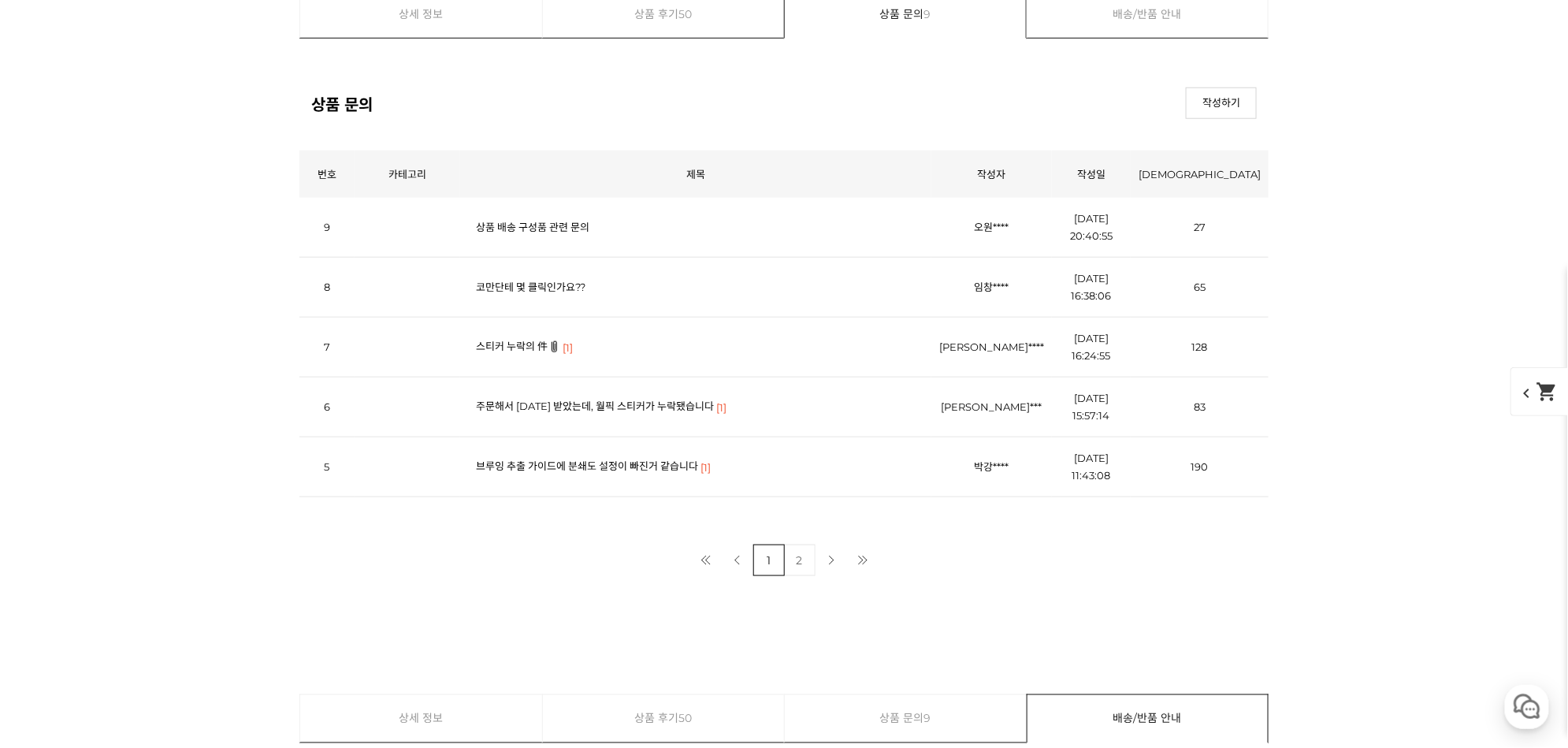
click at [811, 545] on link "2" at bounding box center [800, 560] width 31 height 31
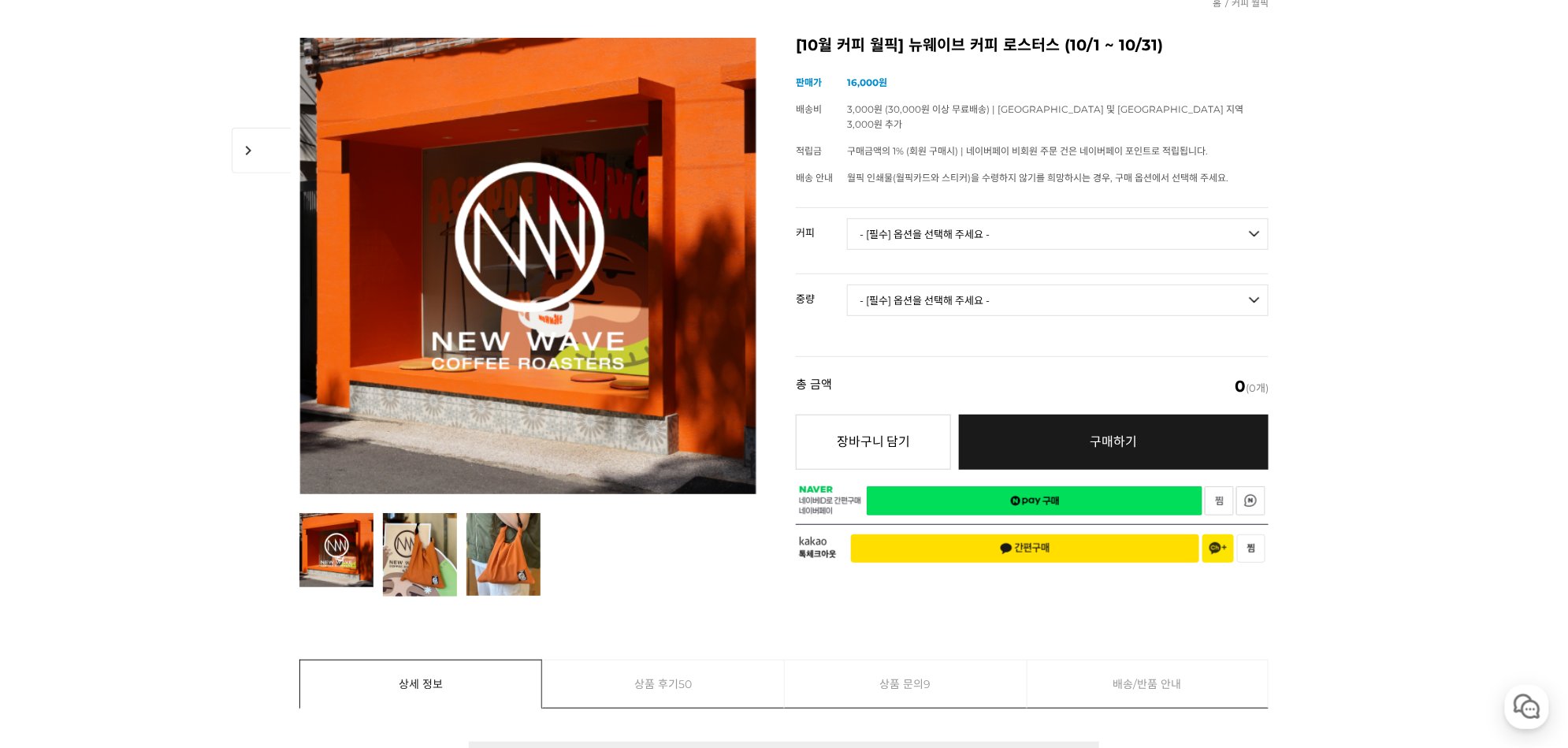
scroll to position [185, 0]
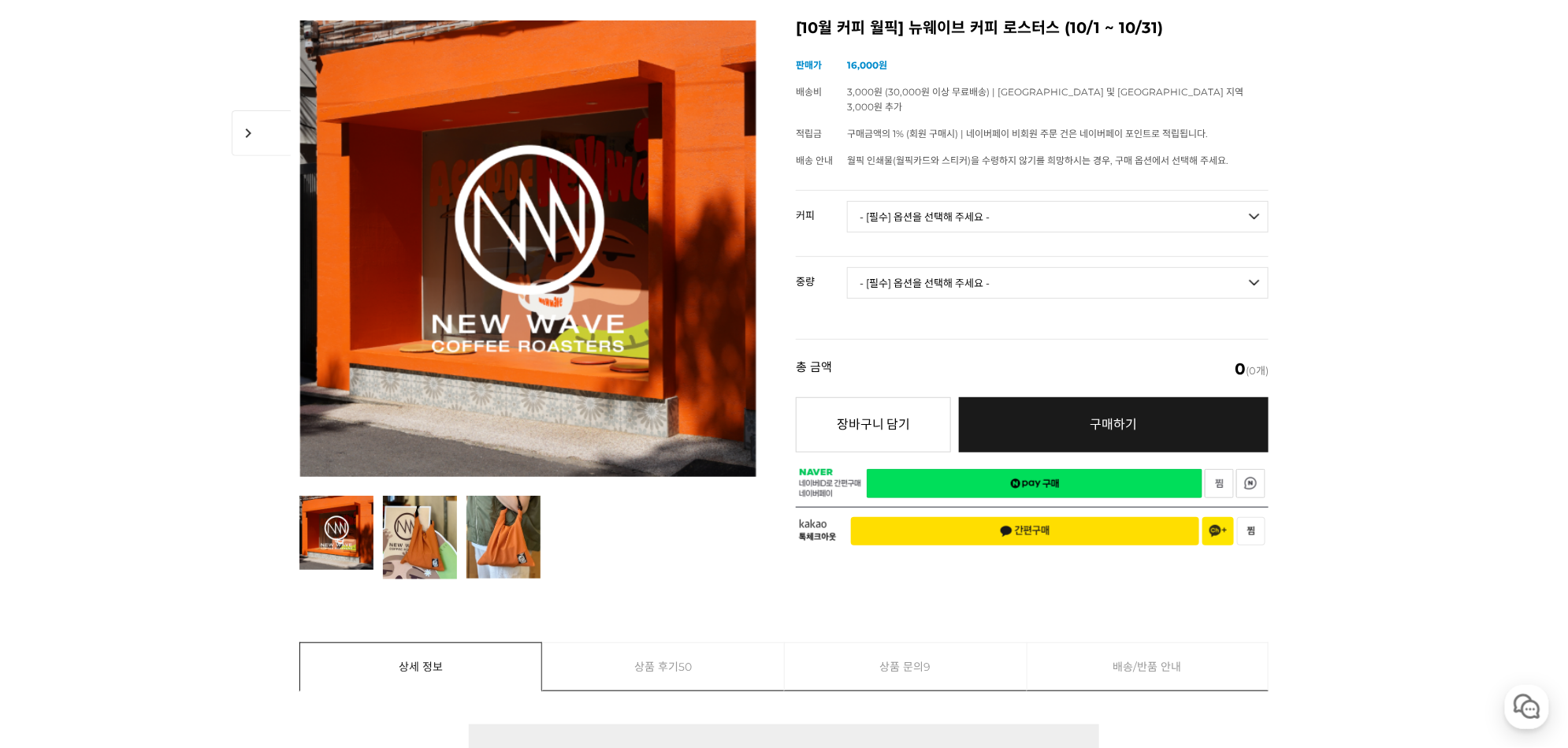
click at [900, 201] on select "- [필수] 옵션을 선택해 주세요 - ------------------- 언스페셜티 분쇄도 가이드 종이 받기 (주문 1건당 최대 1개 제공) …" at bounding box center [1058, 216] width 422 height 31
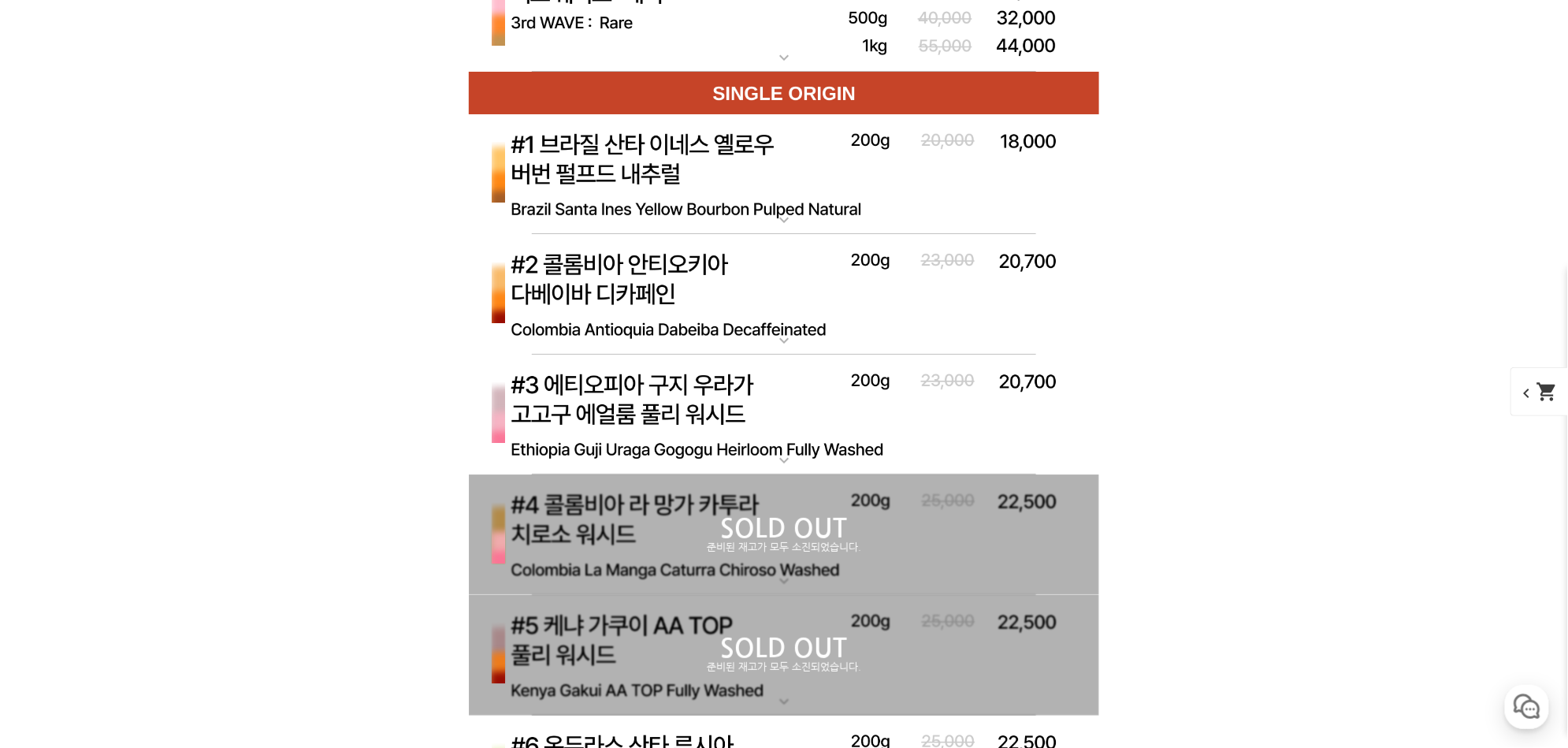
click at [628, 118] on p "#1 브라질 산타 이네스 옐로우 버번 펄프드 내추럴" at bounding box center [784, 121] width 631 height 13
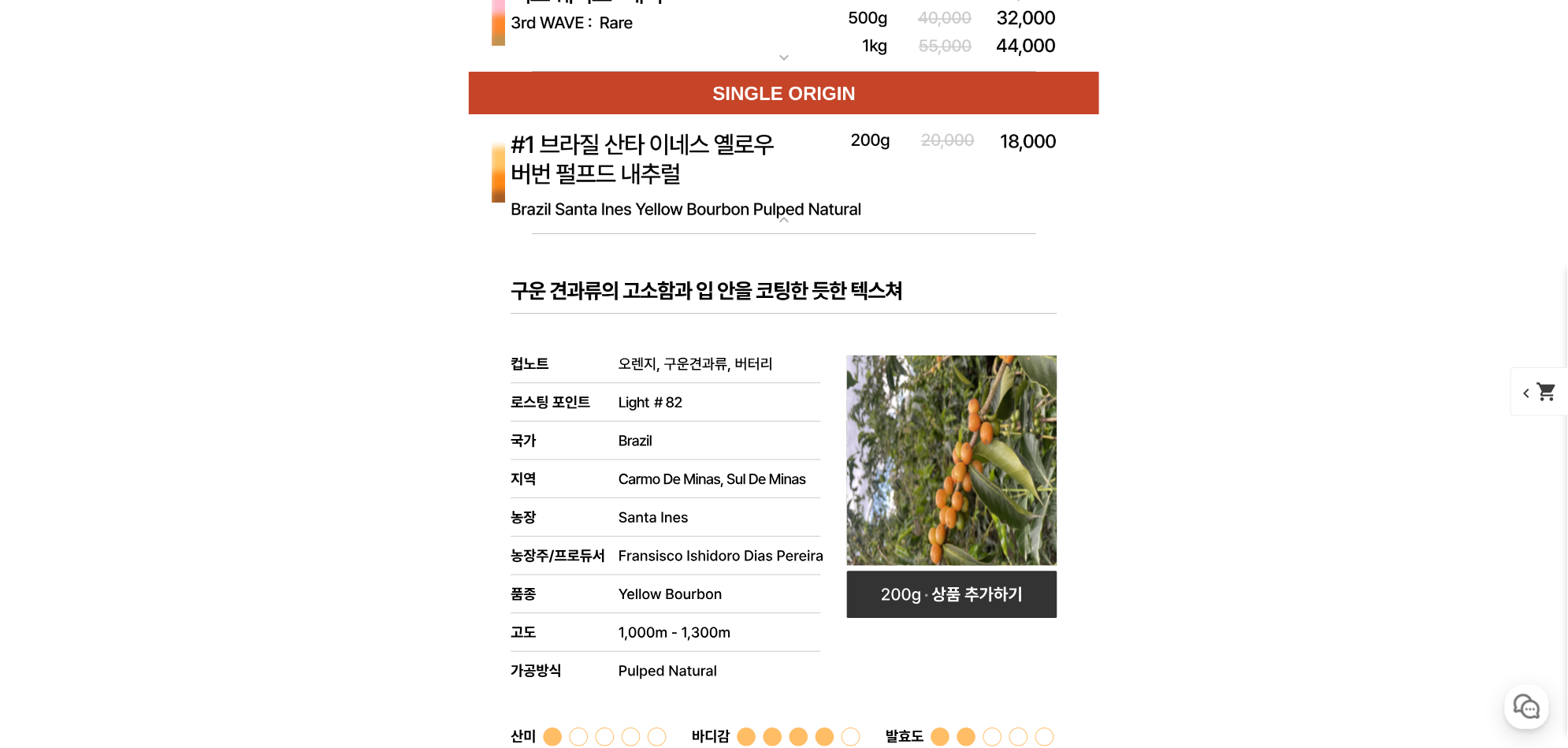
click at [633, 162] on img at bounding box center [784, 175] width 631 height 122
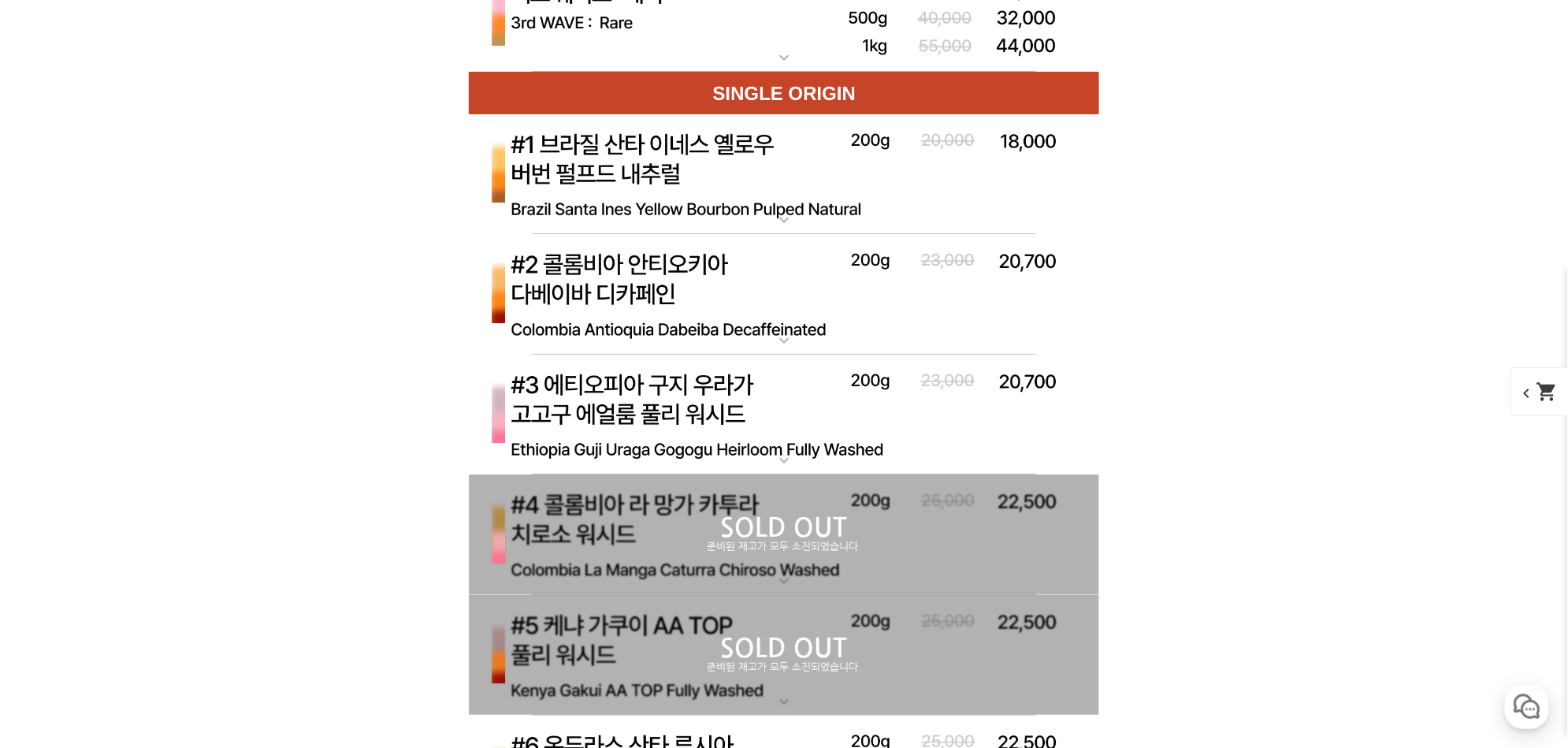
click at [639, 272] on img at bounding box center [784, 295] width 631 height 122
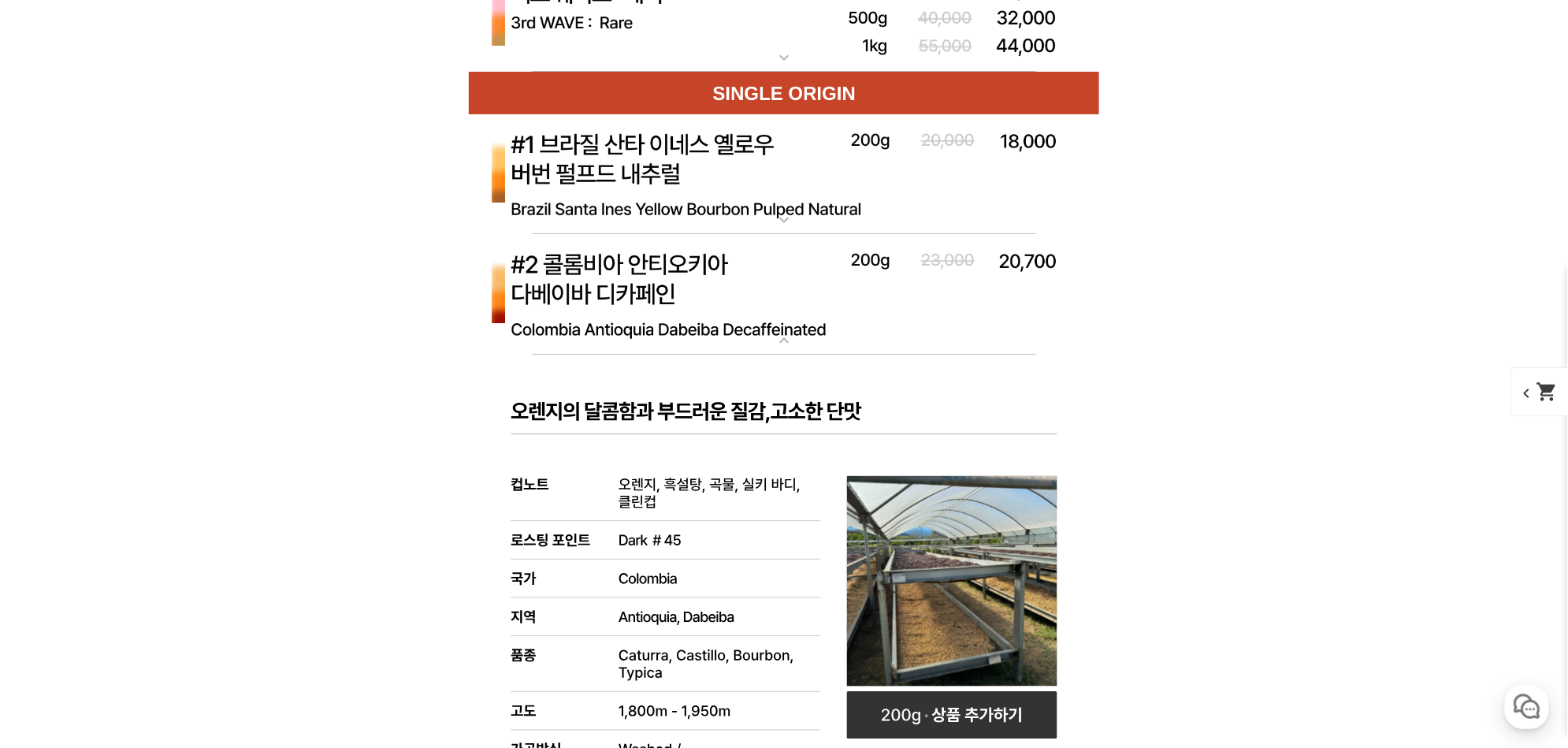
click at [639, 272] on img at bounding box center [784, 295] width 631 height 122
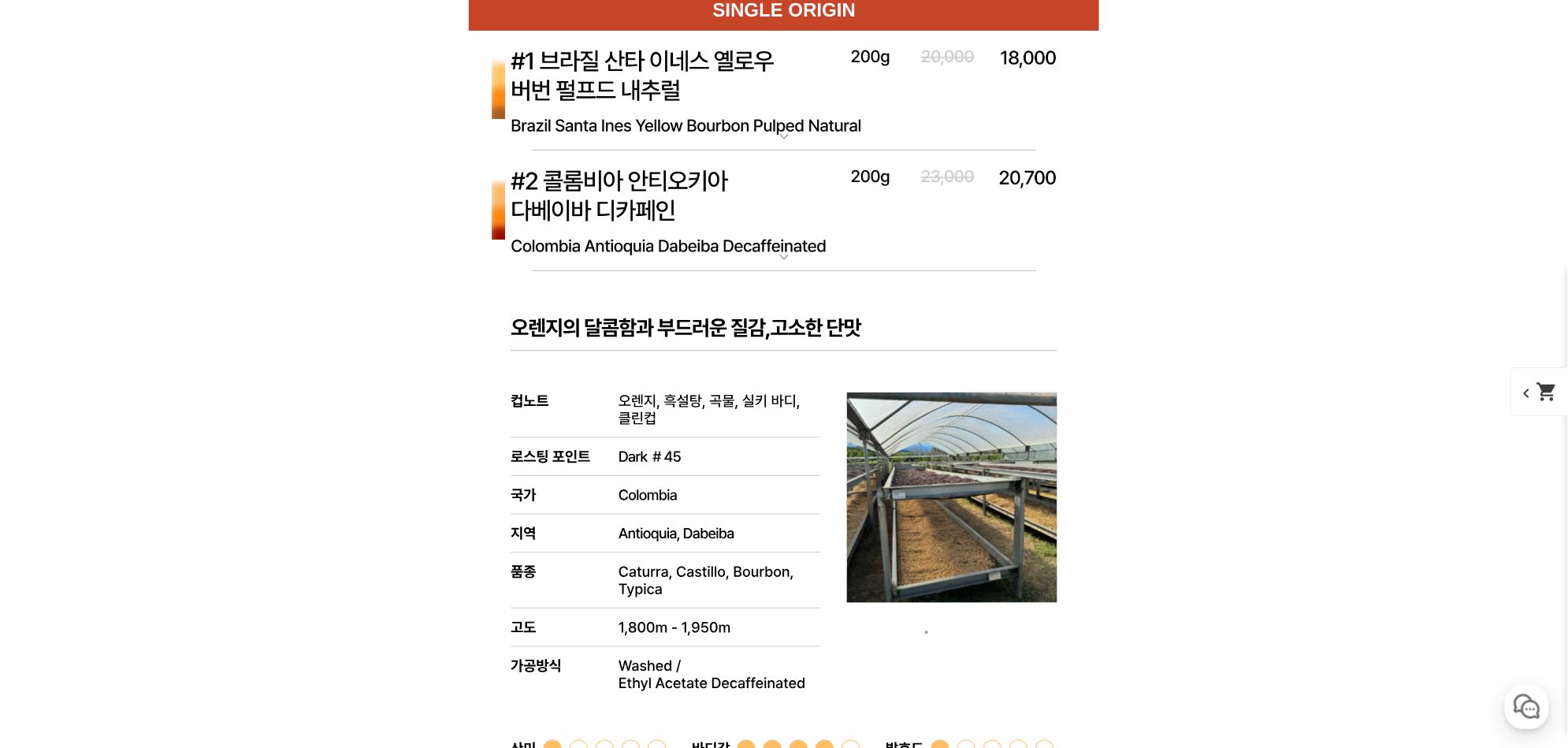
scroll to position [5385, 0]
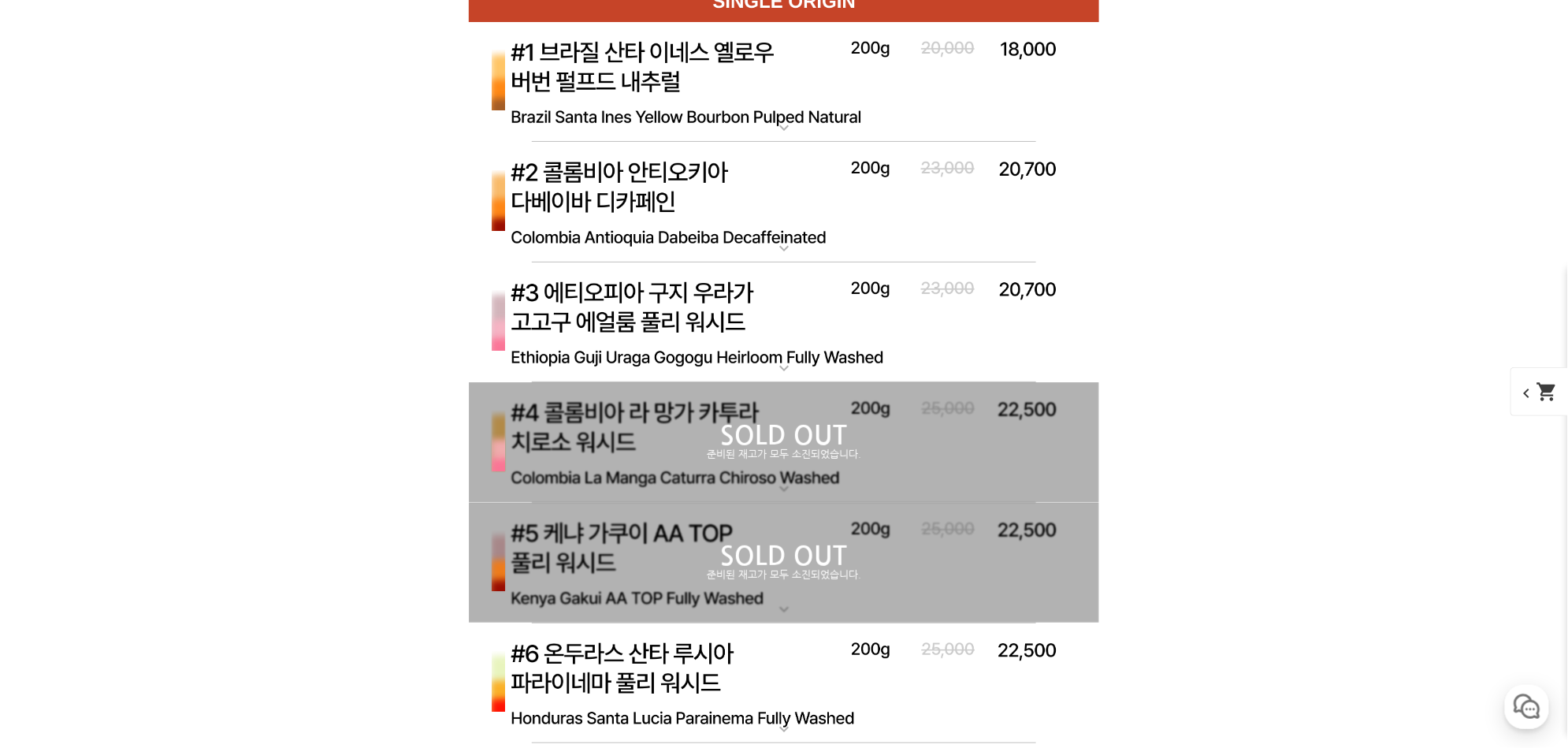
click at [654, 279] on img at bounding box center [784, 323] width 631 height 122
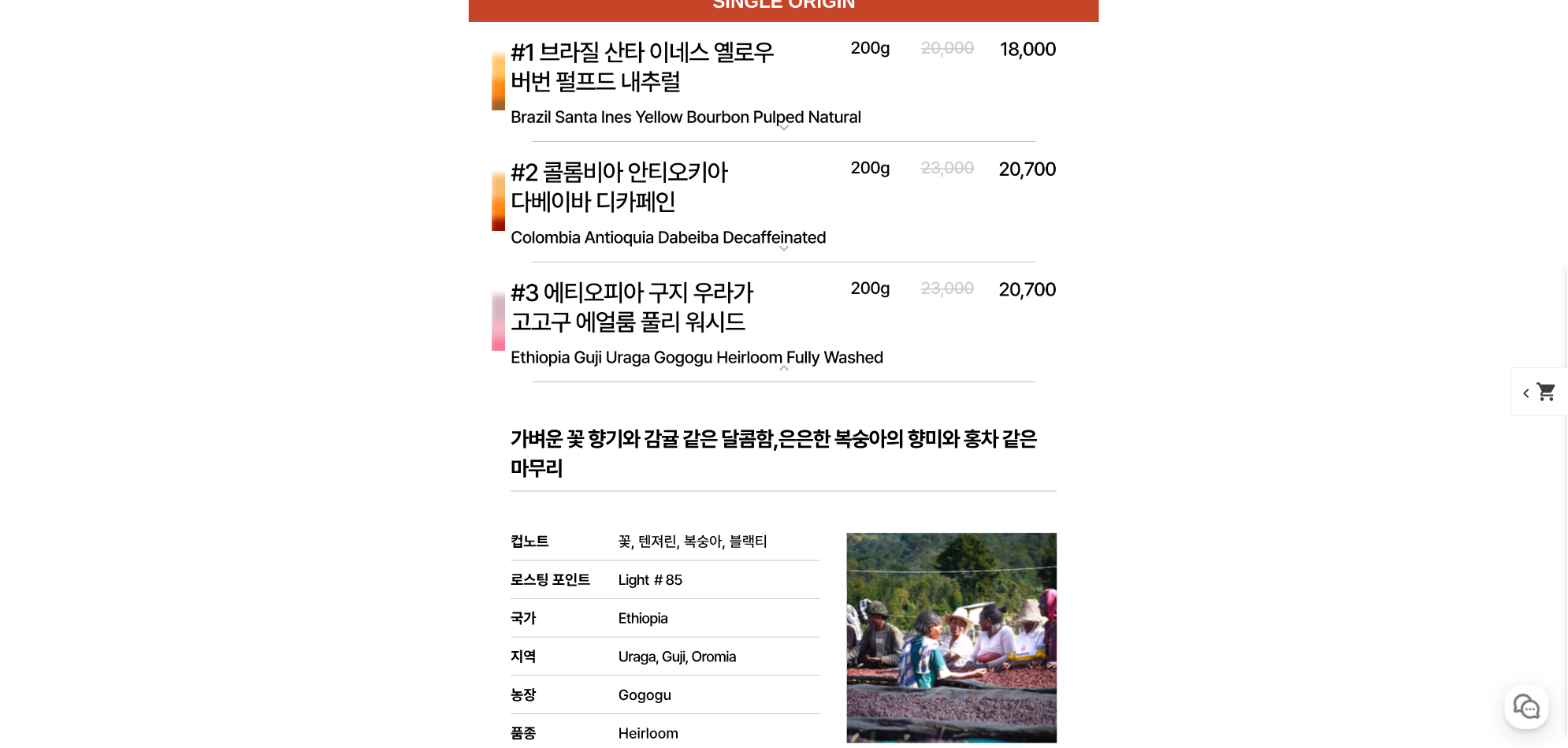
click at [654, 278] on img at bounding box center [784, 323] width 631 height 122
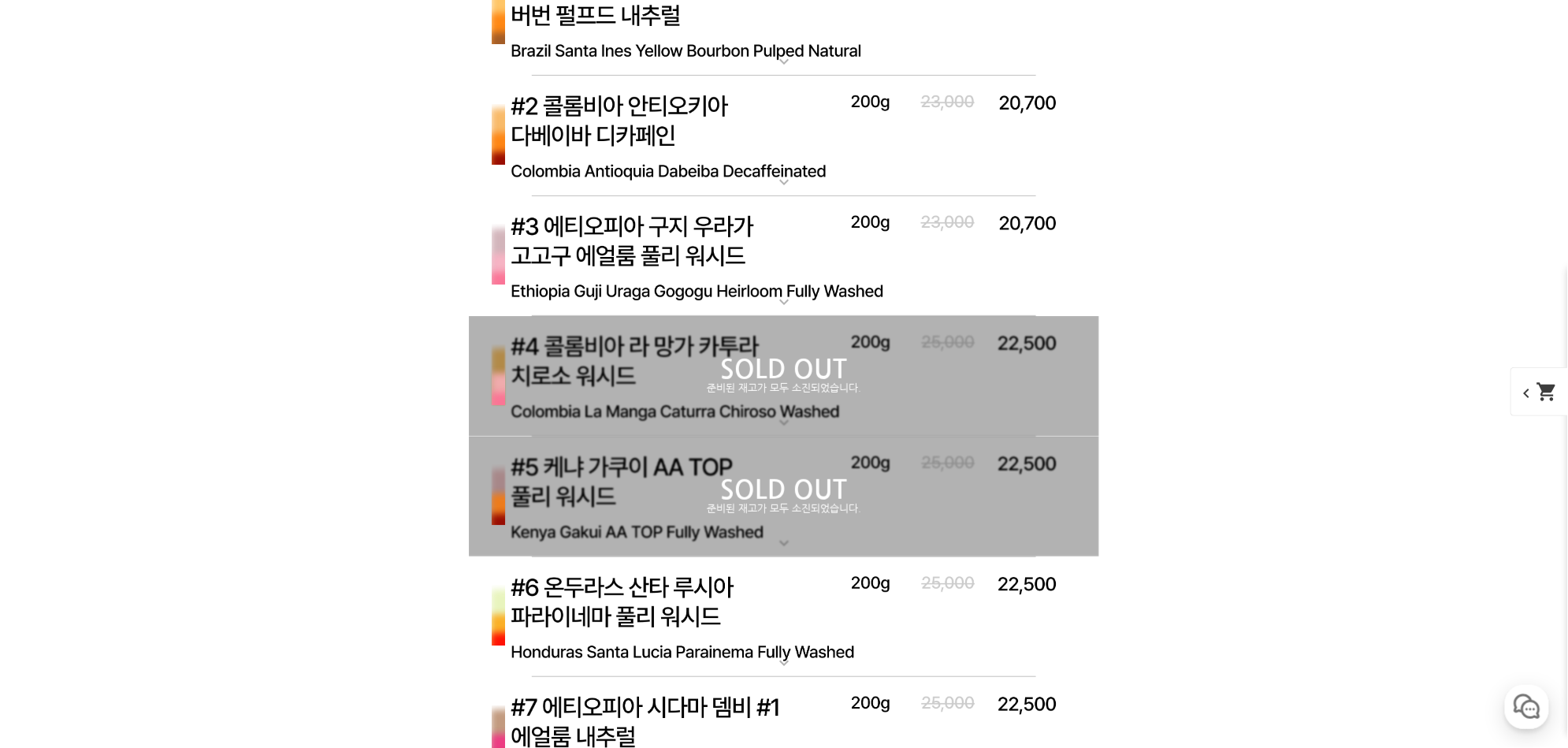
scroll to position [5756, 0]
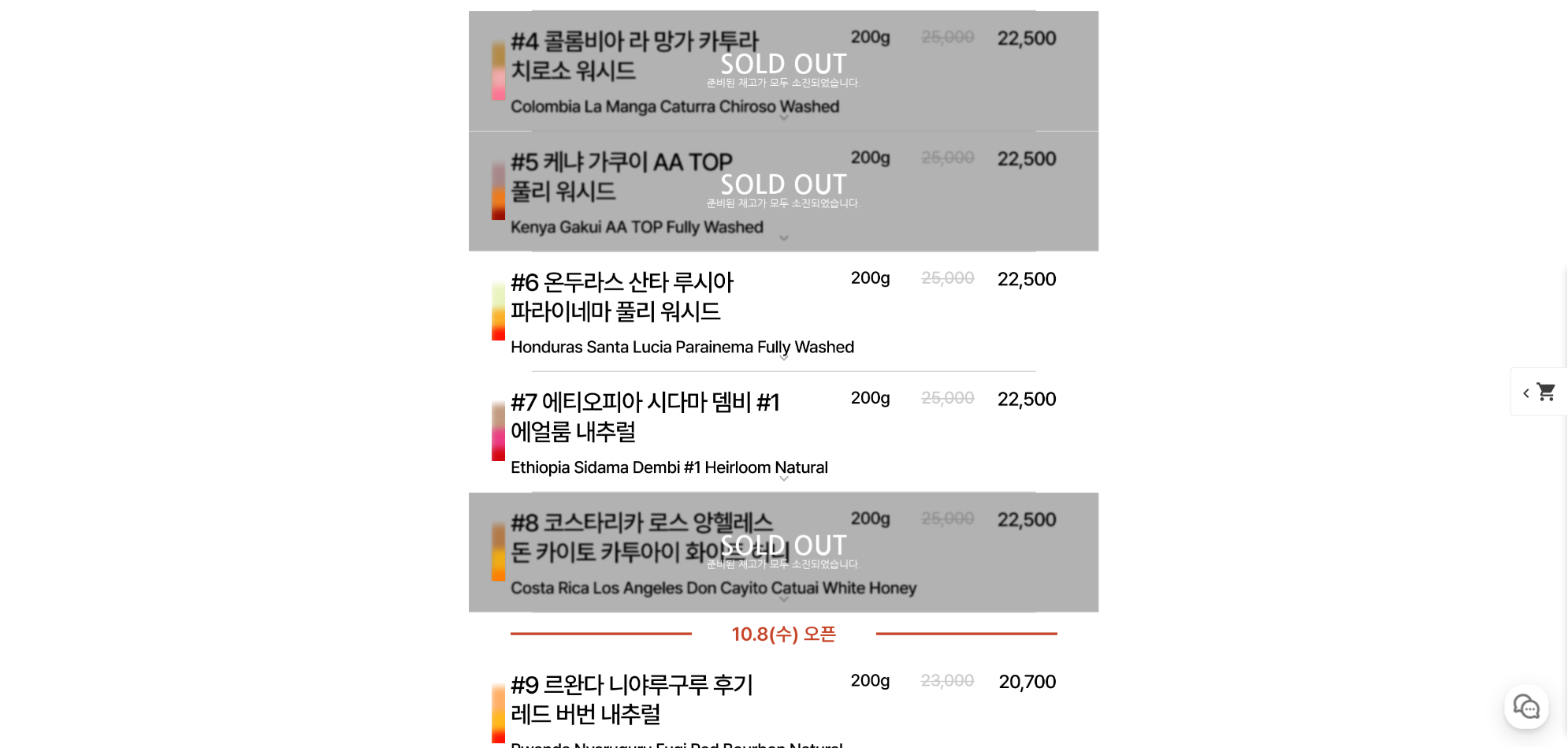
click at [729, 273] on img at bounding box center [784, 313] width 631 height 122
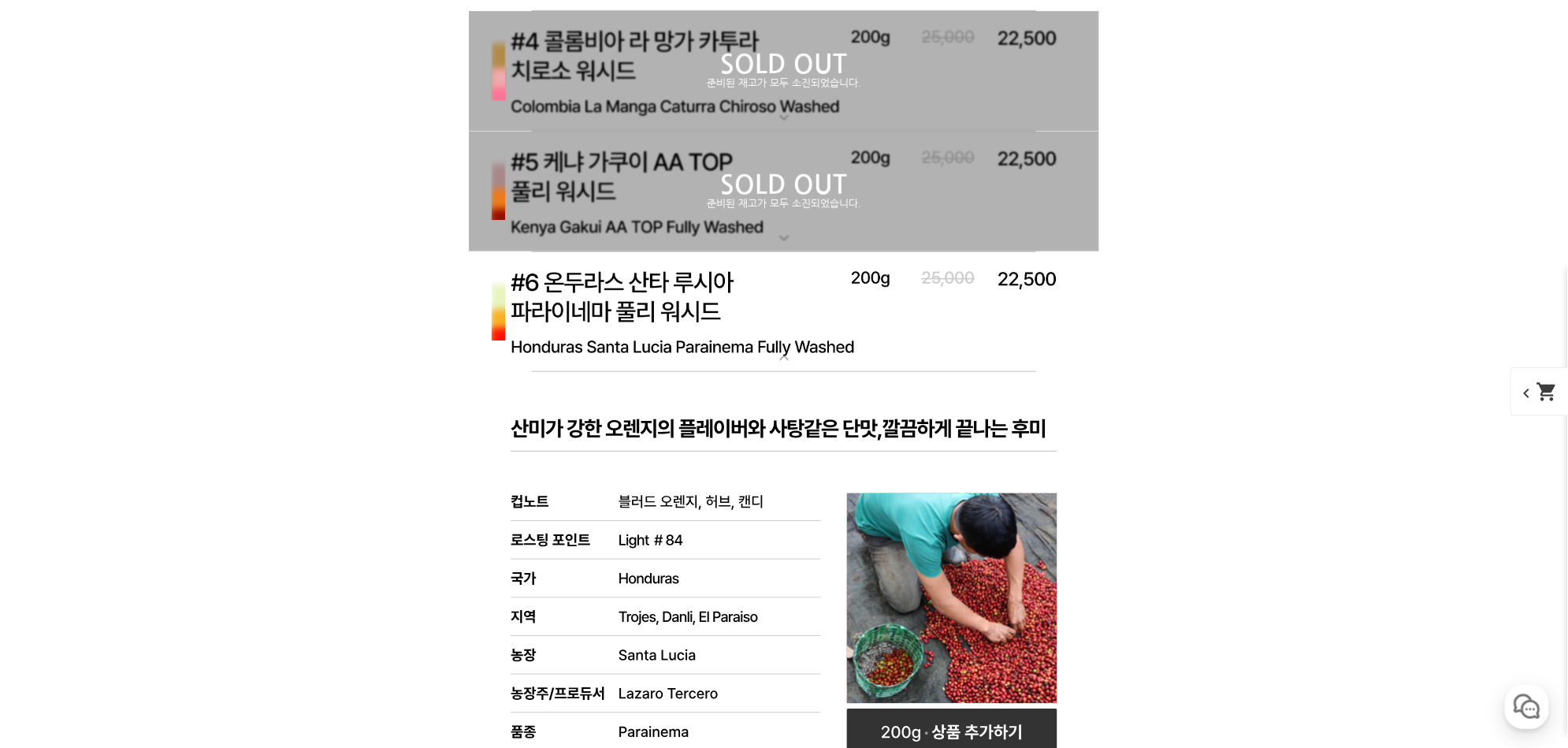
click at [729, 272] on img at bounding box center [784, 313] width 631 height 122
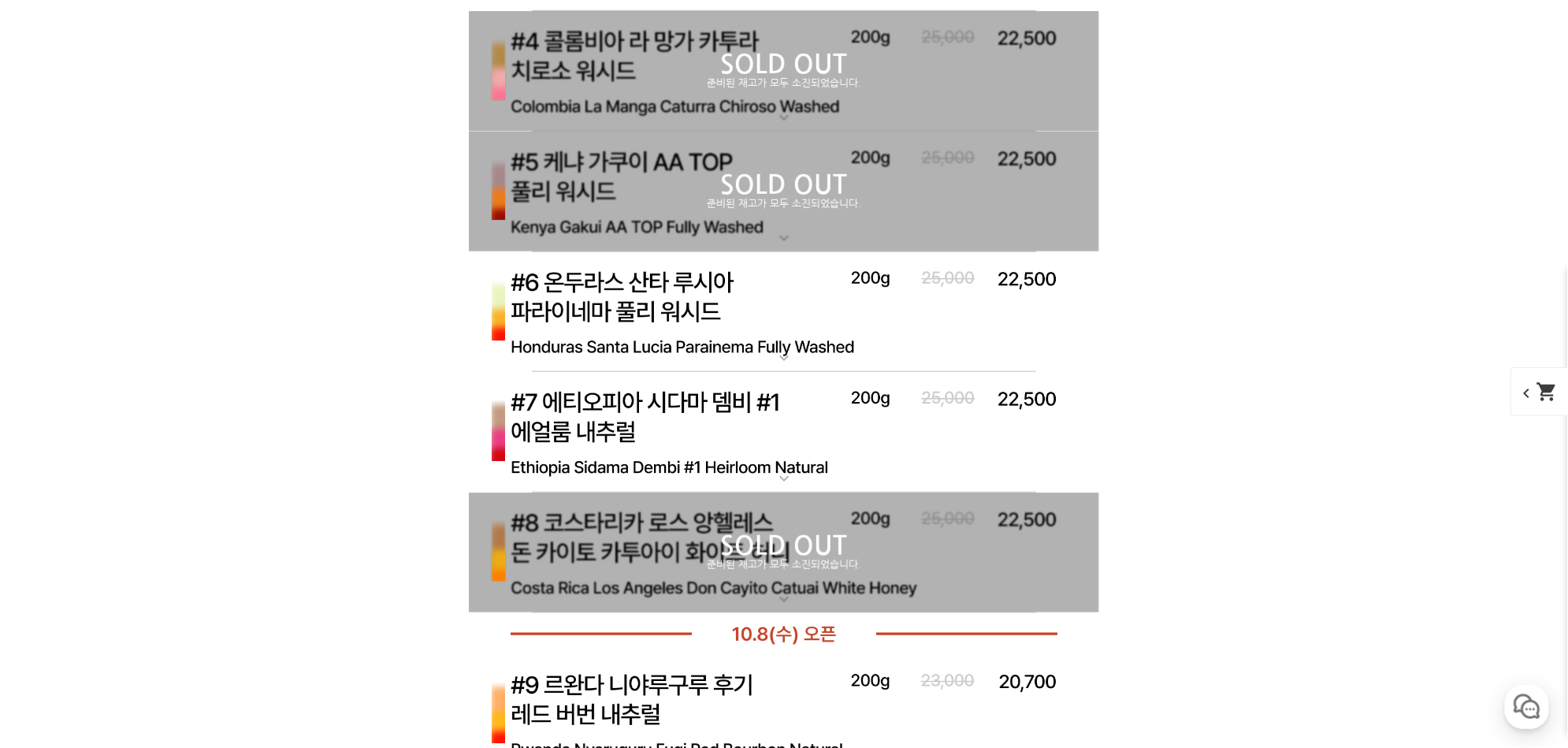
click at [784, 411] on img at bounding box center [784, 433] width 631 height 122
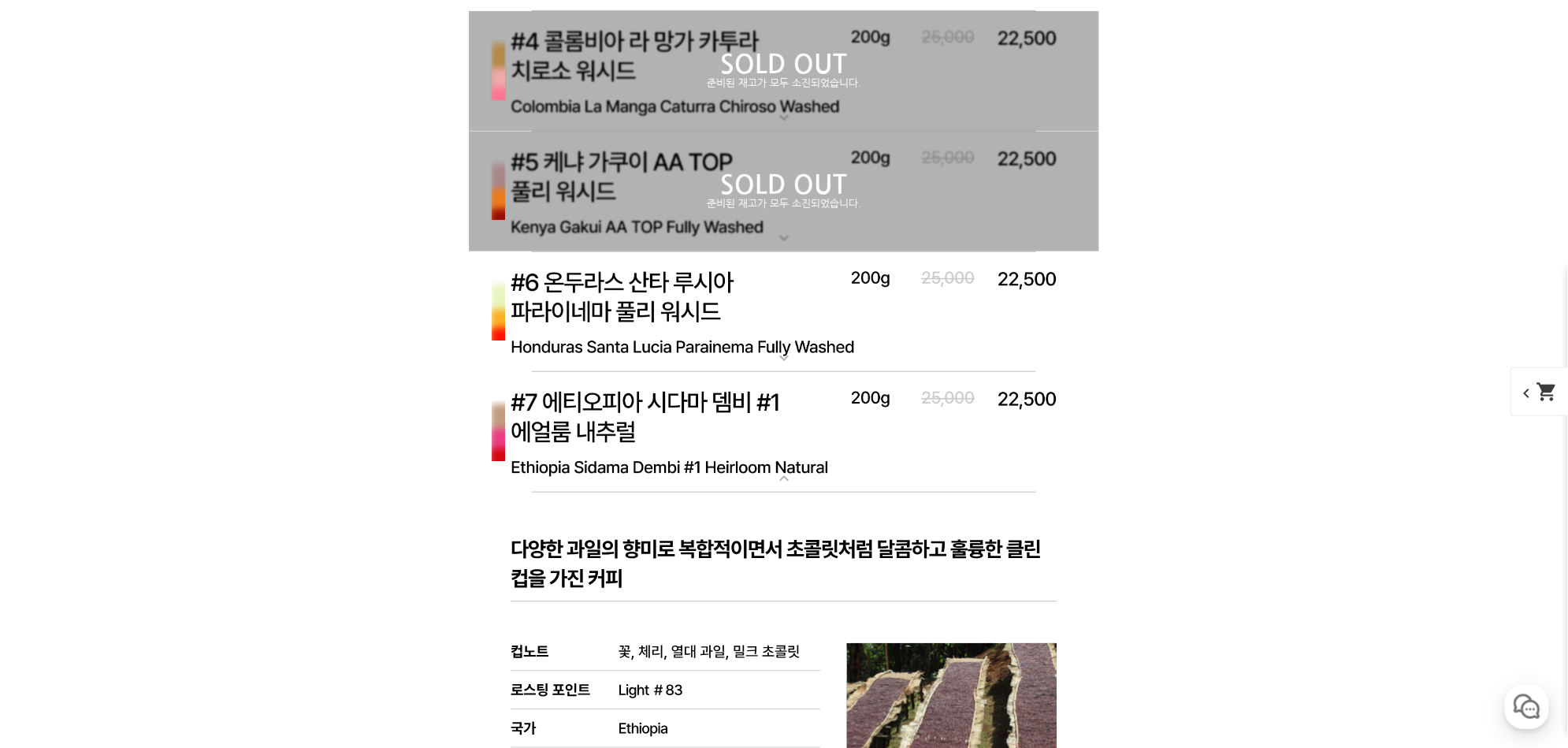
click at [782, 410] on img at bounding box center [784, 433] width 631 height 122
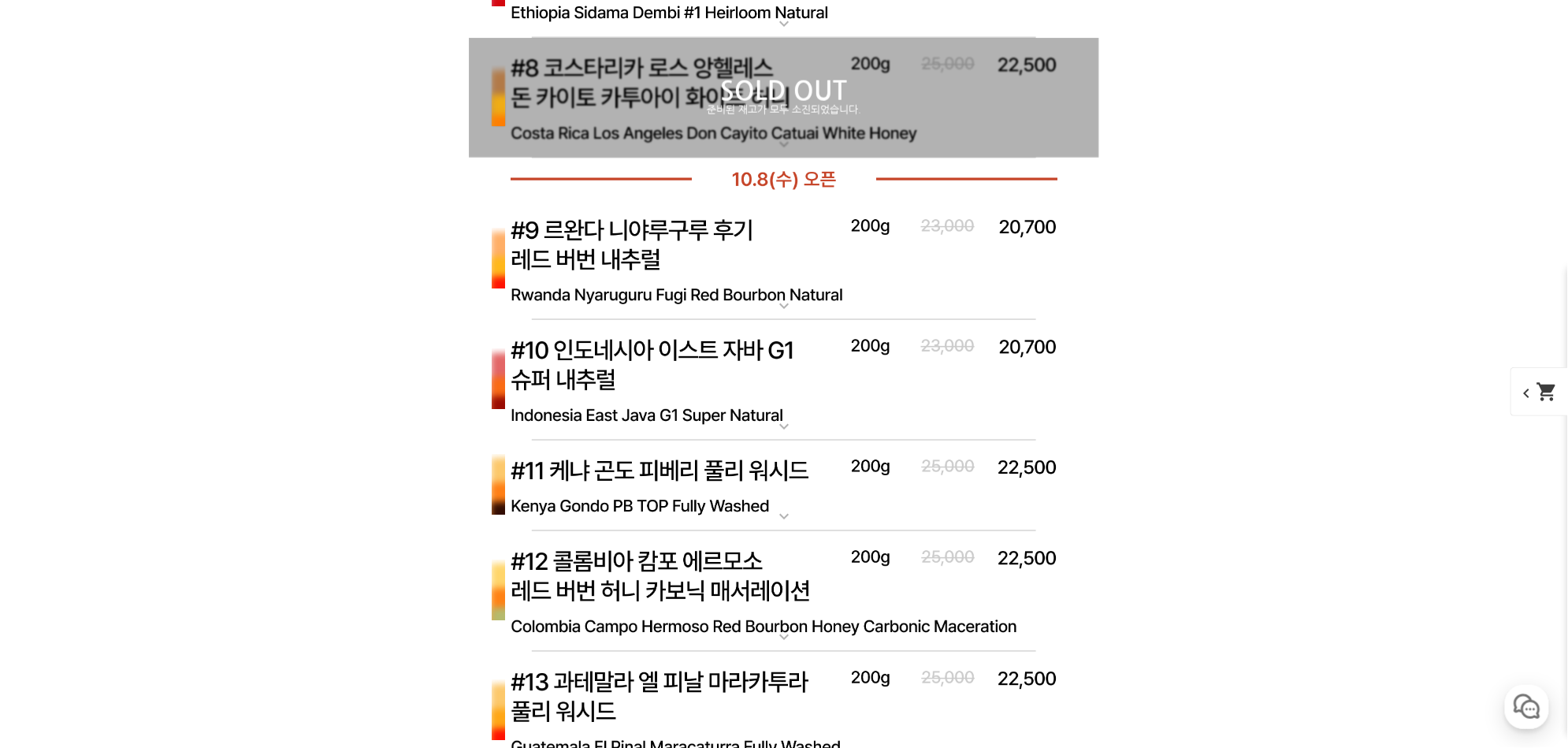
scroll to position [6220, 0]
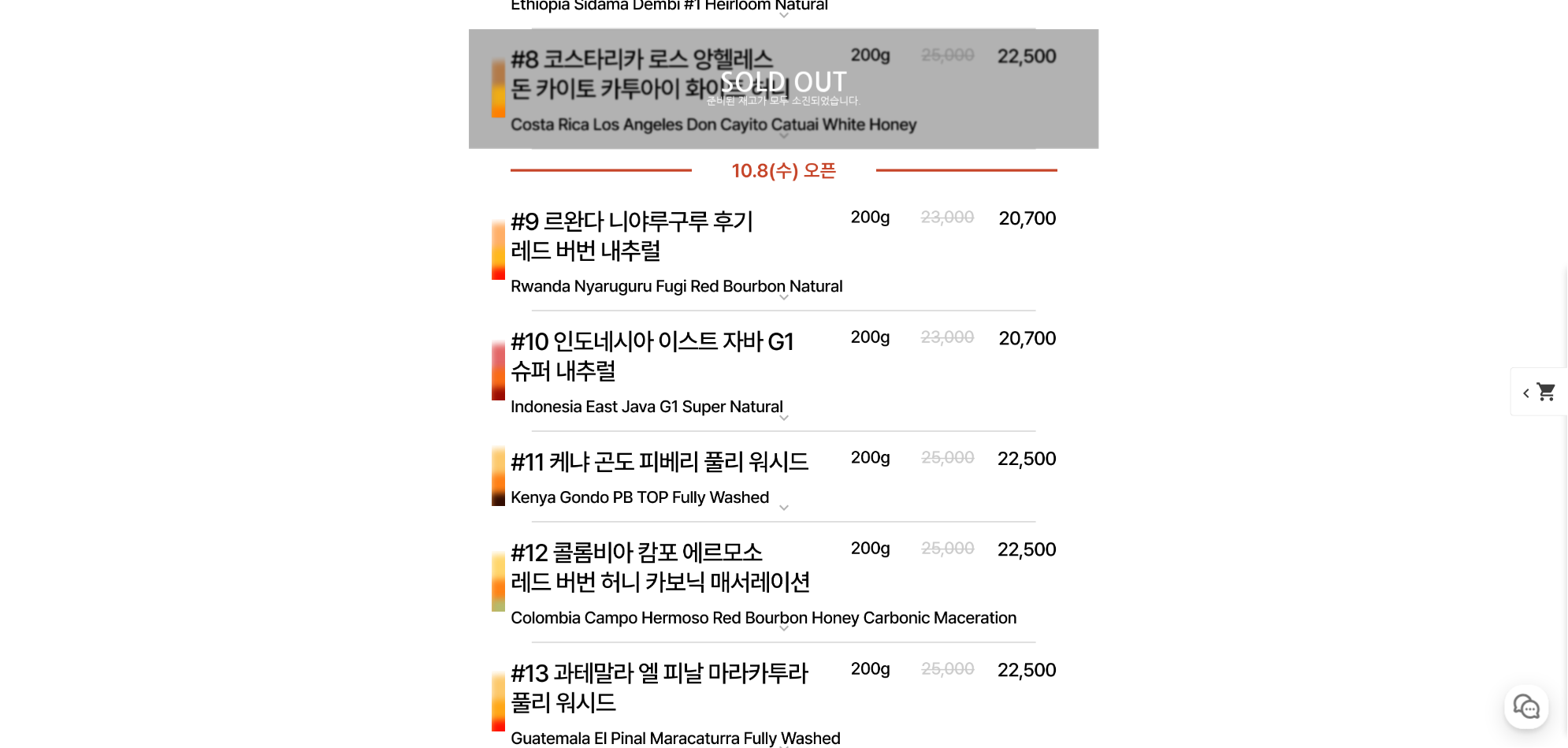
click at [700, 271] on img at bounding box center [784, 252] width 631 height 122
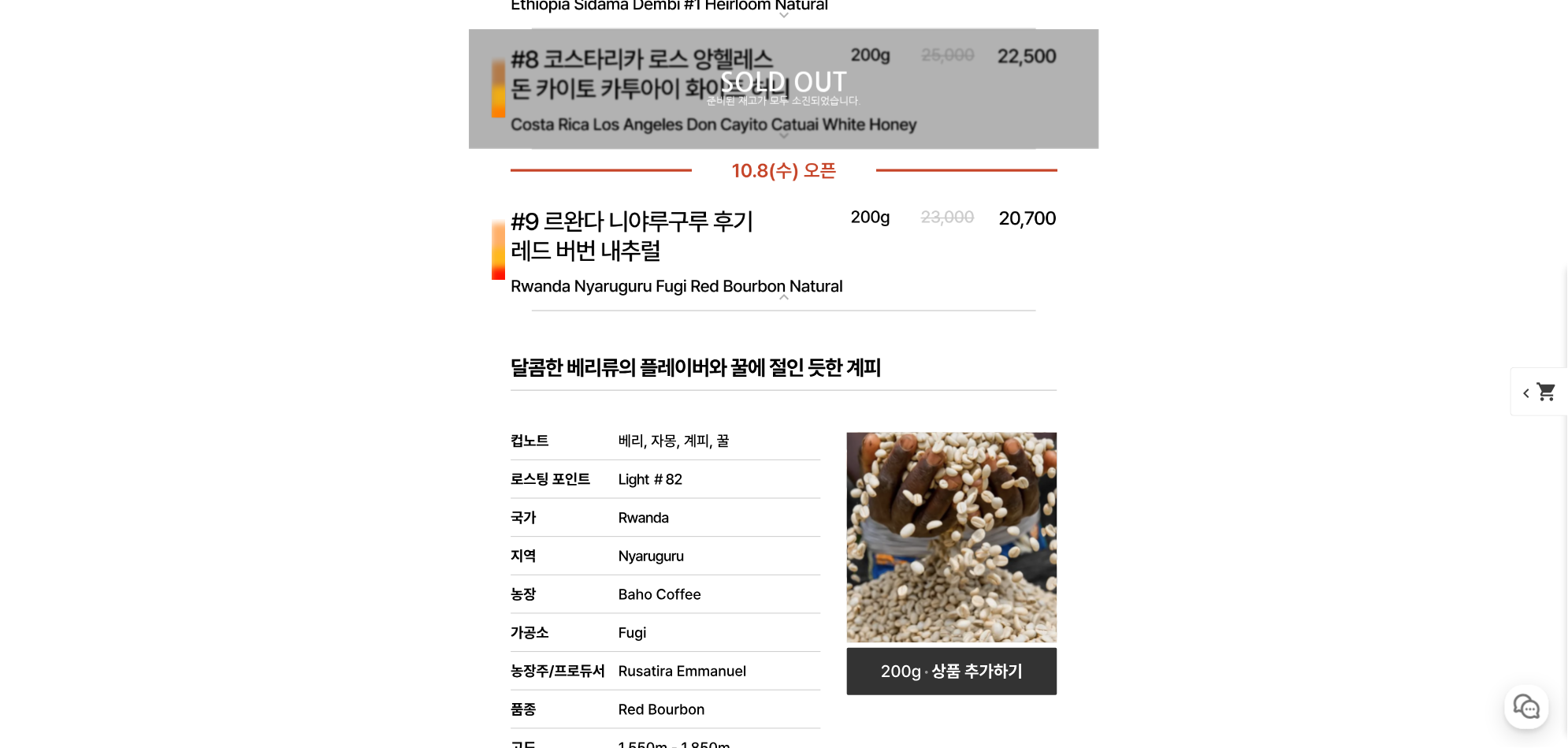
click at [700, 271] on img at bounding box center [784, 252] width 631 height 122
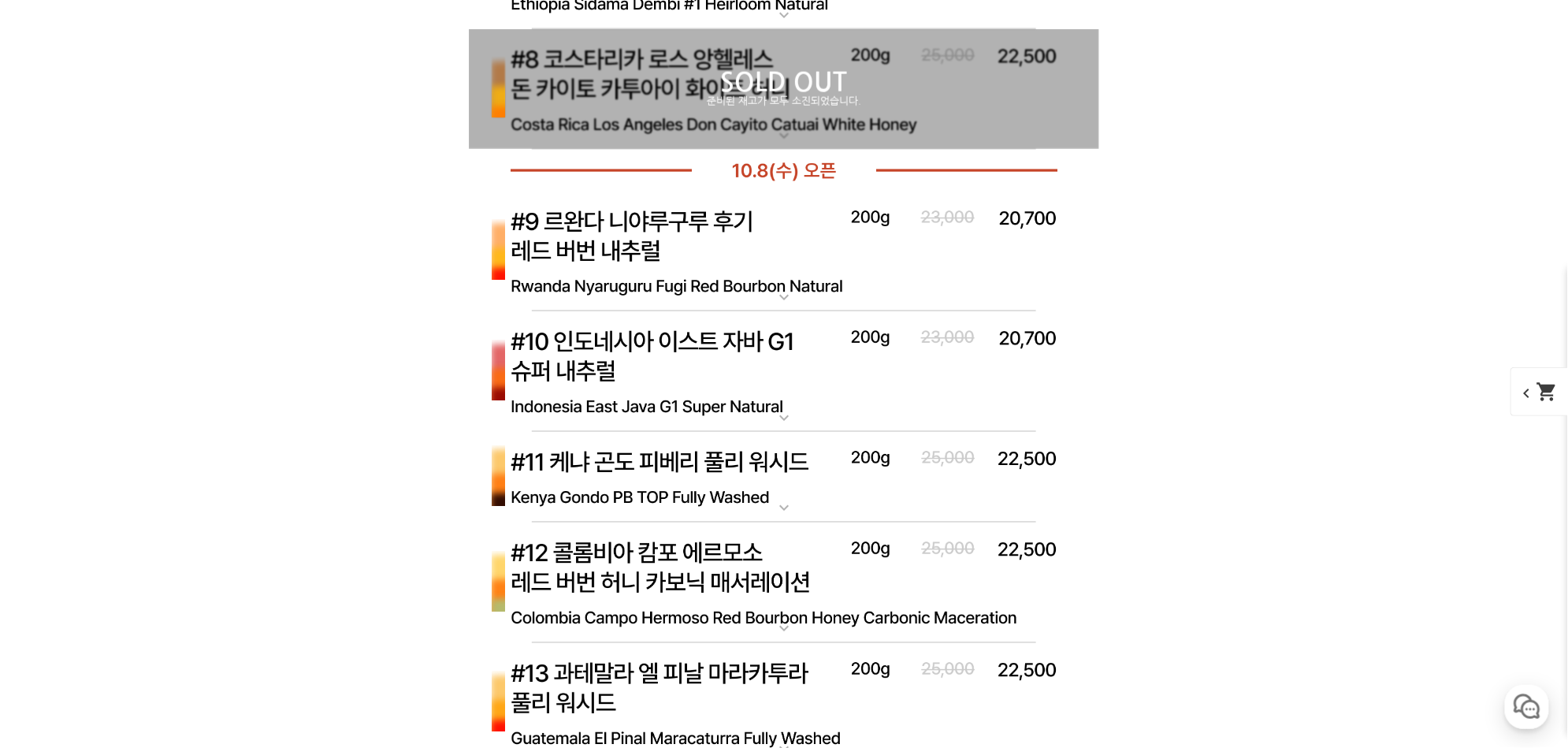
click at [649, 344] on img at bounding box center [784, 372] width 631 height 122
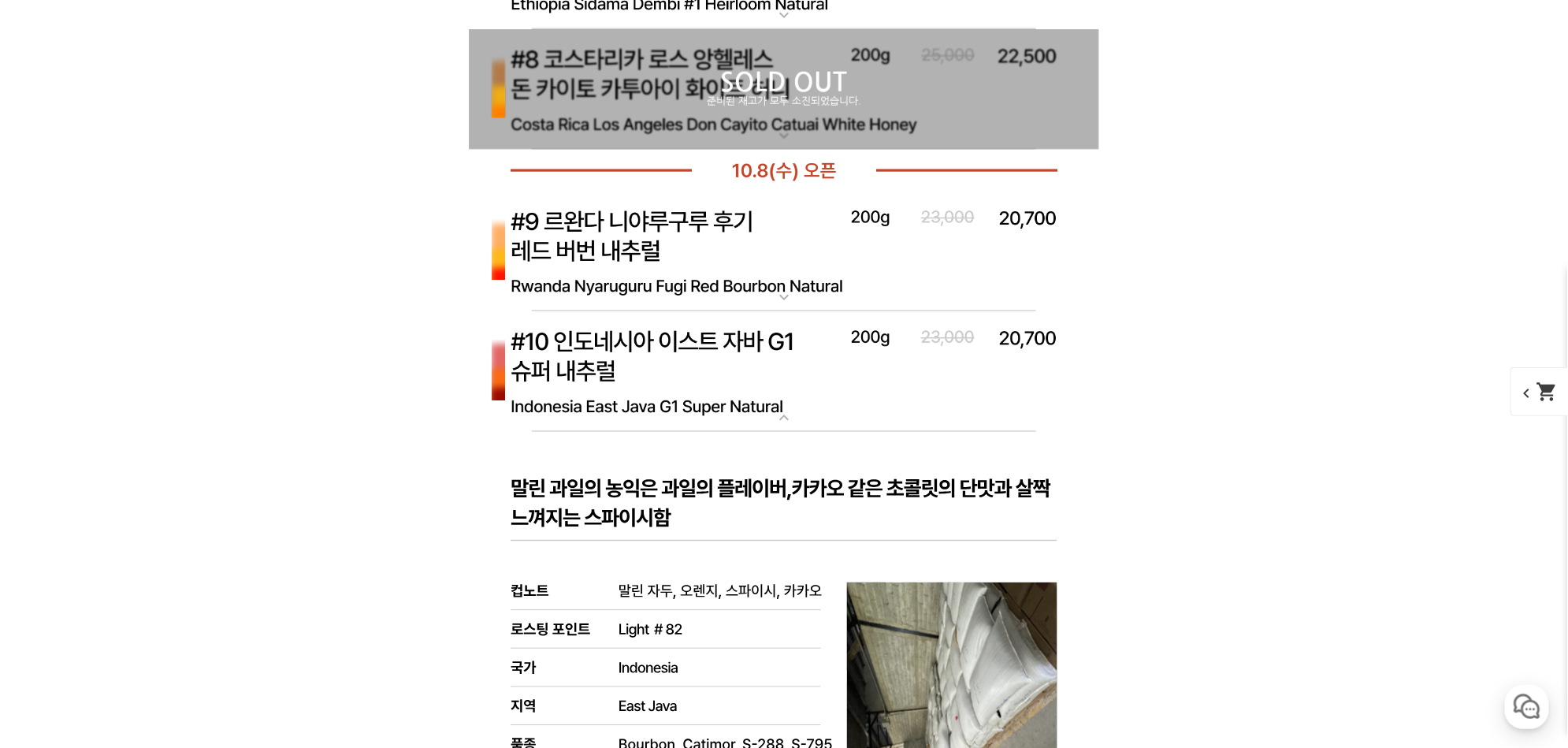
click at [649, 342] on img at bounding box center [784, 372] width 631 height 122
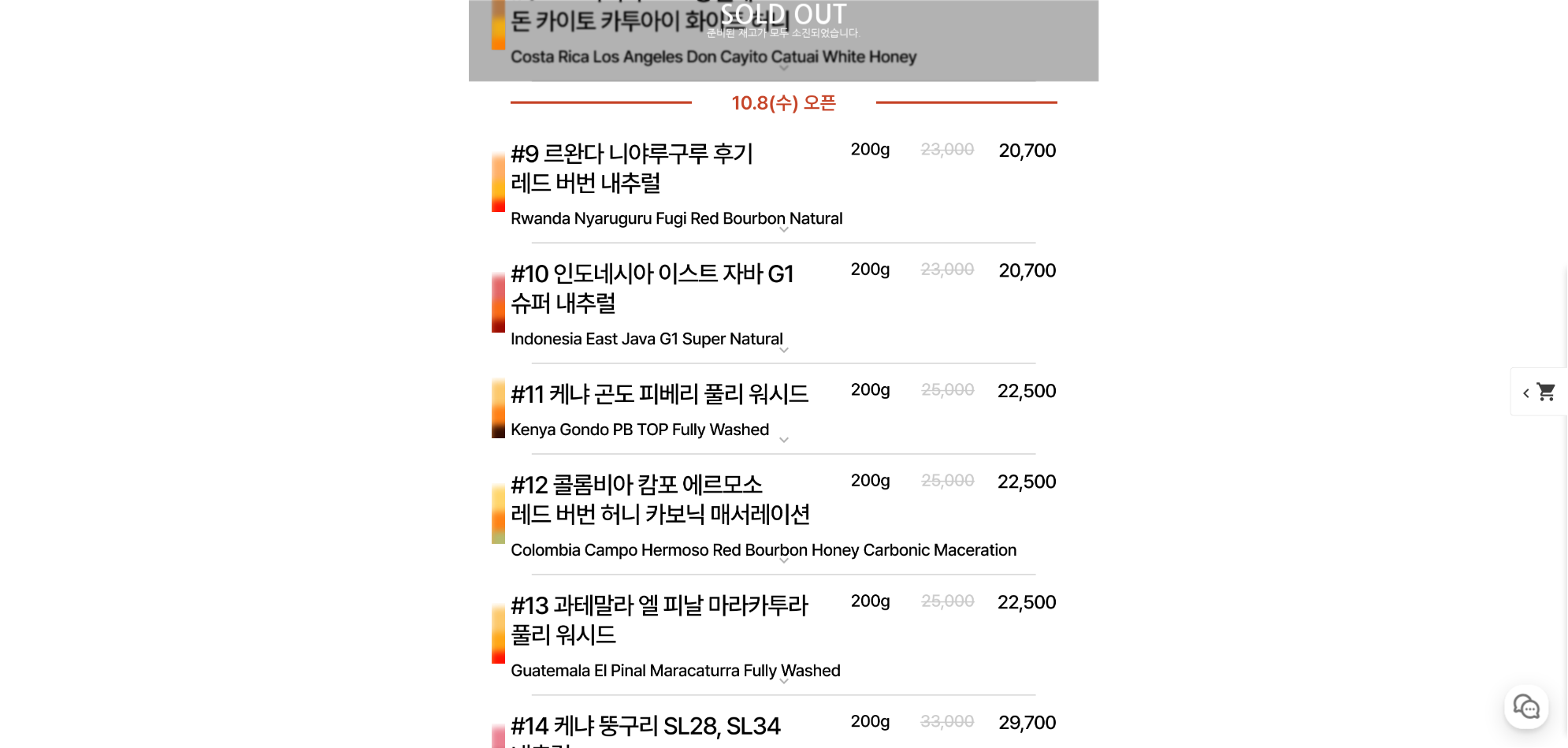
scroll to position [6313, 0]
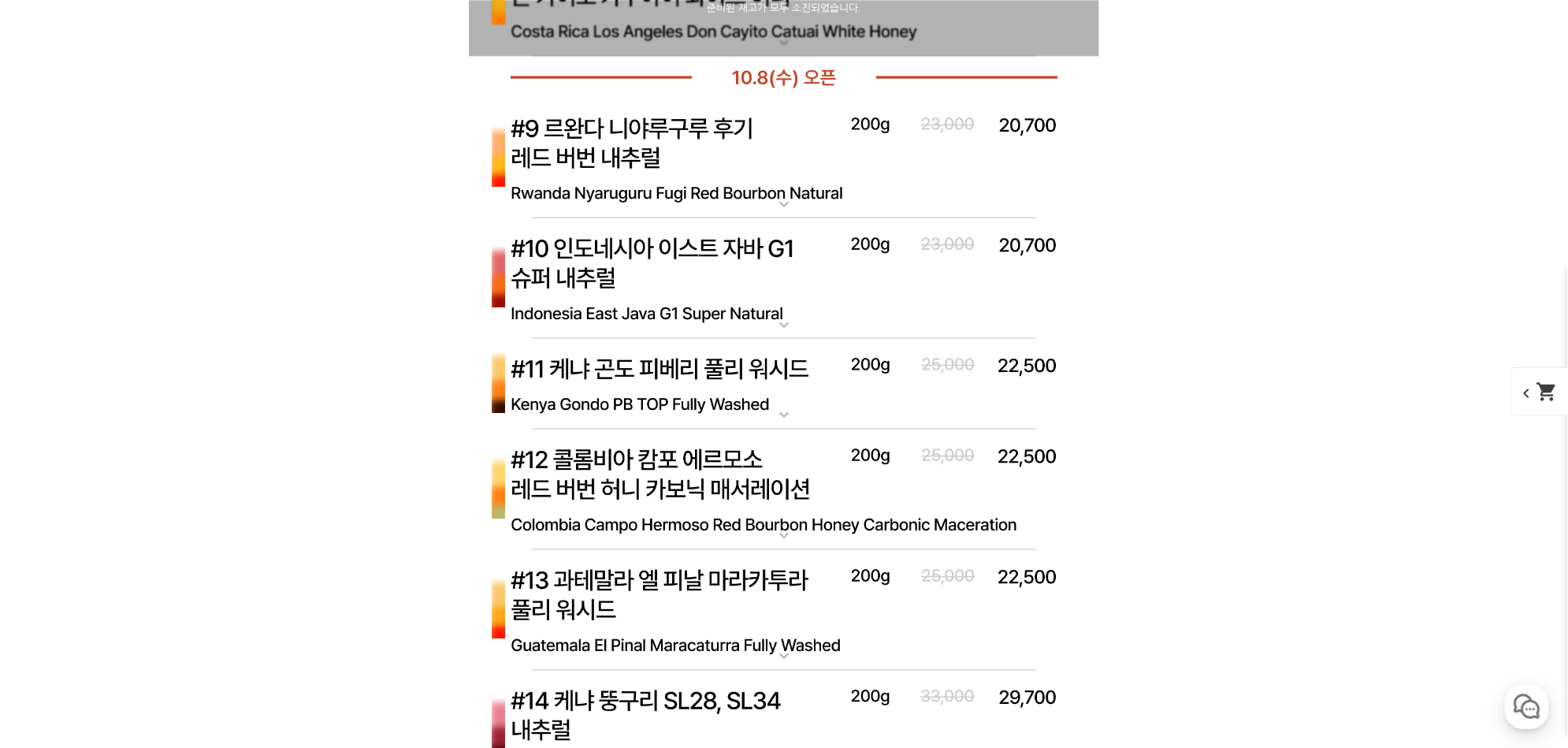
click at [674, 361] on img at bounding box center [784, 384] width 631 height 91
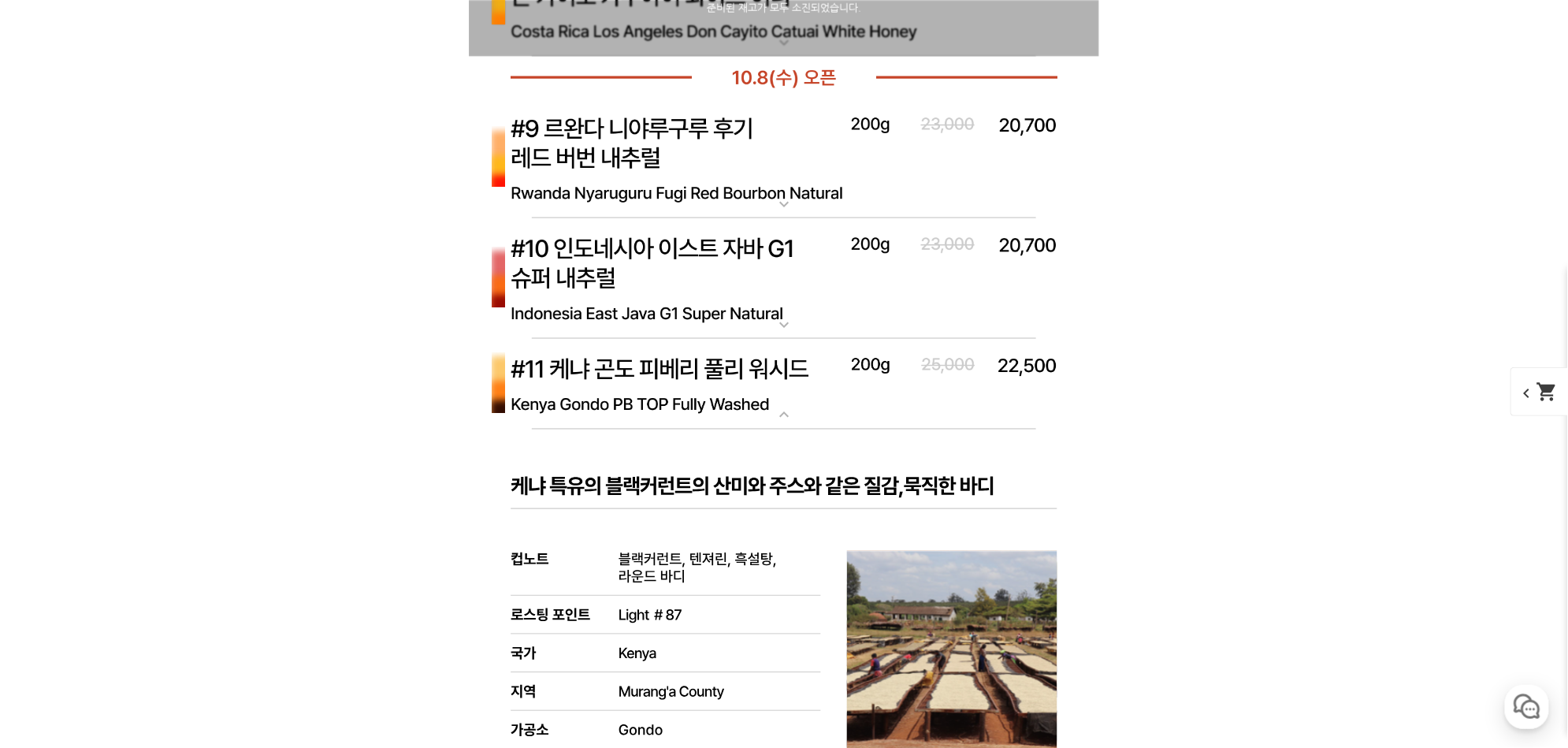
click at [674, 361] on img at bounding box center [784, 384] width 631 height 91
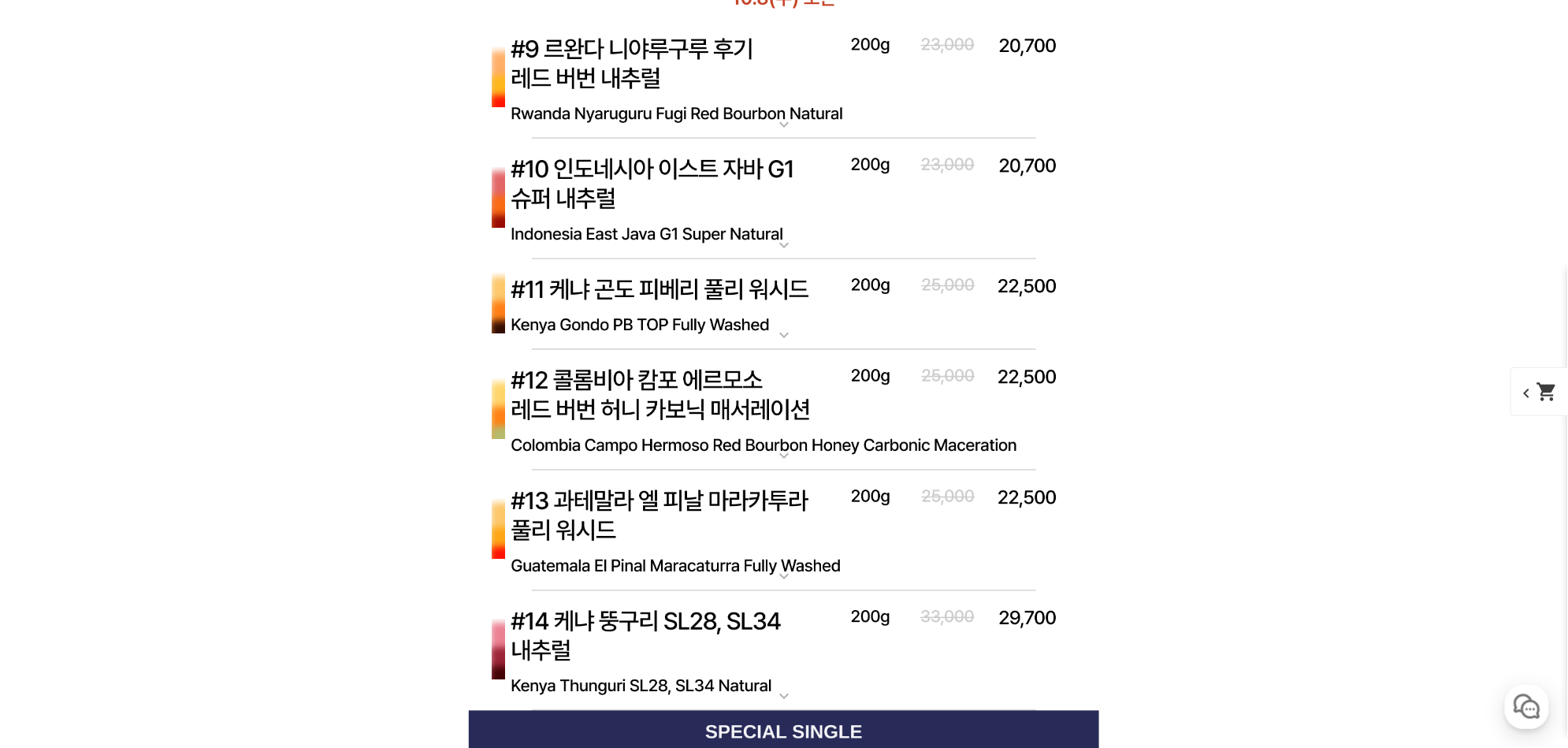
scroll to position [6499, 0]
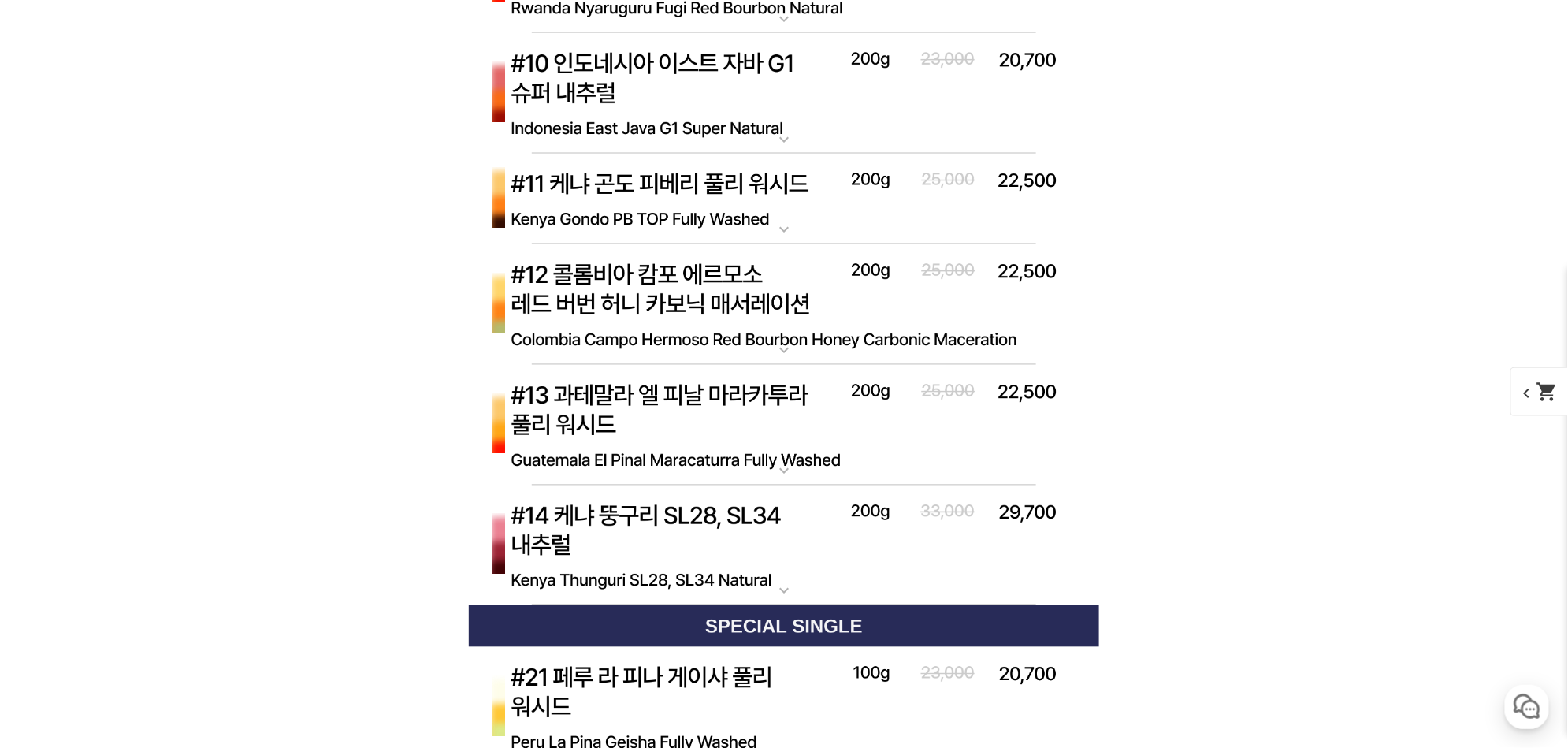
click at [660, 300] on img at bounding box center [784, 305] width 631 height 122
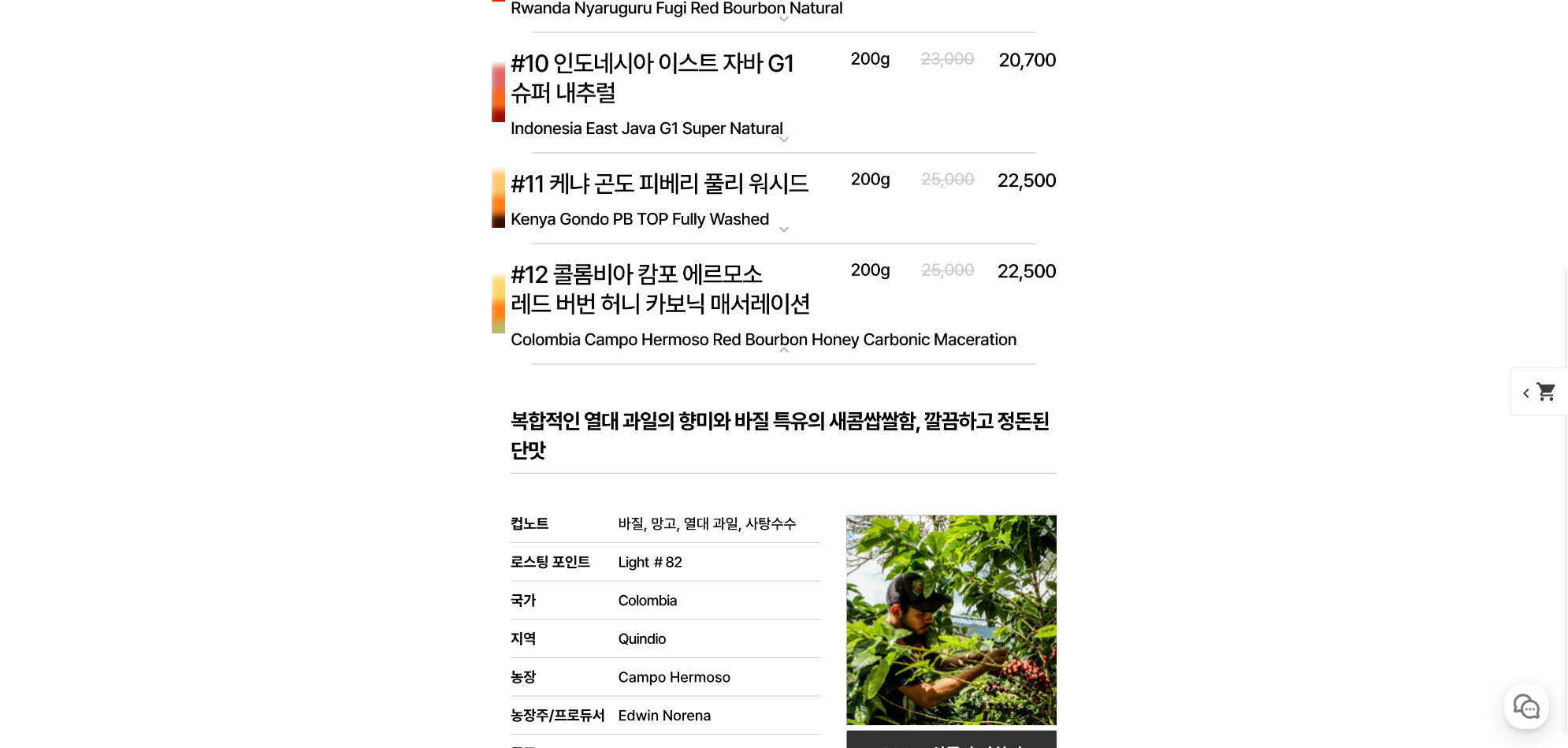
click at [660, 300] on img at bounding box center [784, 305] width 631 height 122
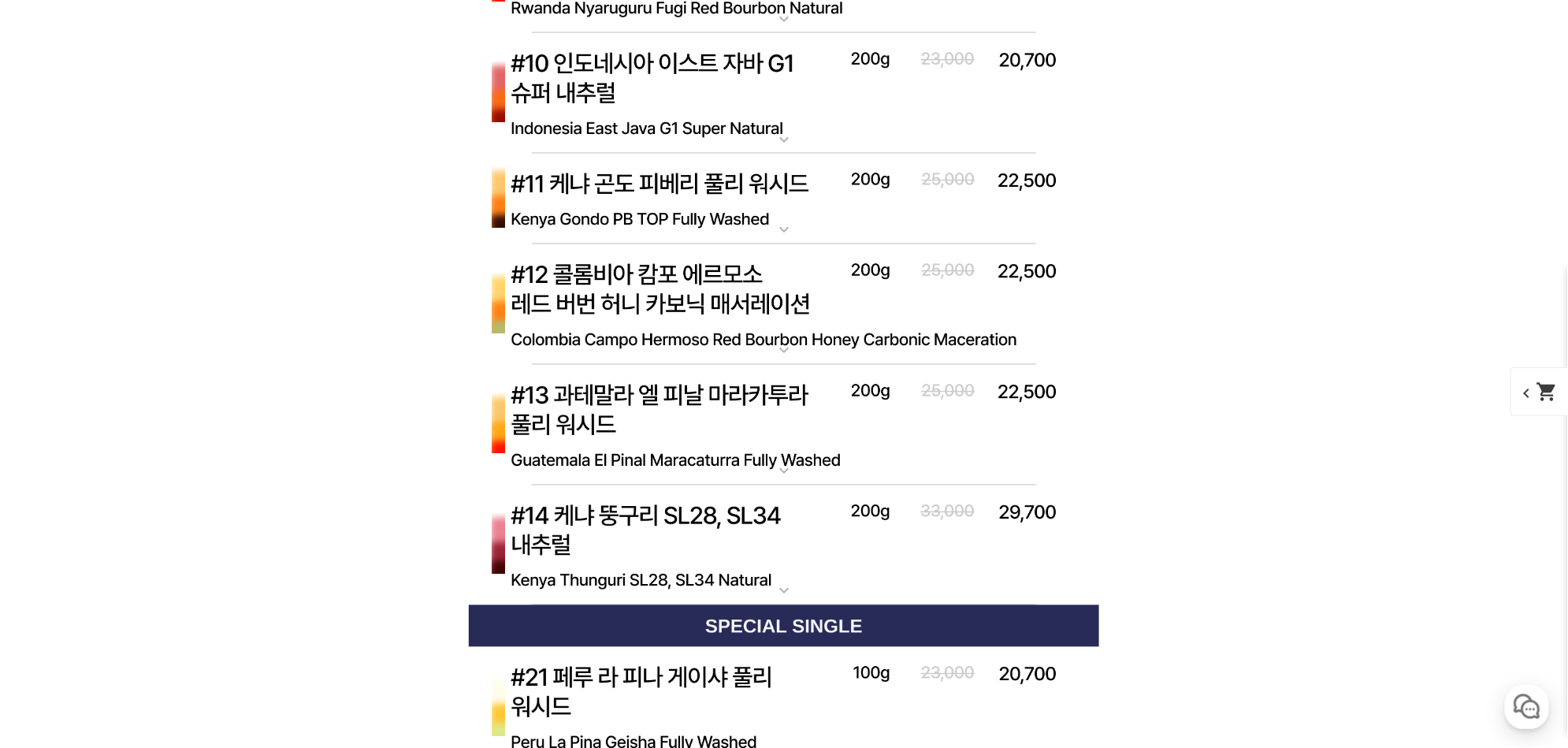
click at [747, 426] on img at bounding box center [784, 426] width 631 height 122
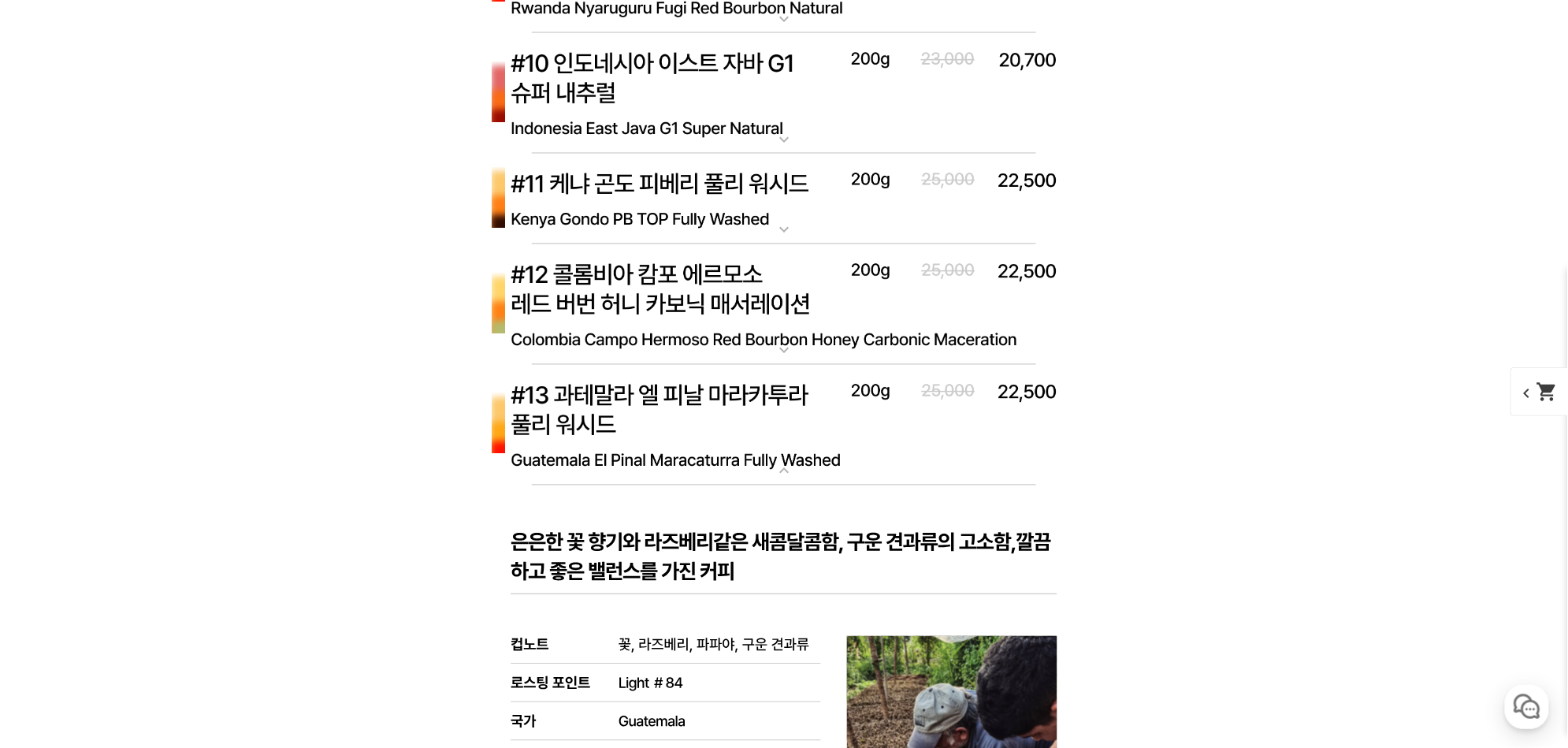
click at [749, 419] on img at bounding box center [784, 426] width 631 height 122
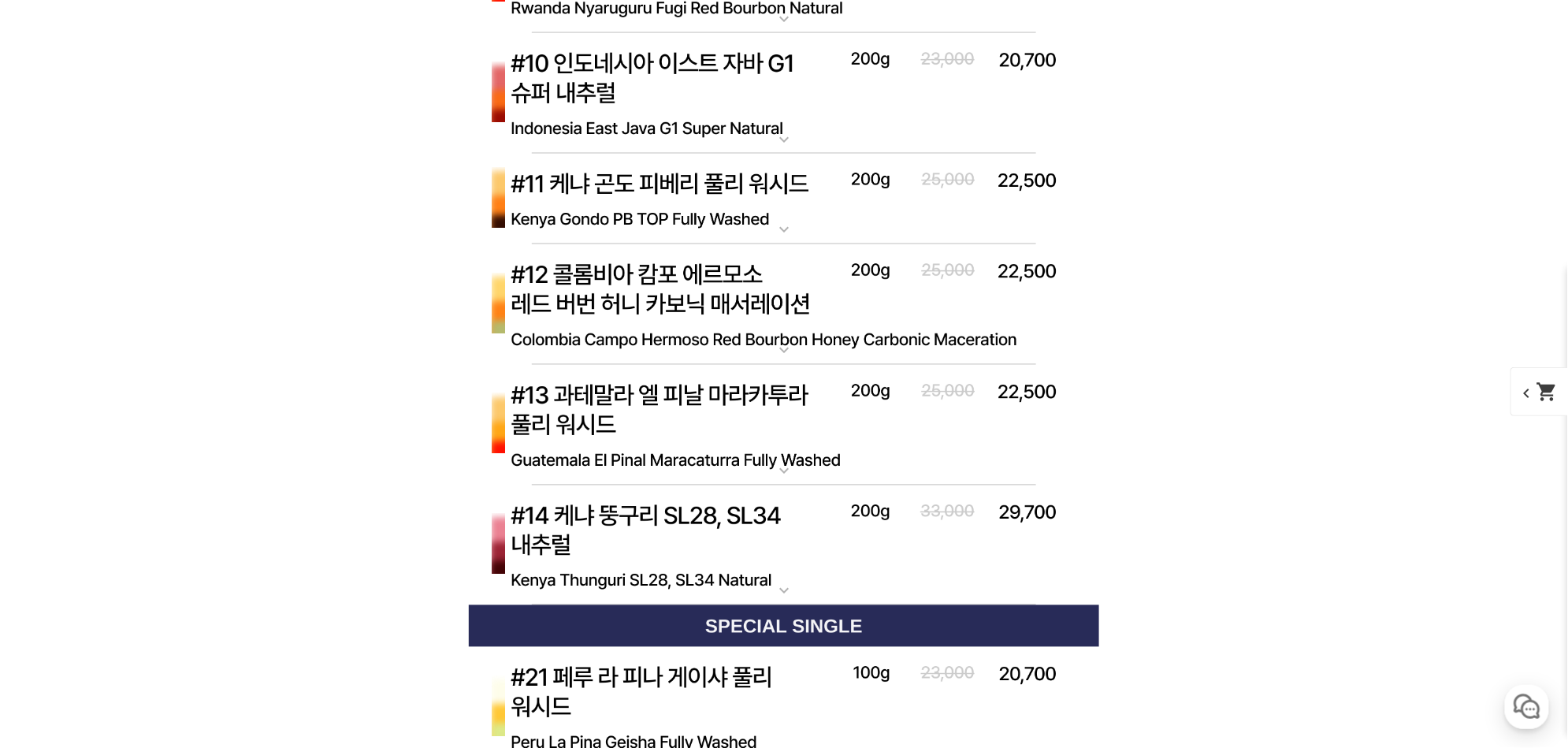
click at [656, 556] on img at bounding box center [784, 546] width 631 height 122
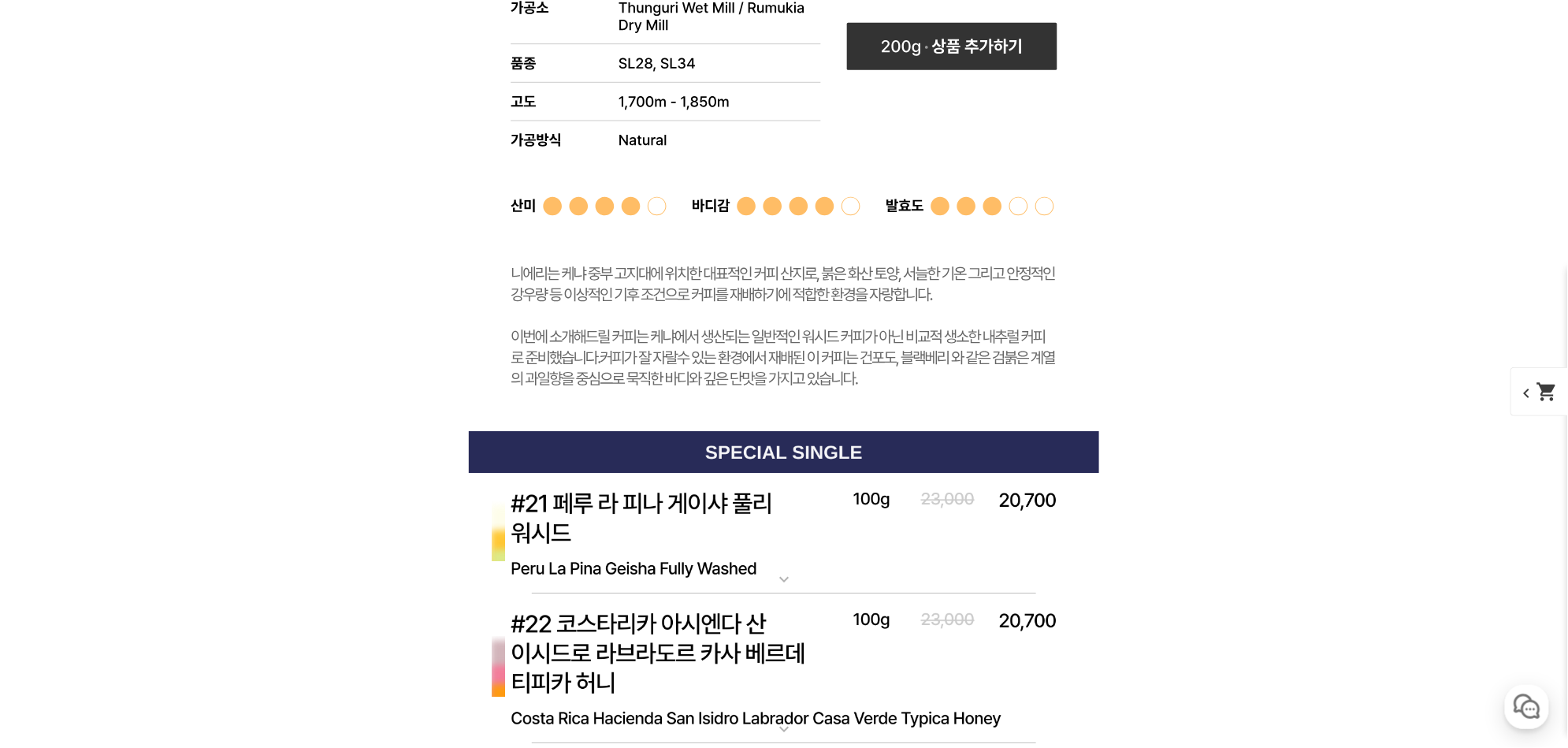
scroll to position [7612, 0]
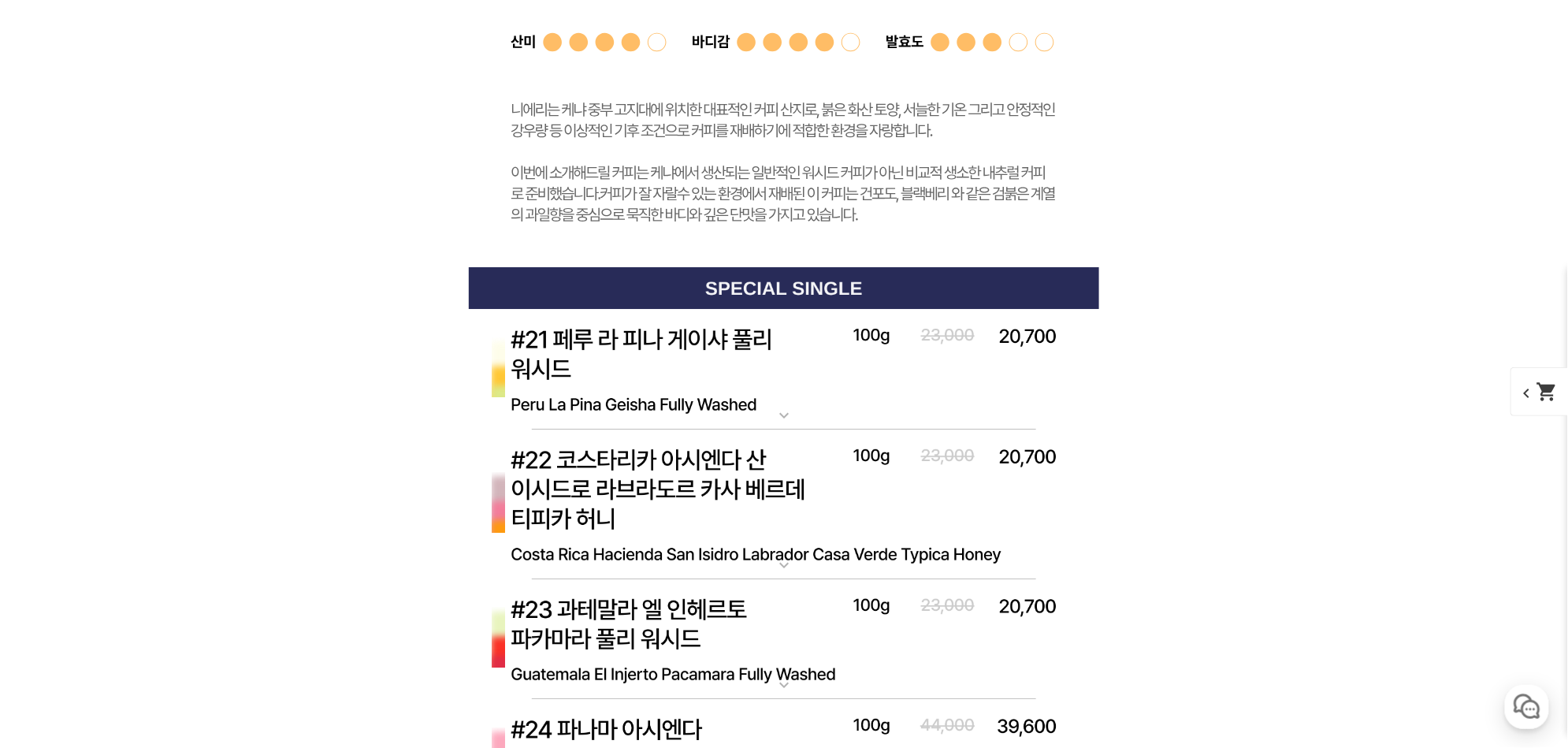
click at [661, 399] on img at bounding box center [784, 370] width 631 height 122
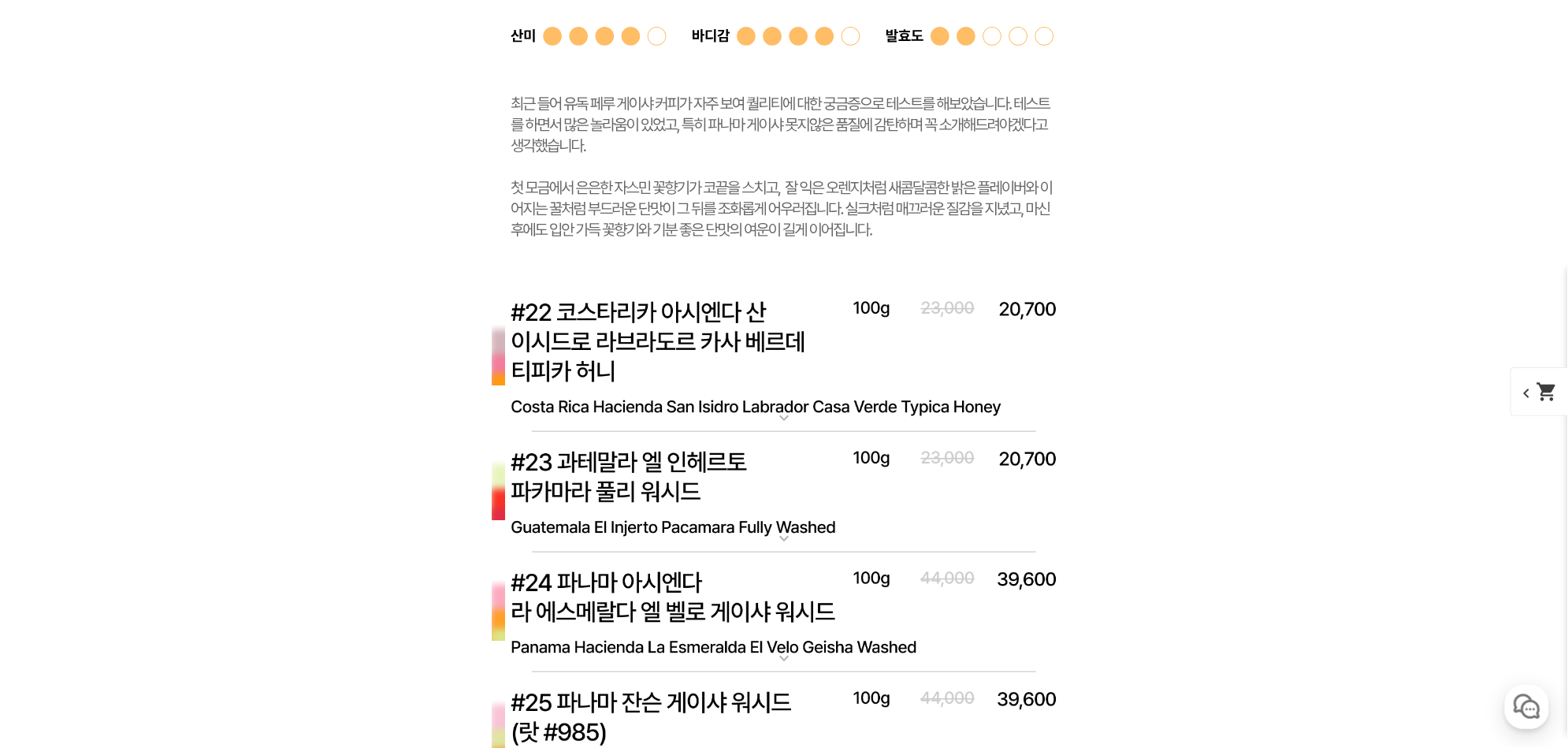
scroll to position [8539, 0]
click at [655, 321] on img at bounding box center [784, 356] width 631 height 150
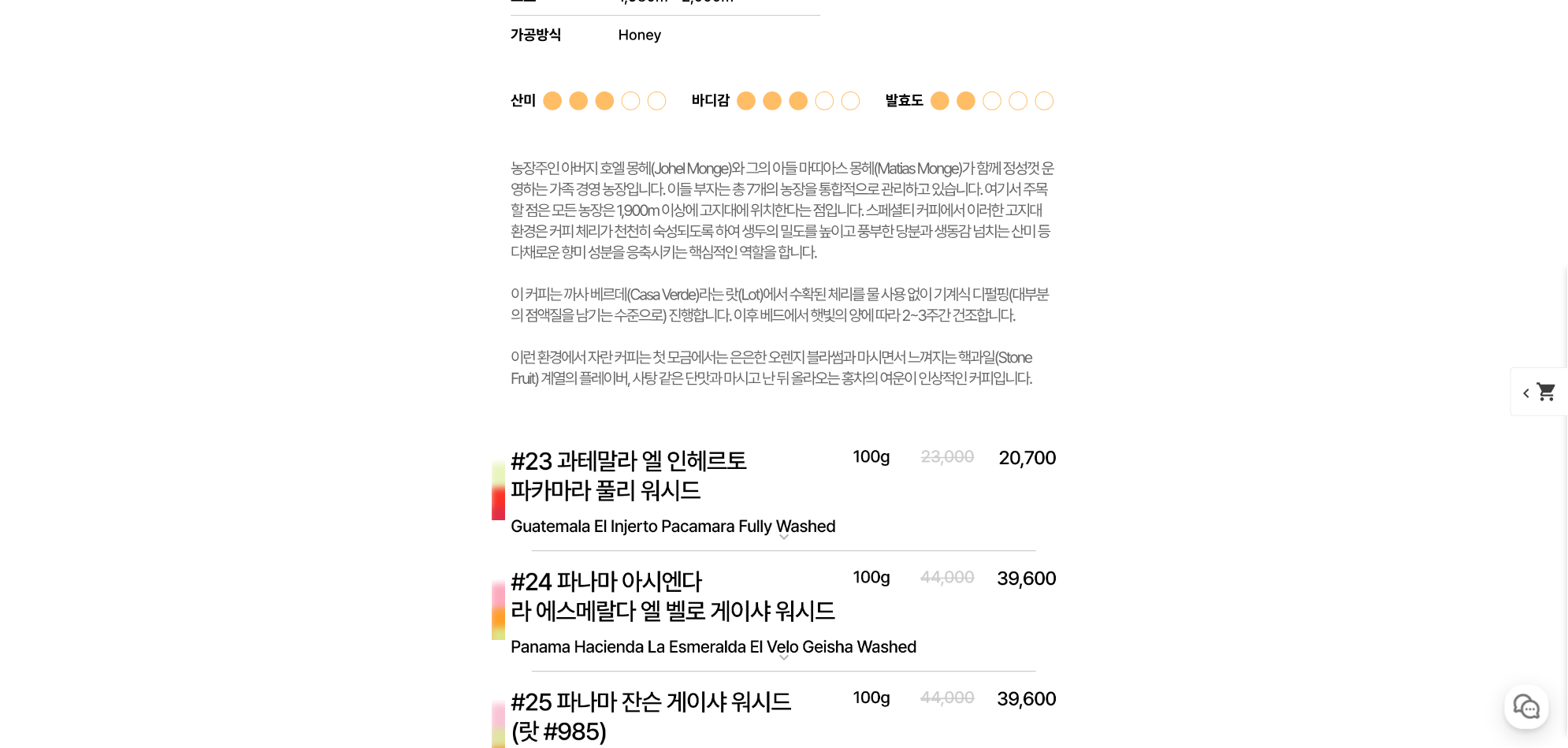
scroll to position [9559, 0]
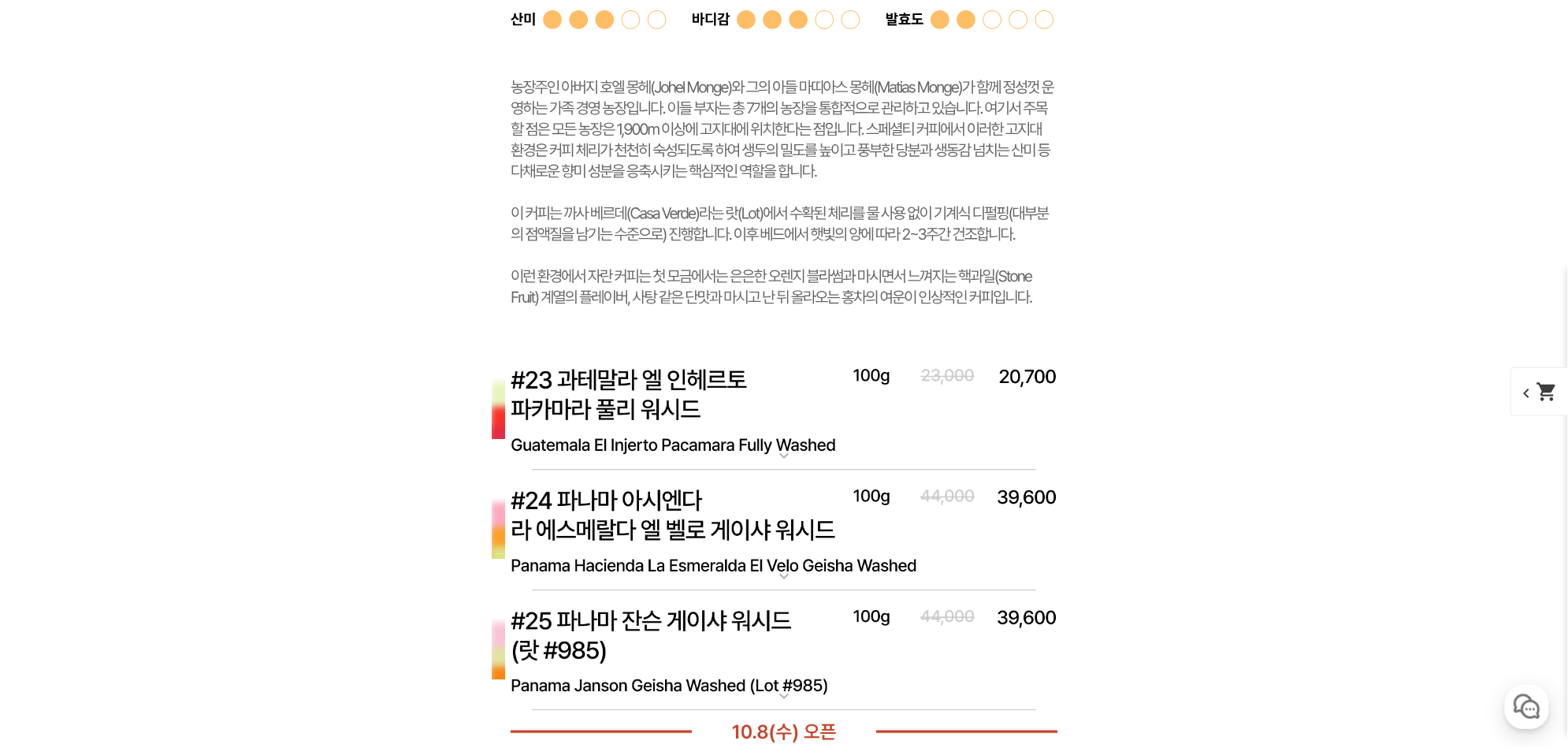
click at [706, 423] on img at bounding box center [784, 410] width 631 height 122
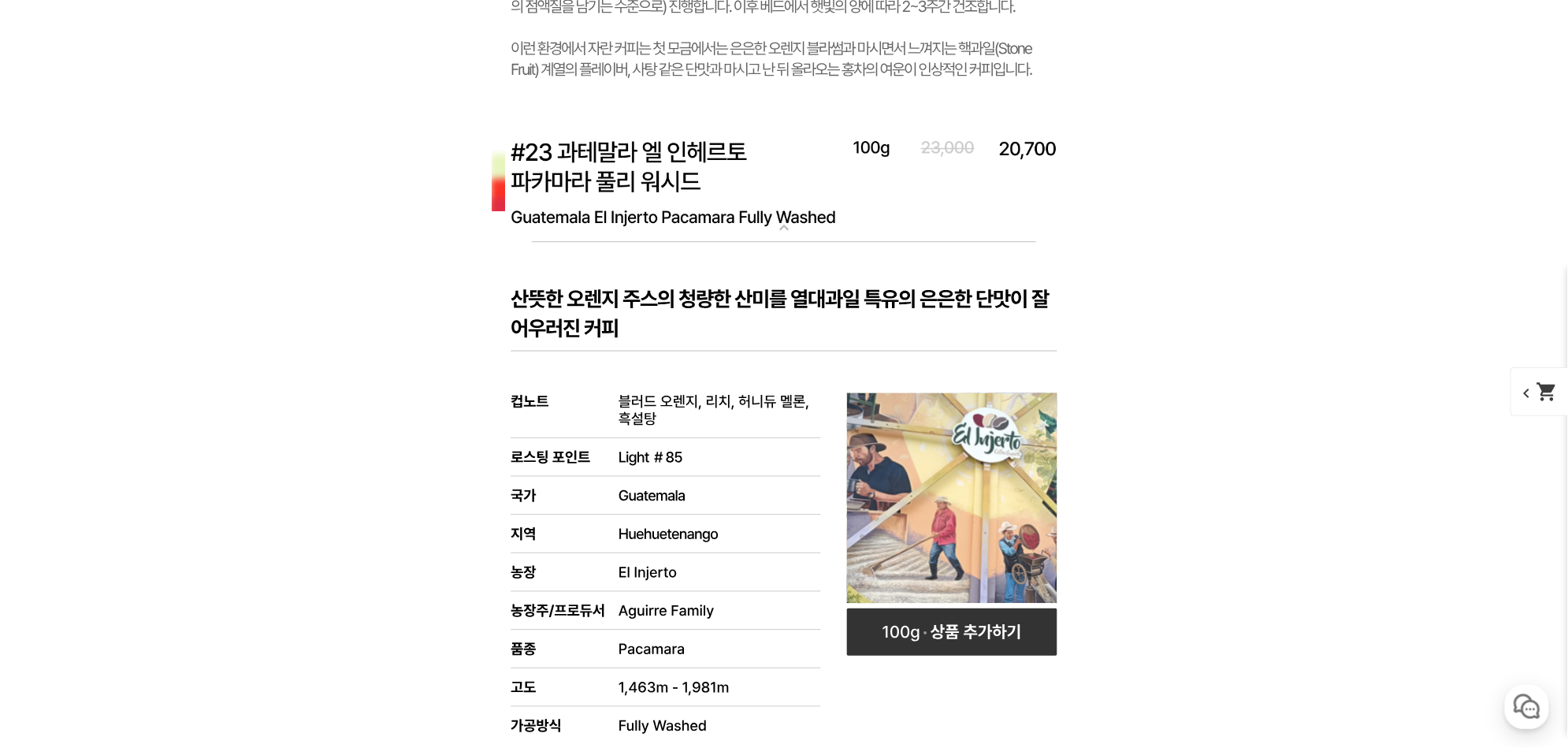
scroll to position [9837, 0]
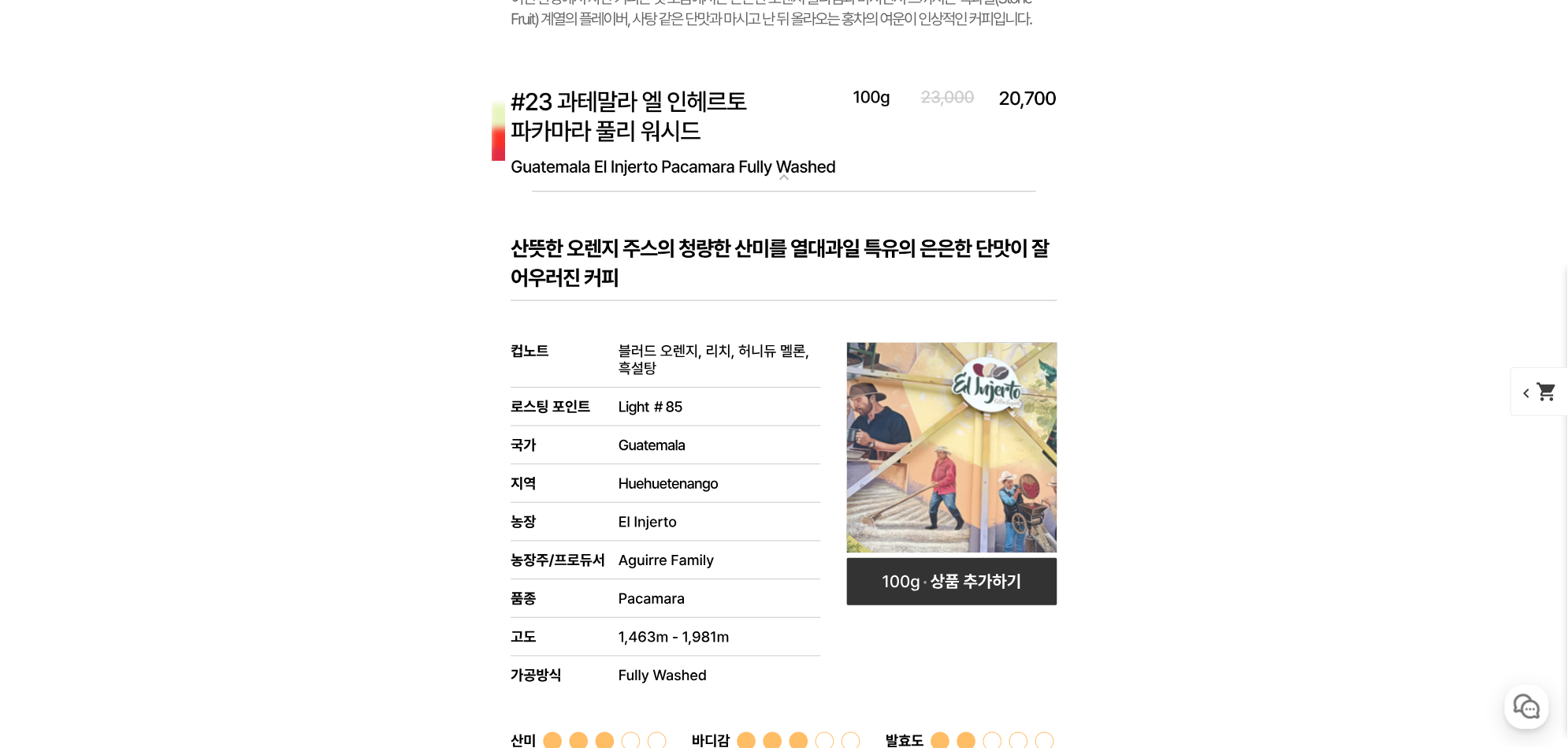
click at [639, 117] on img at bounding box center [784, 132] width 631 height 122
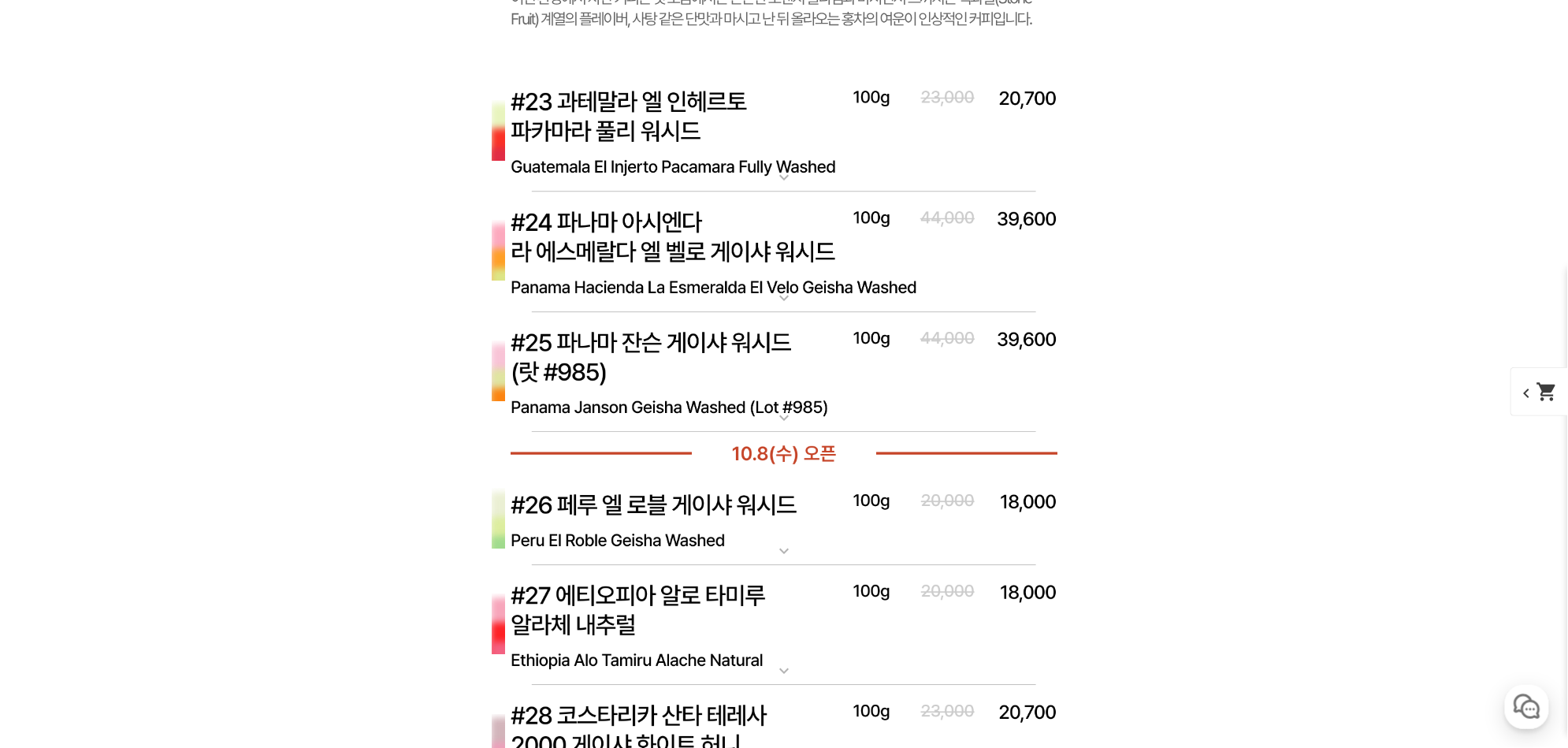
click at [688, 244] on img at bounding box center [784, 252] width 631 height 122
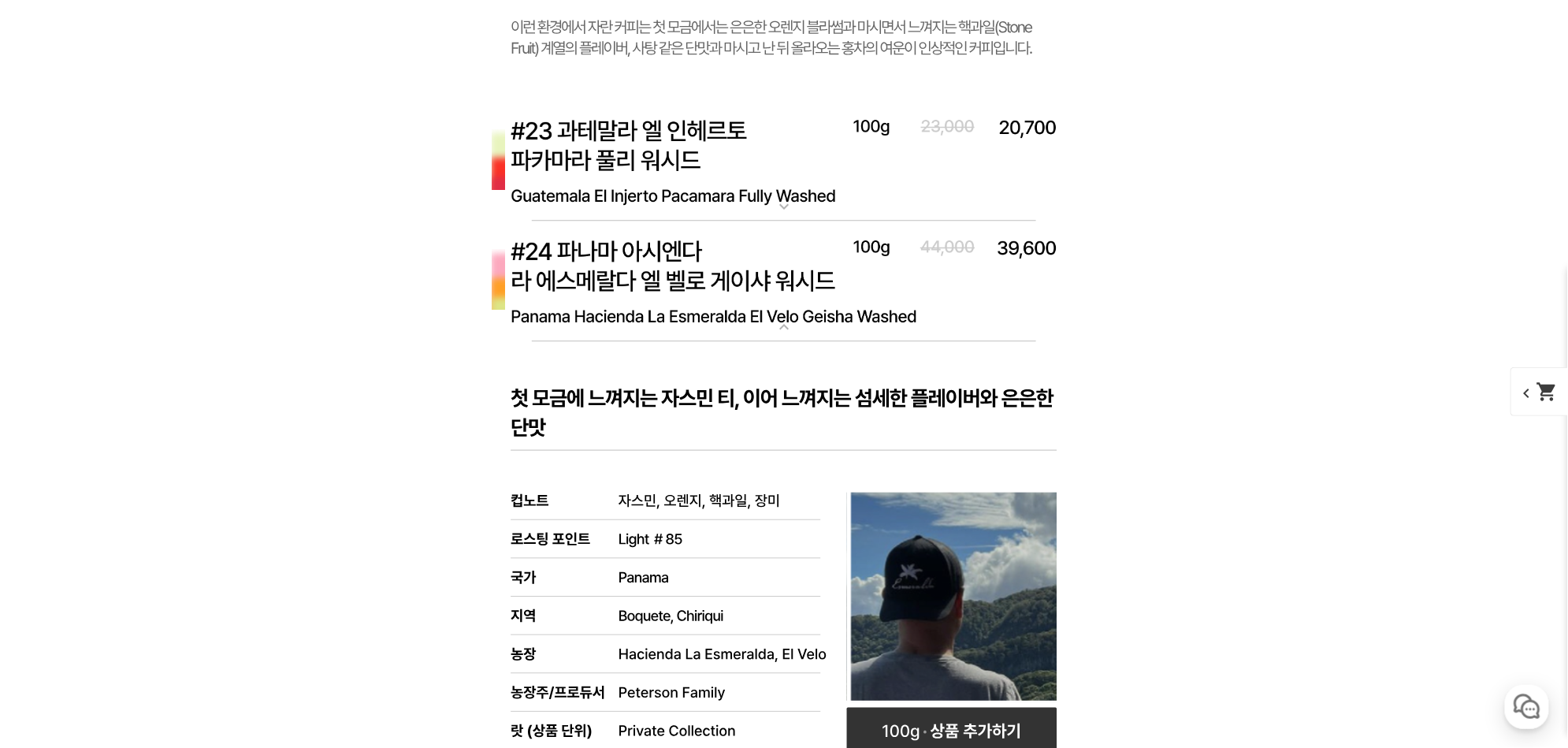
scroll to position [9745, 0]
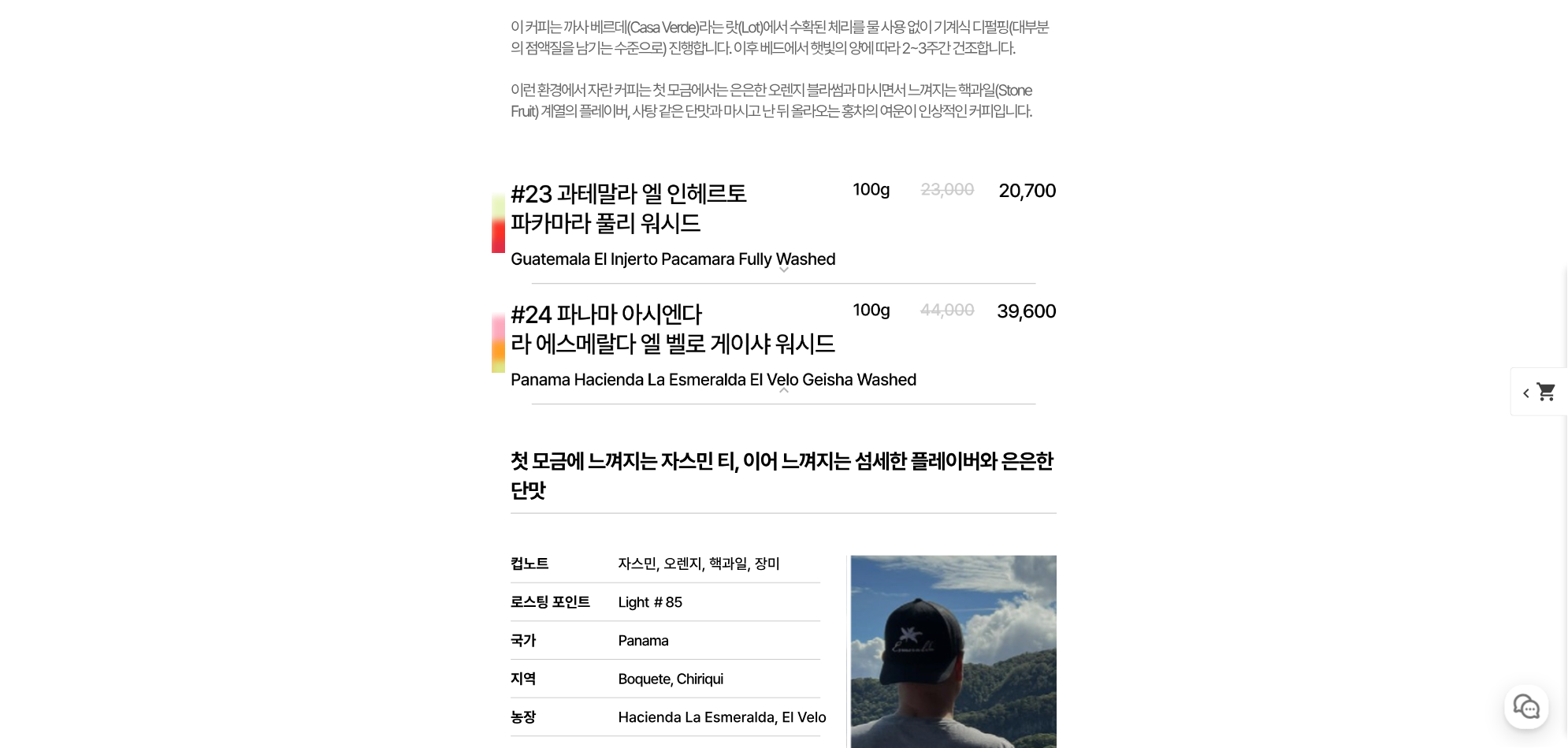
click at [689, 232] on img at bounding box center [784, 224] width 631 height 122
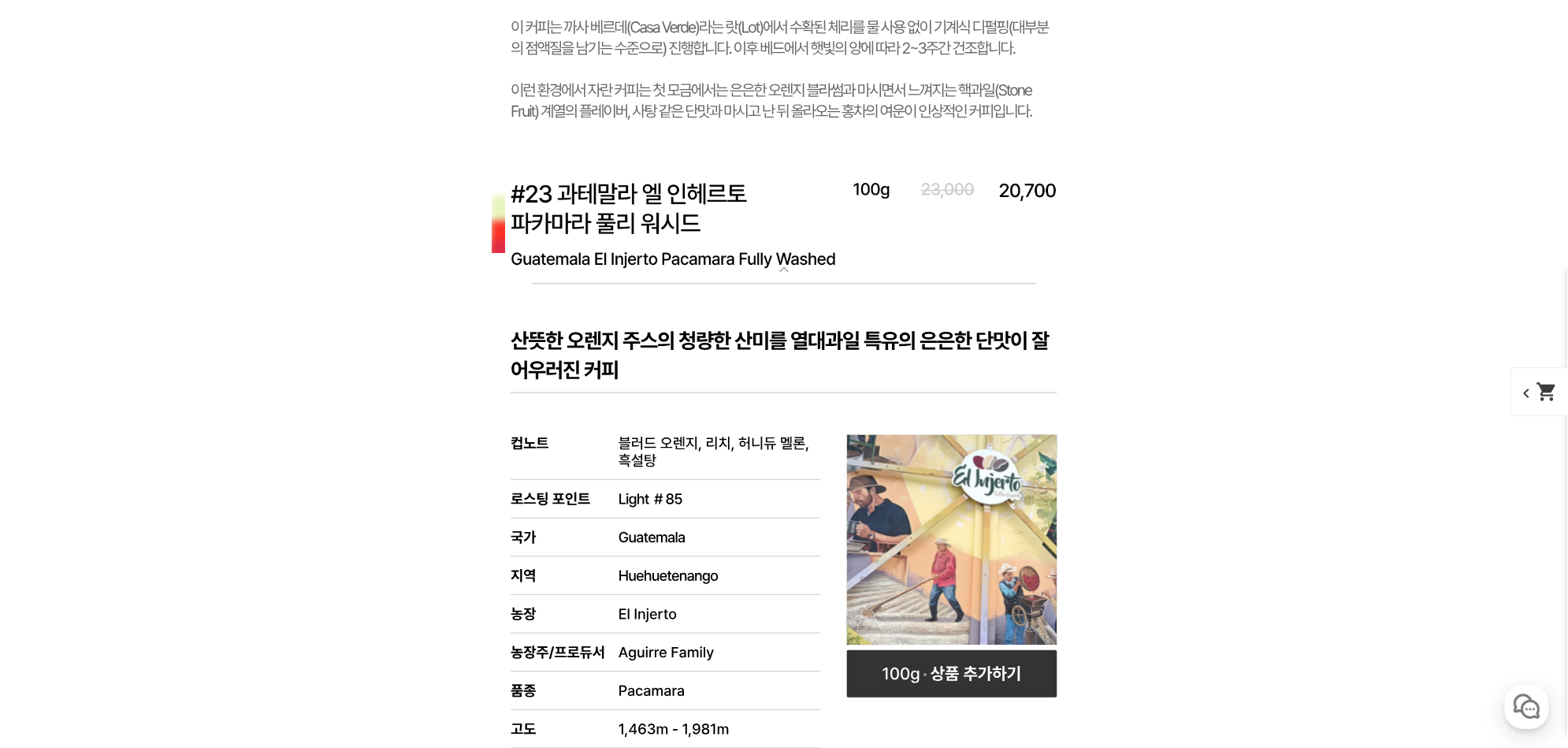
click at [758, 239] on img at bounding box center [784, 224] width 631 height 122
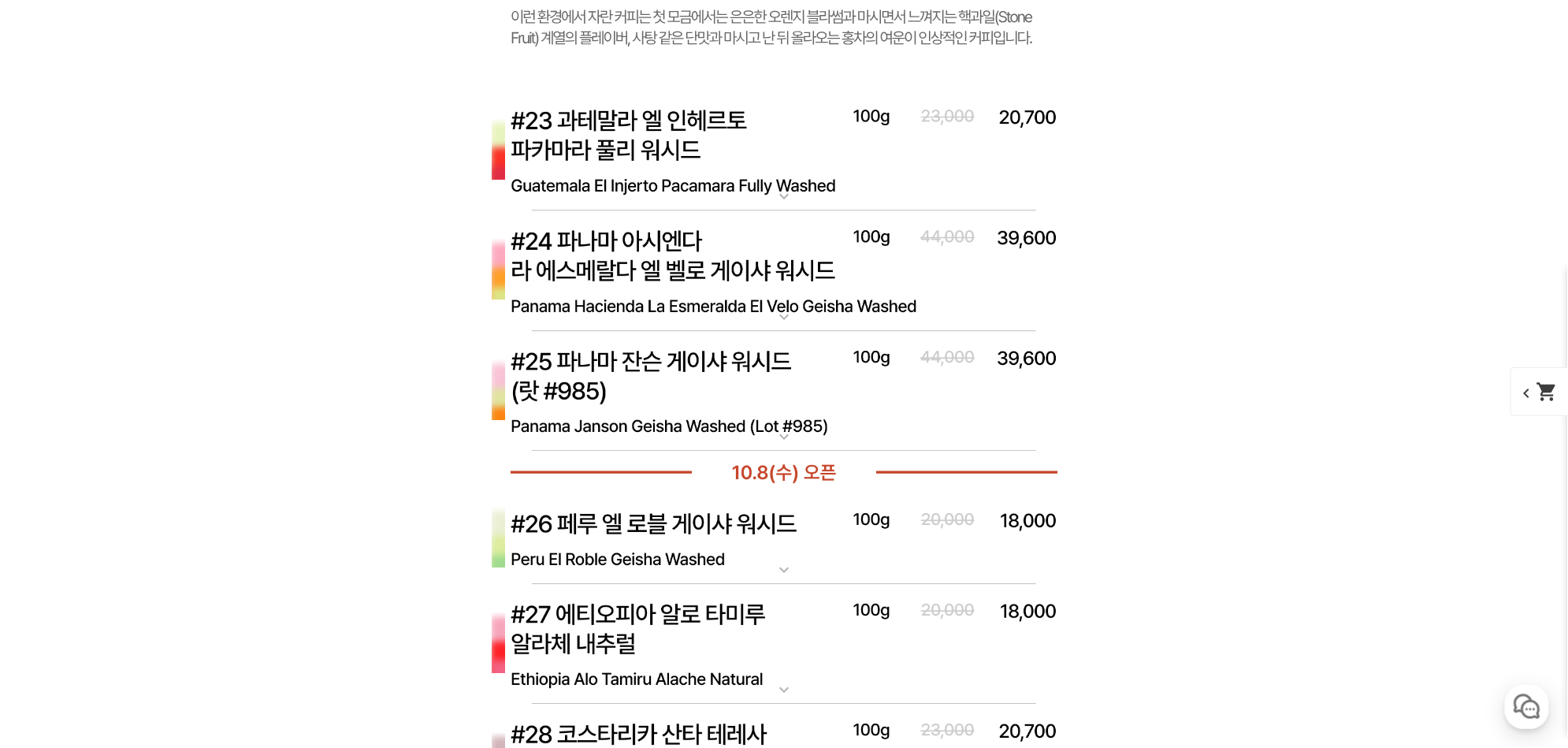
scroll to position [9837, 0]
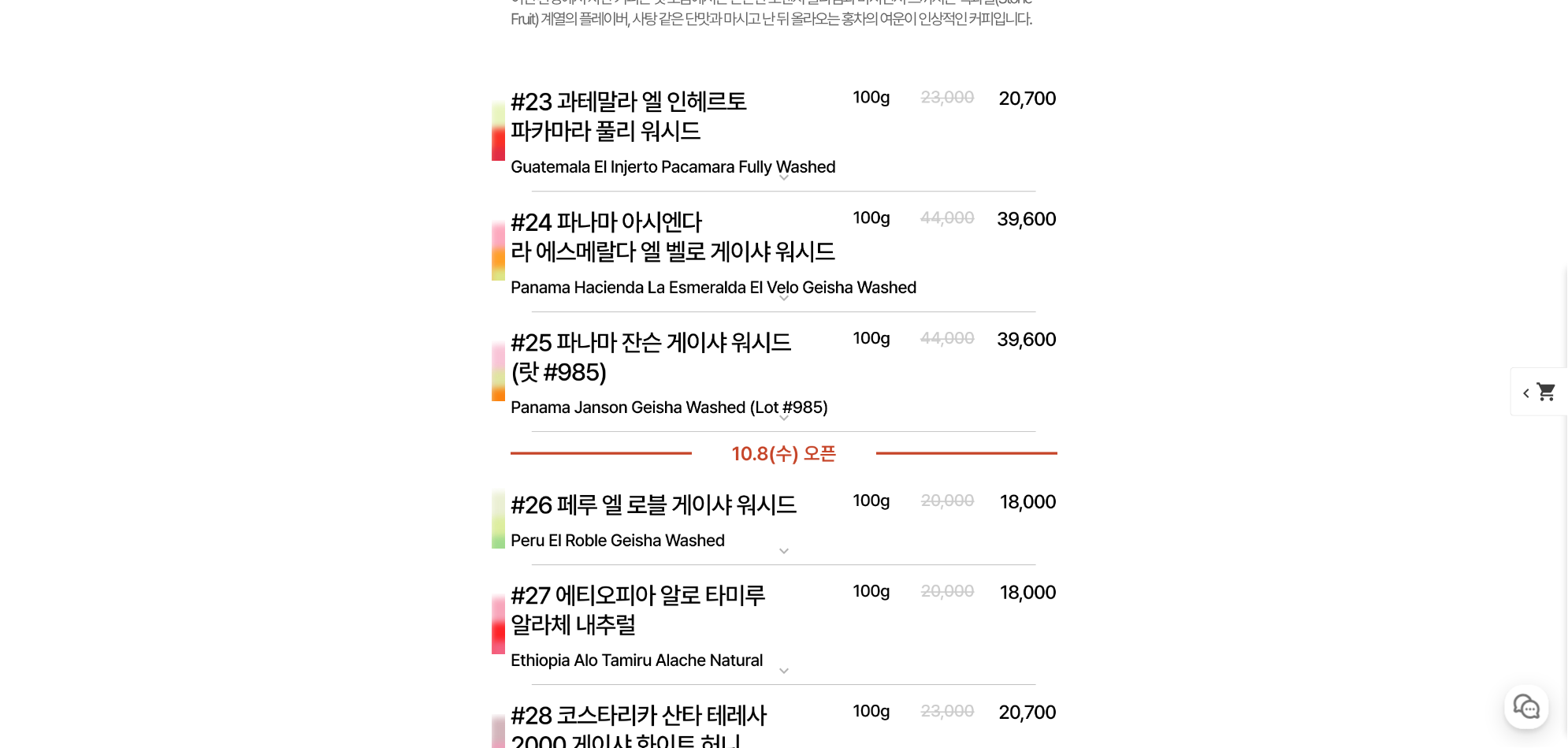
click at [763, 316] on p "#25 [PERSON_NAME] (랏 #985)" at bounding box center [784, 319] width 631 height 13
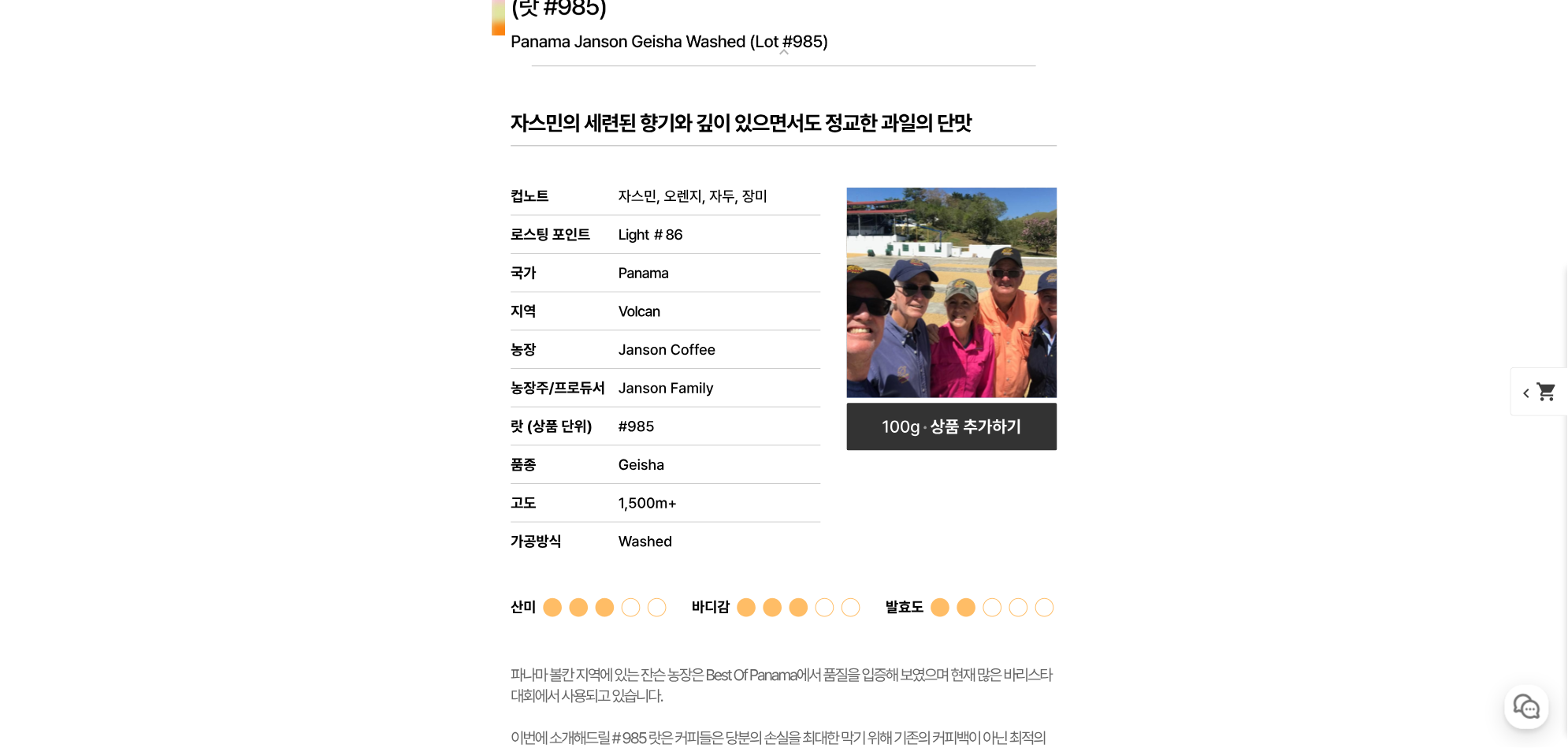
scroll to position [10209, 0]
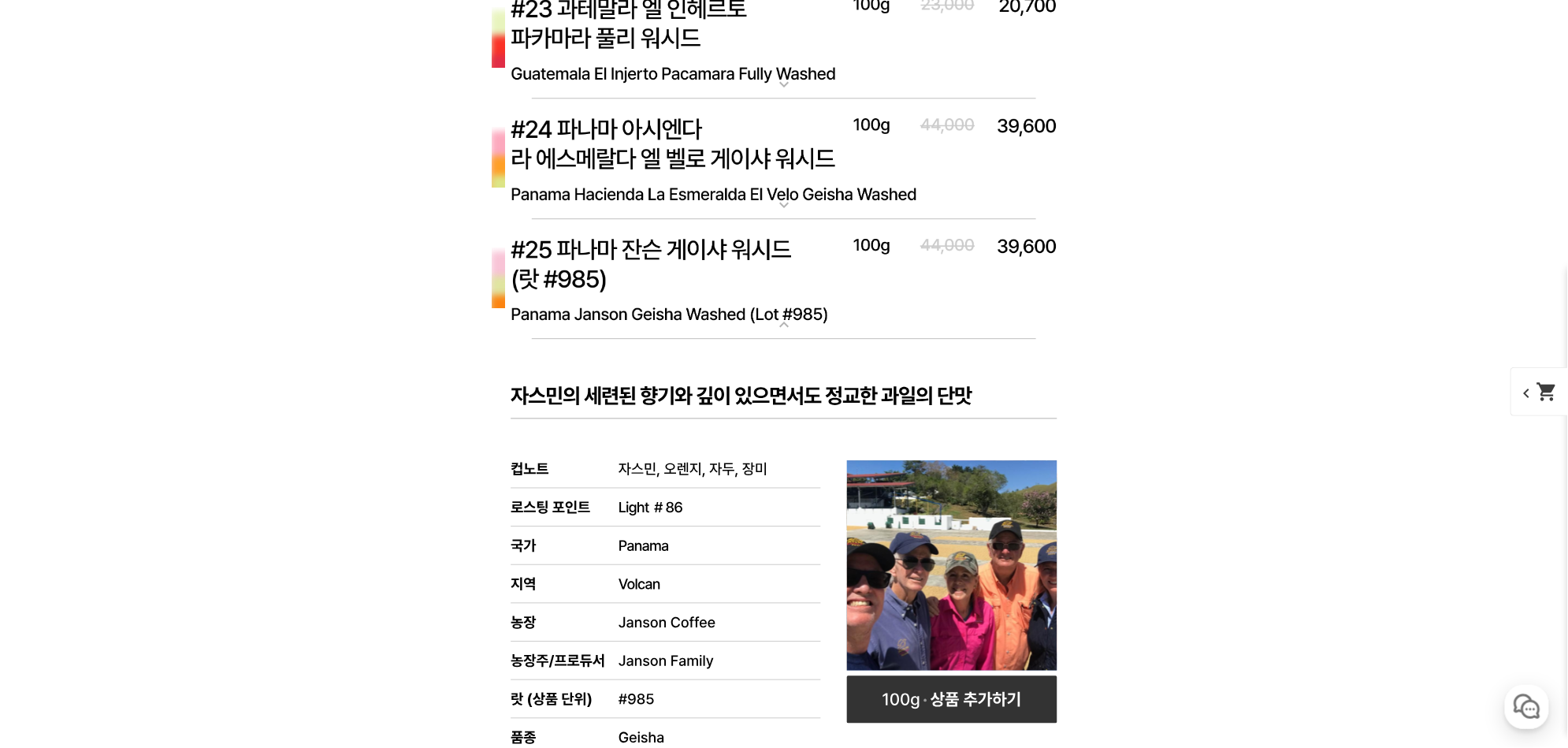
click at [749, 178] on img at bounding box center [784, 159] width 631 height 122
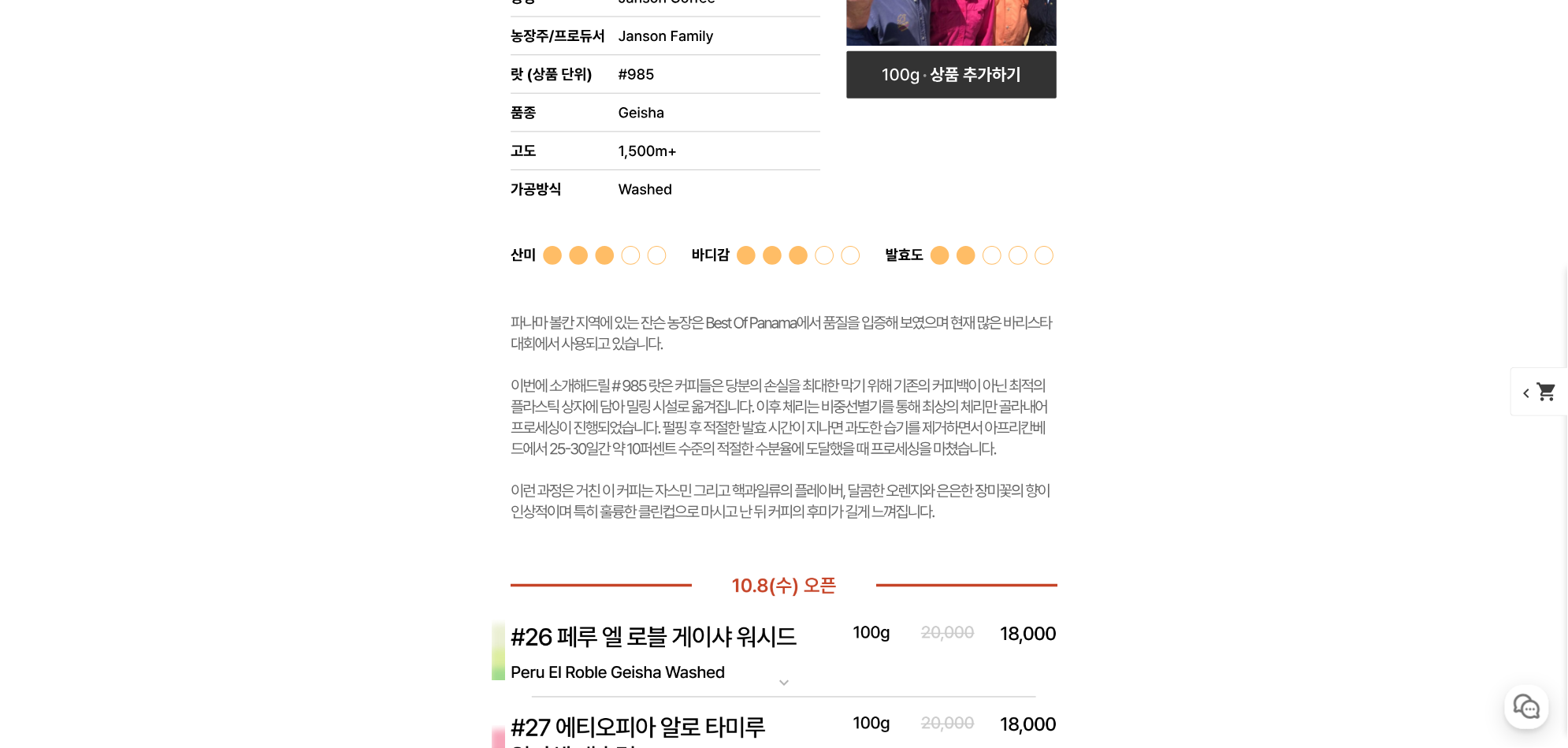
scroll to position [11693, 0]
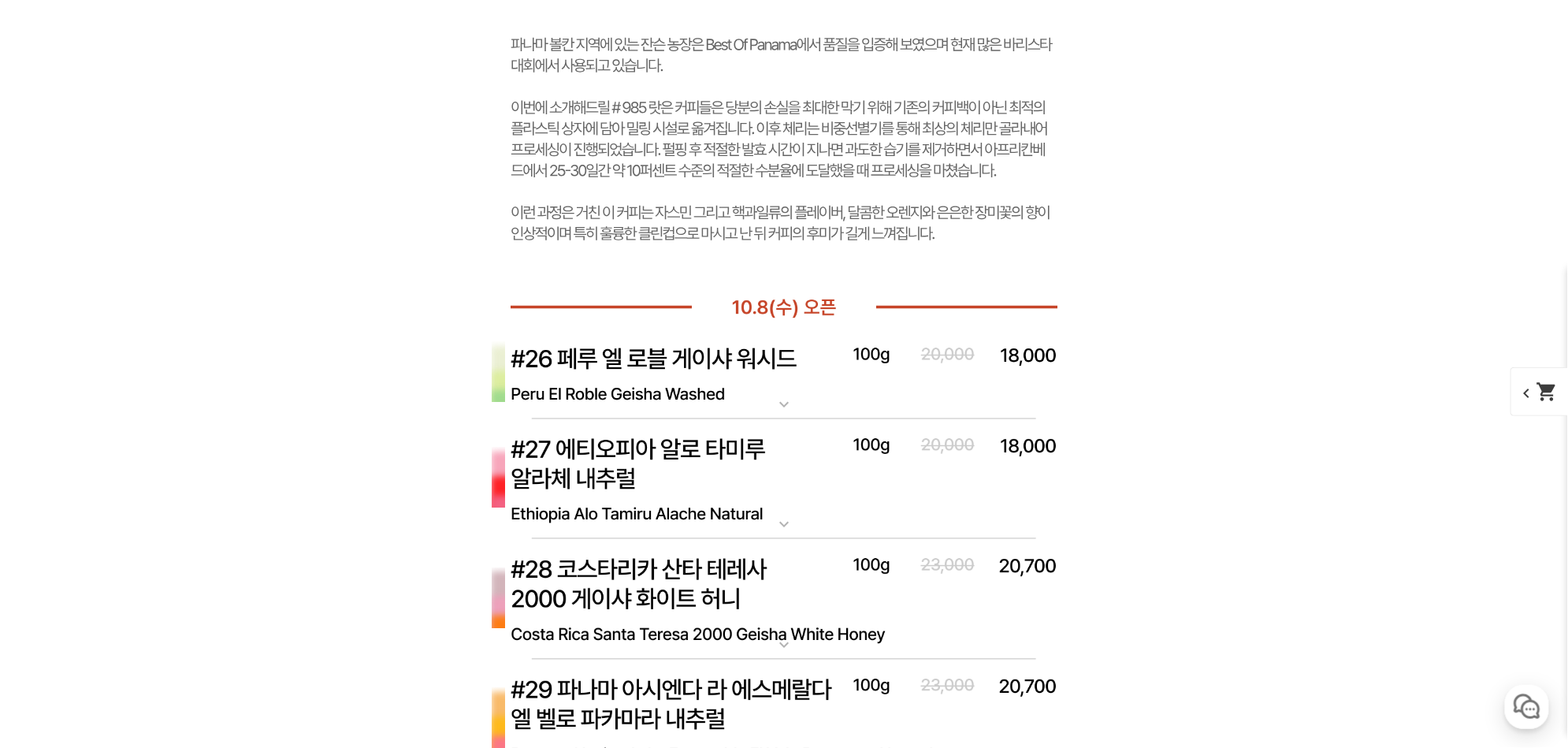
click at [763, 356] on img at bounding box center [784, 374] width 631 height 91
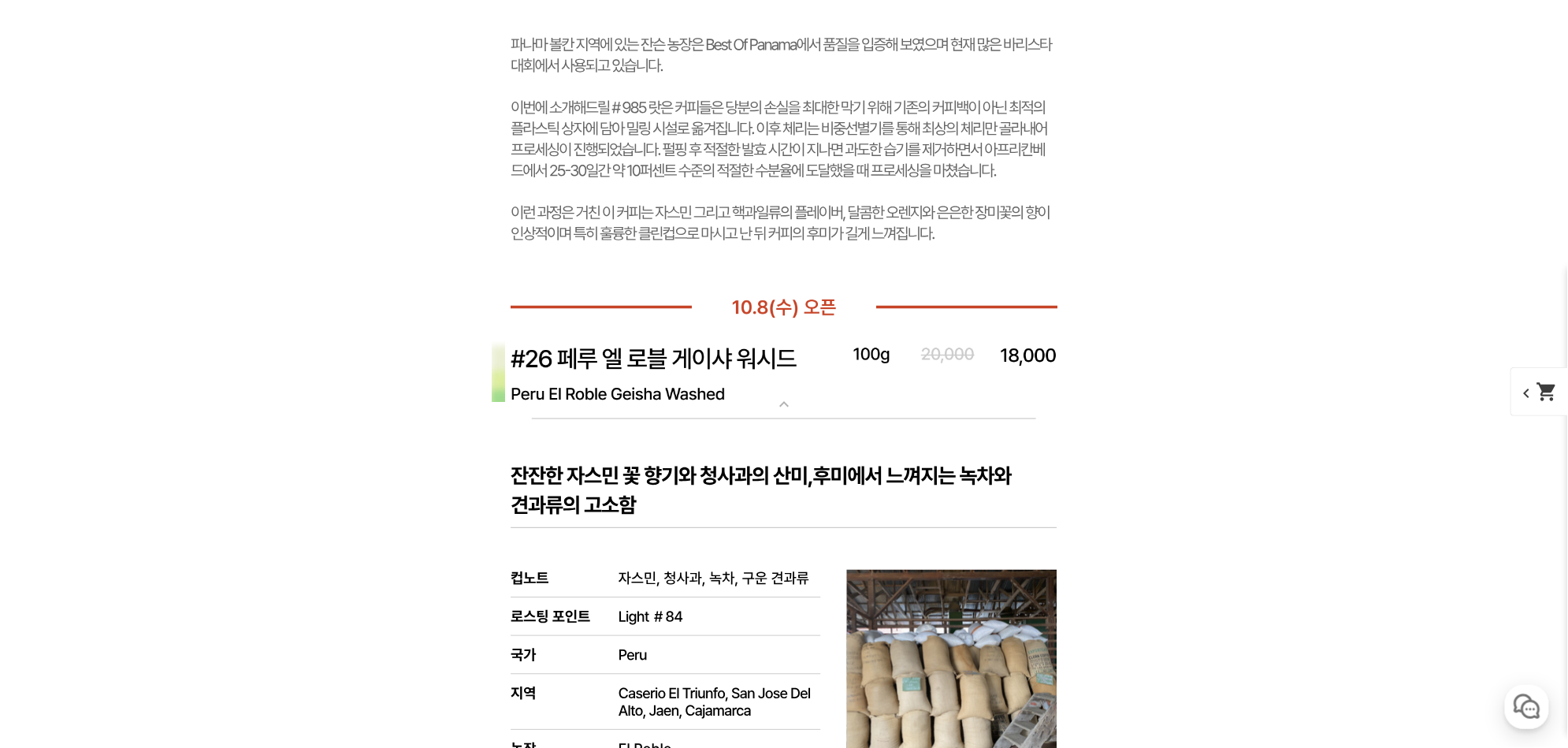
click at [763, 356] on img at bounding box center [784, 374] width 631 height 91
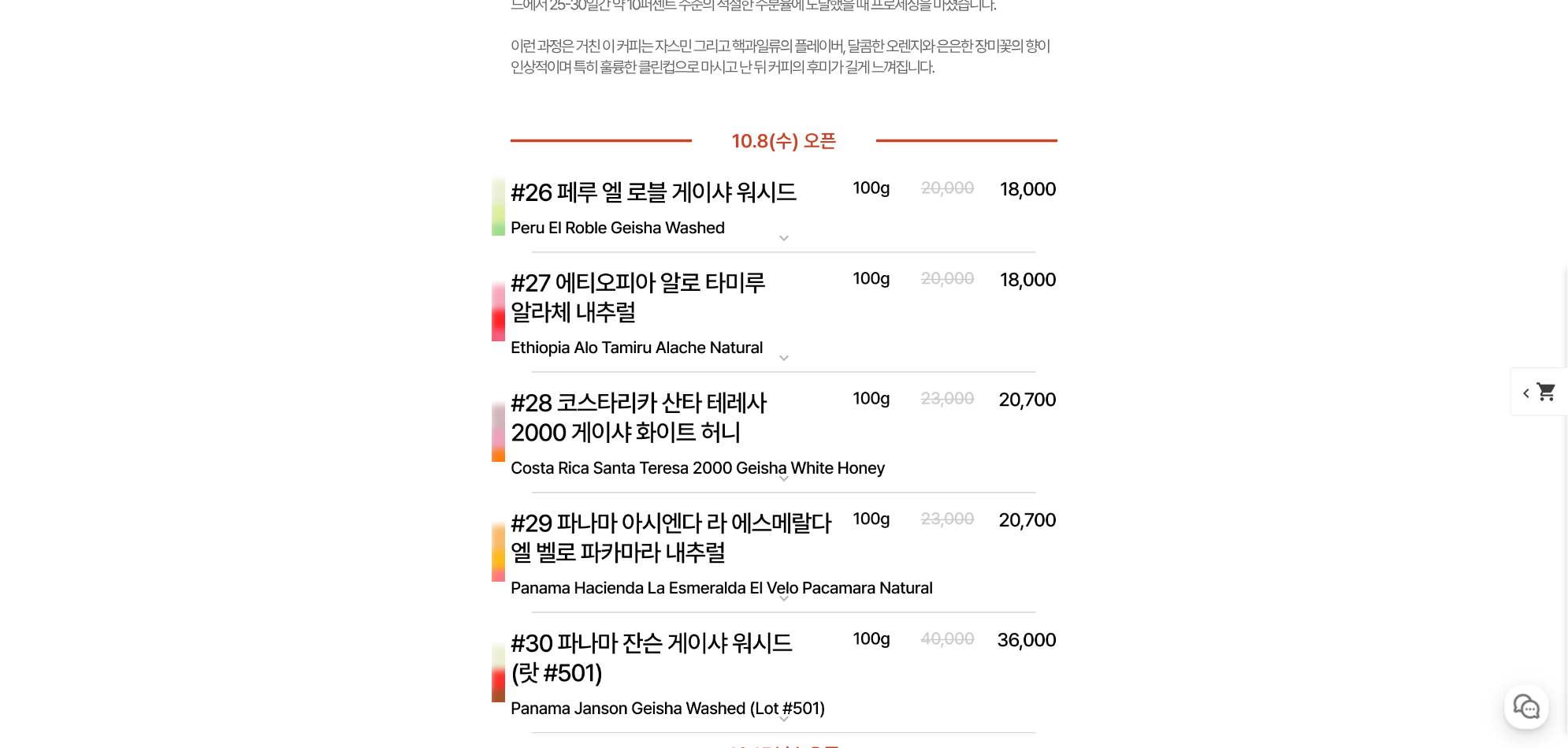
scroll to position [11879, 0]
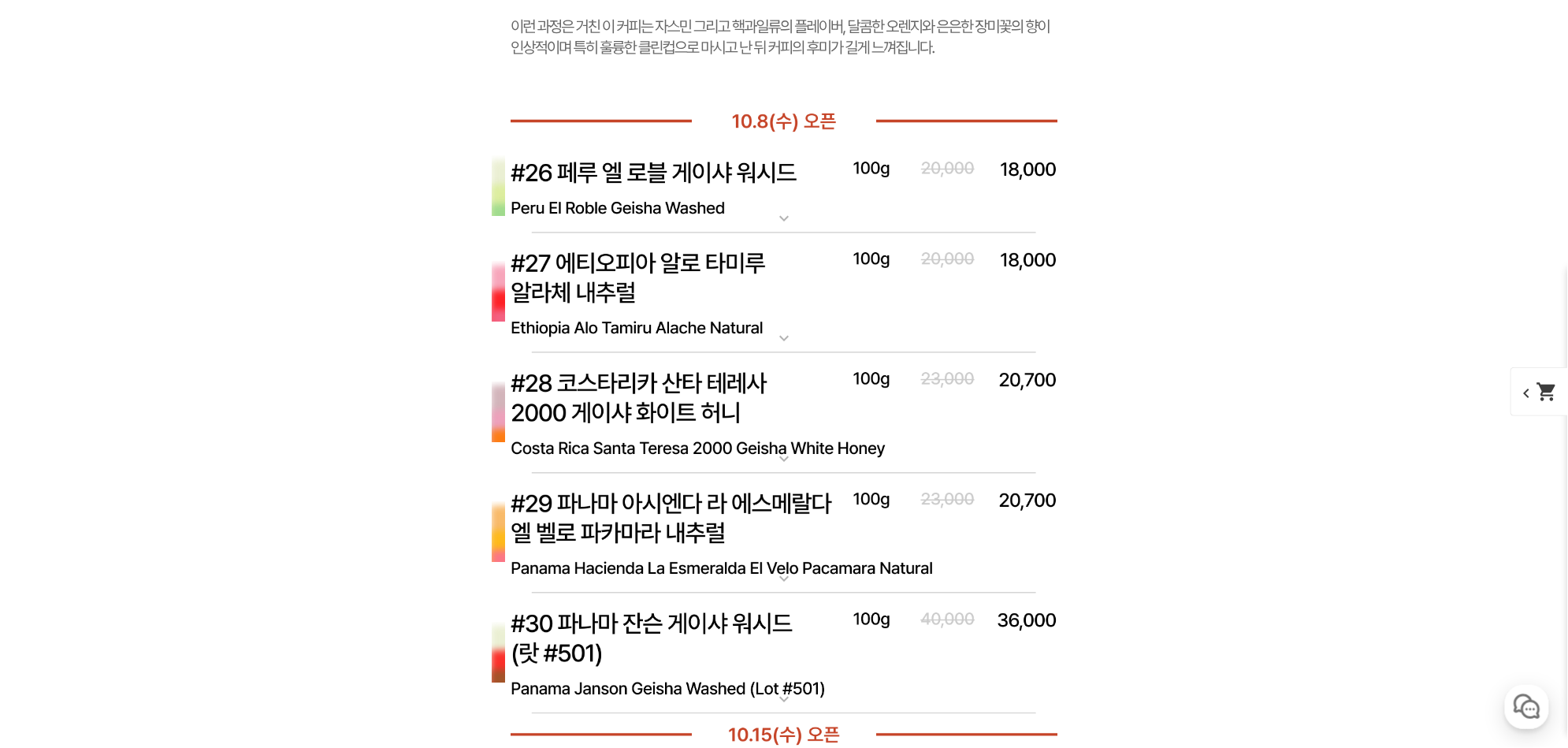
click at [796, 392] on img at bounding box center [784, 414] width 631 height 122
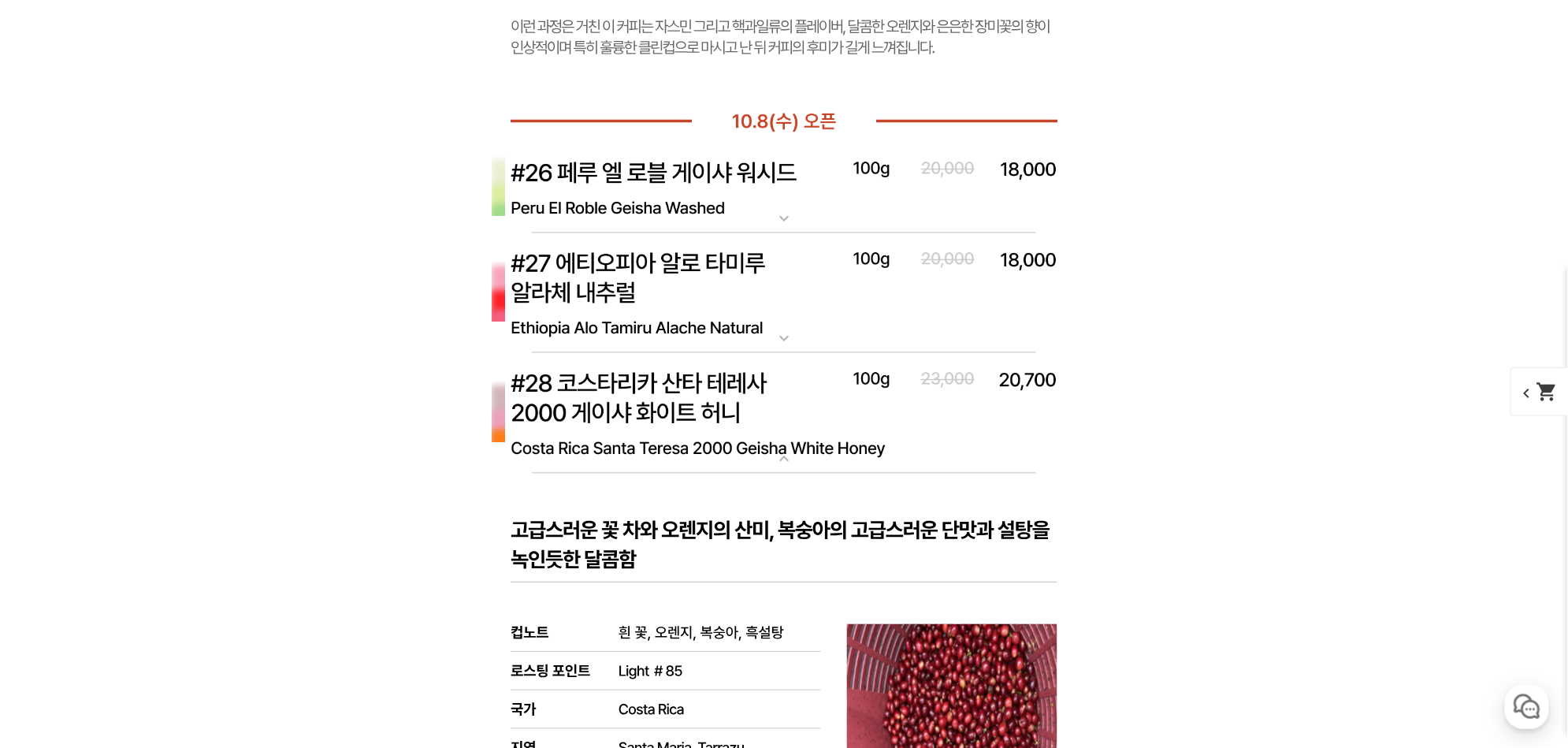
click at [796, 392] on img at bounding box center [784, 414] width 631 height 122
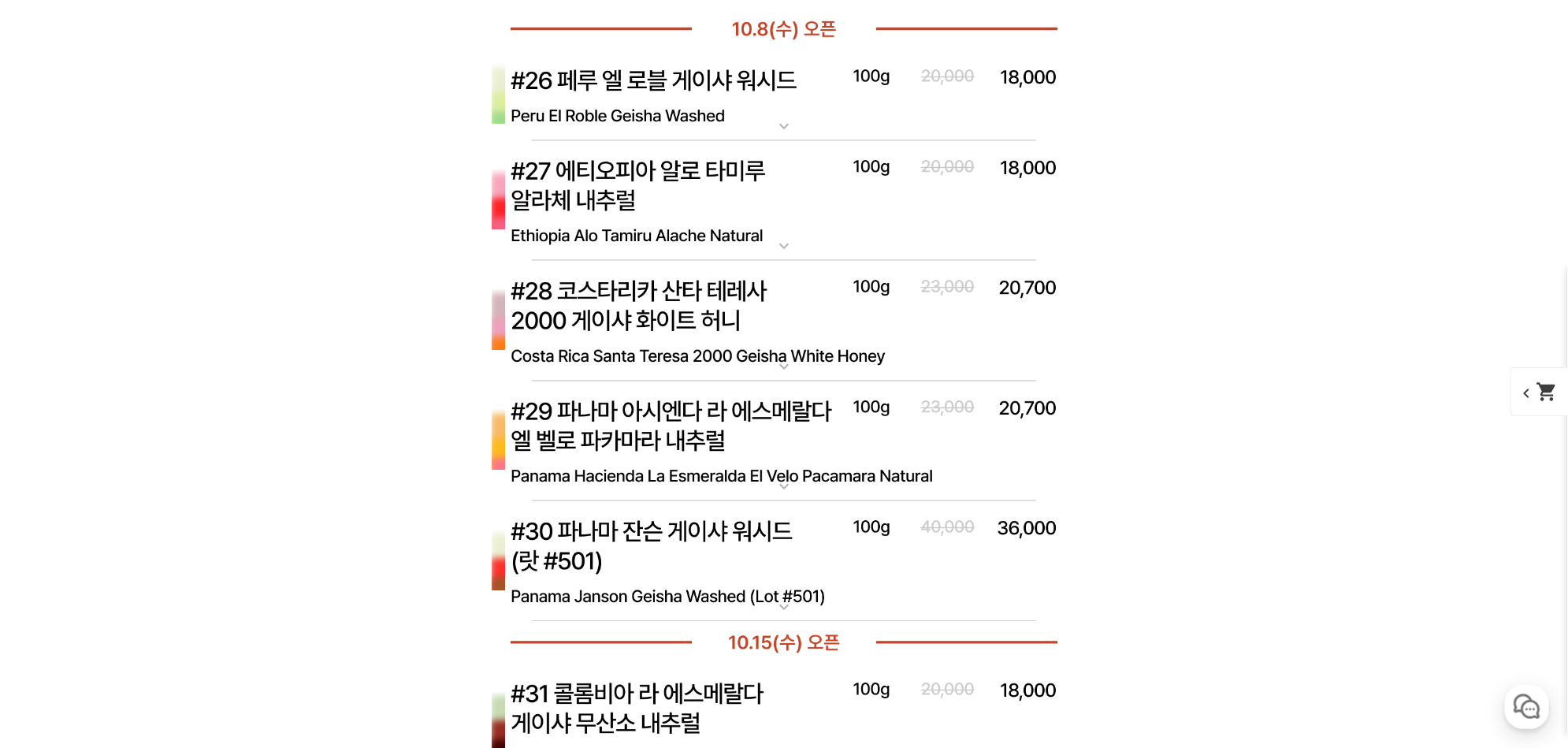
scroll to position [12065, 0]
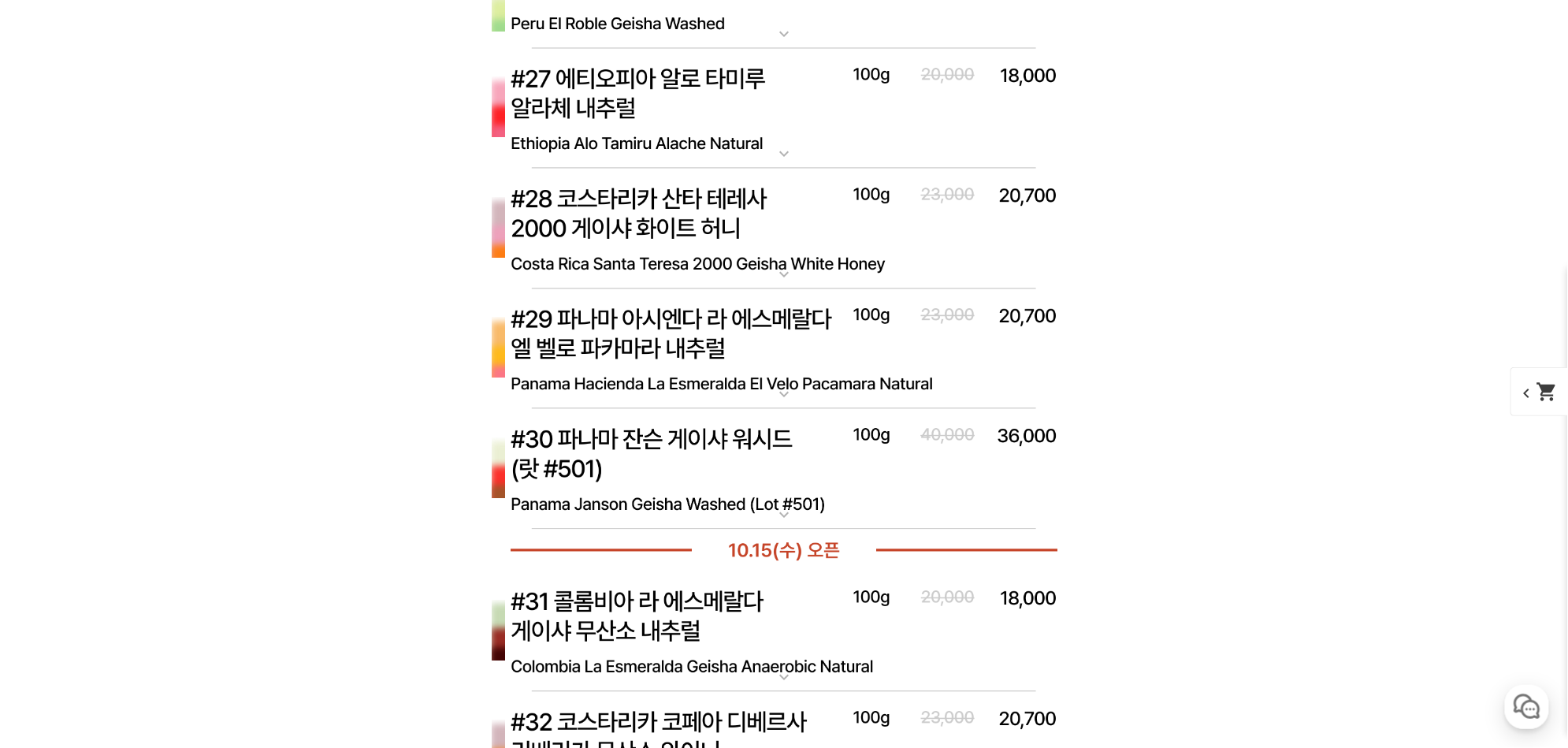
click at [796, 392] on mat-icon "expand_more" at bounding box center [784, 394] width 31 height 19
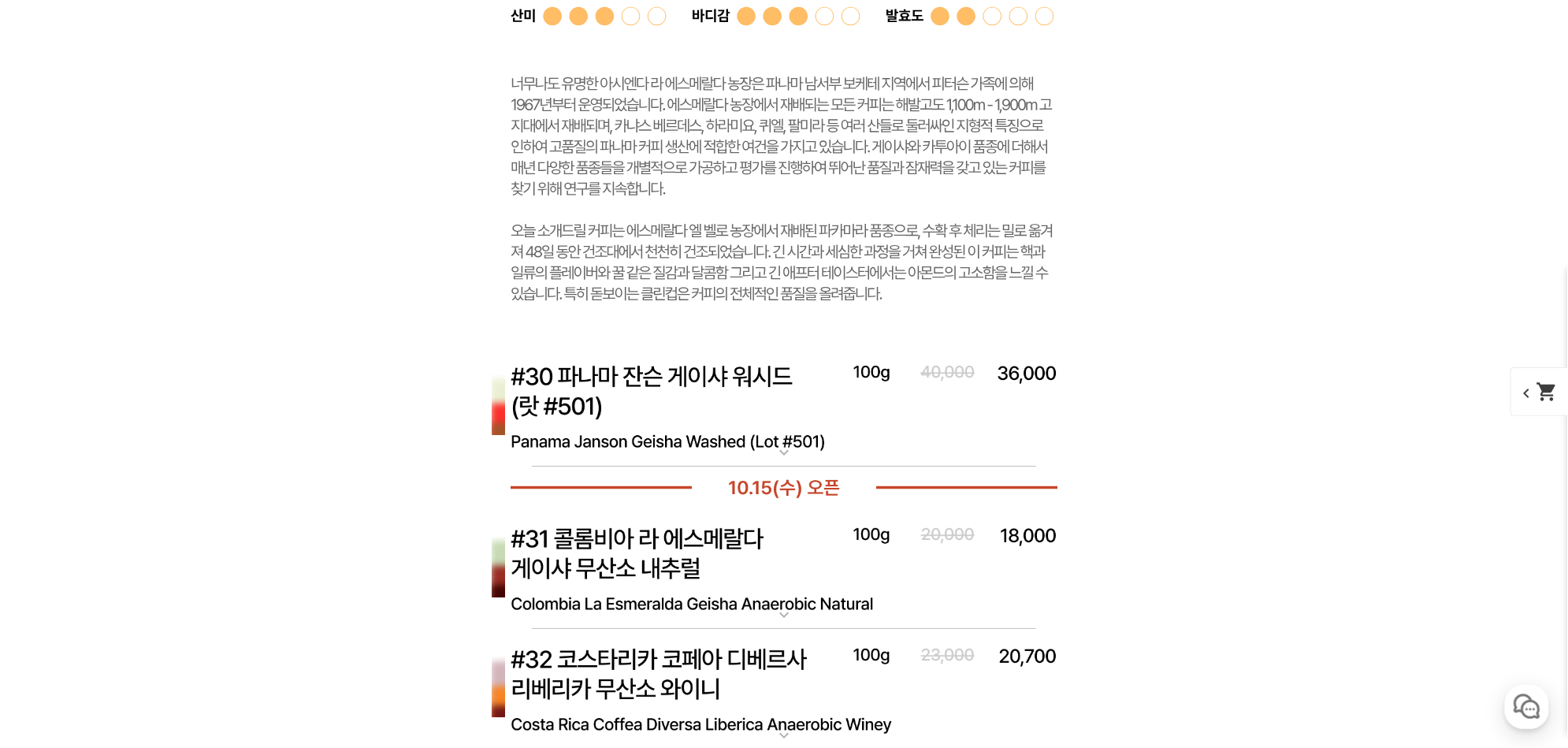
scroll to position [13084, 0]
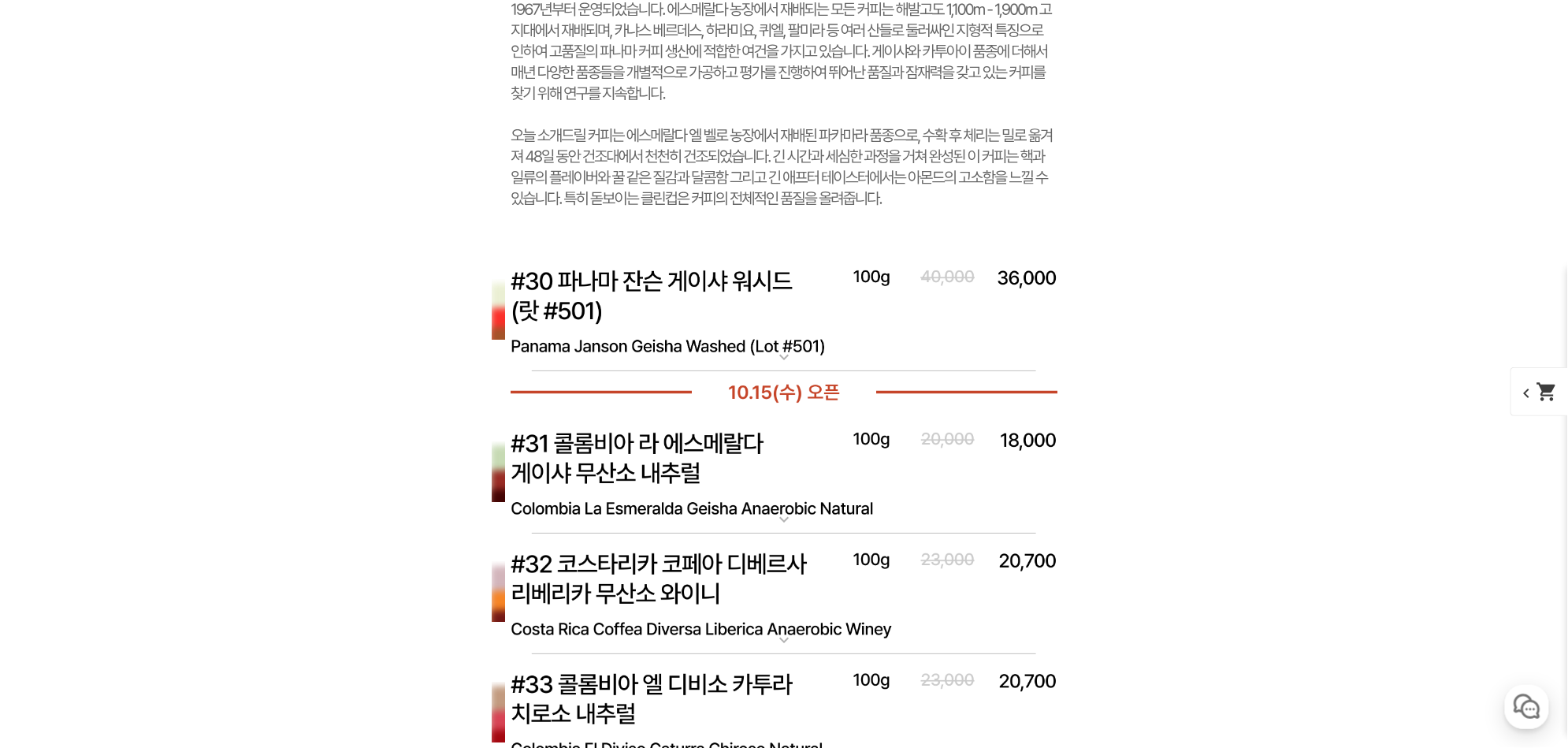
click at [803, 303] on img at bounding box center [784, 311] width 631 height 122
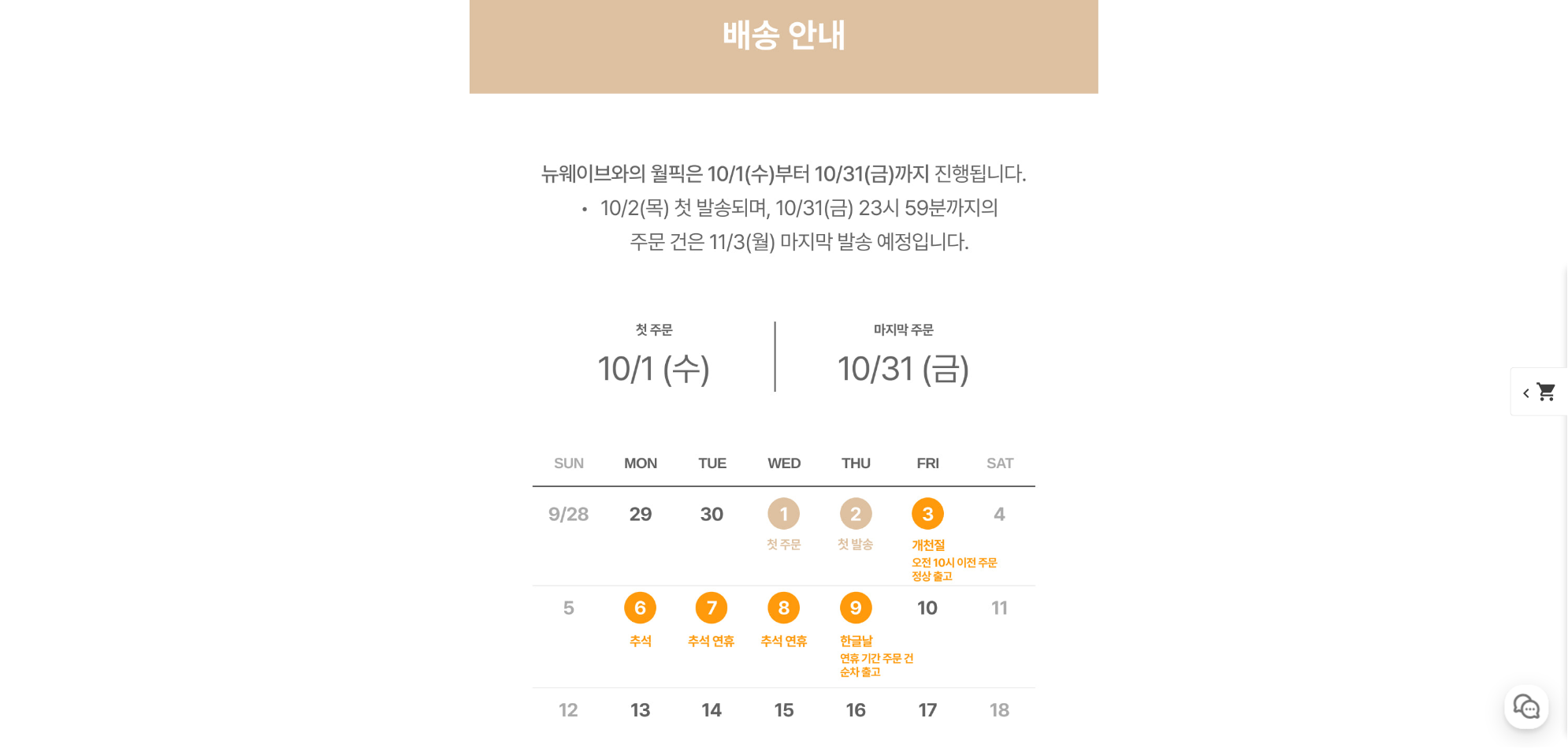
scroll to position [16239, 0]
